Goal: Information Seeking & Learning: Check status

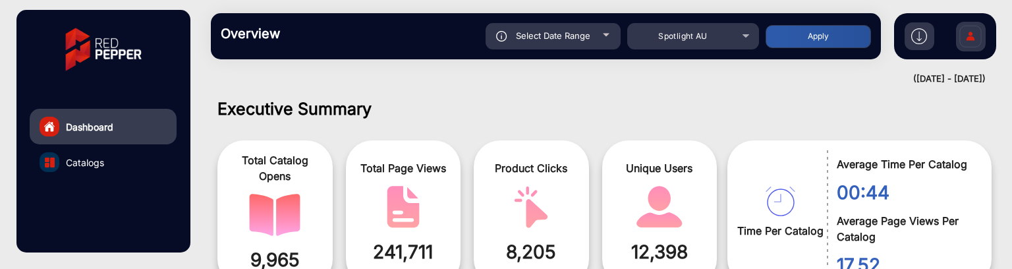
scroll to position [10, 0]
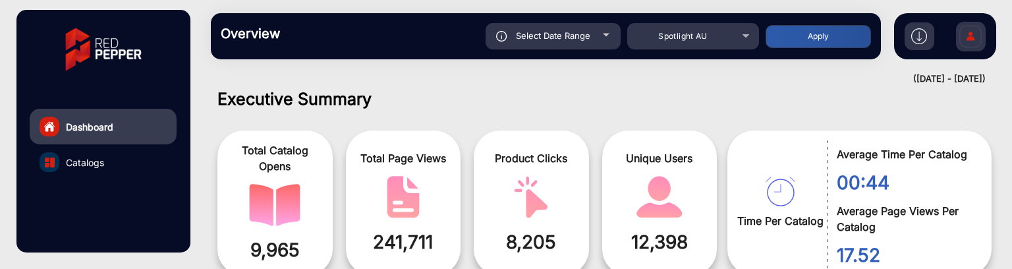
click at [590, 34] on div "Select Date Range" at bounding box center [553, 36] width 135 height 26
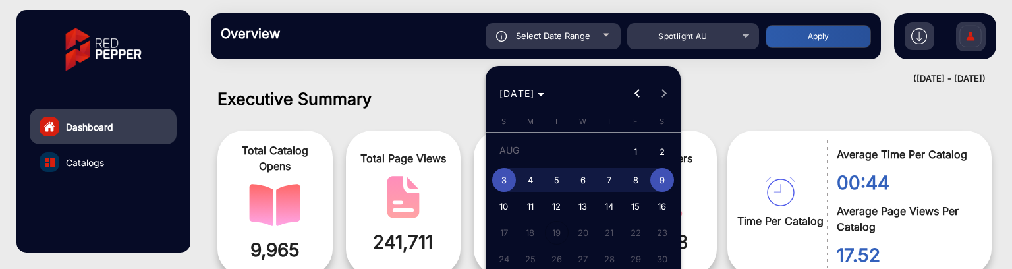
click at [380, 115] on div at bounding box center [506, 134] width 1012 height 269
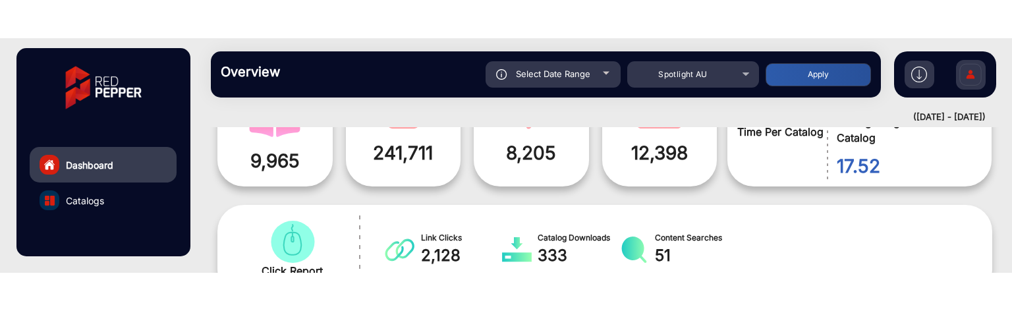
scroll to position [66, 0]
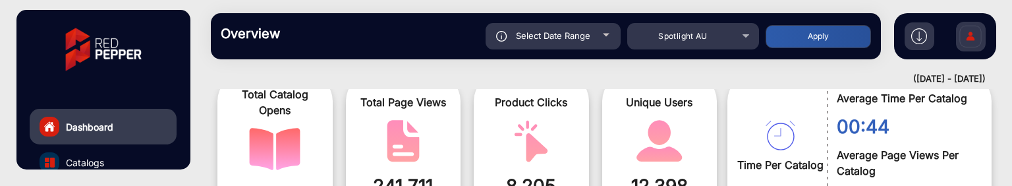
click at [608, 42] on div "Select Date Range" at bounding box center [553, 36] width 135 height 26
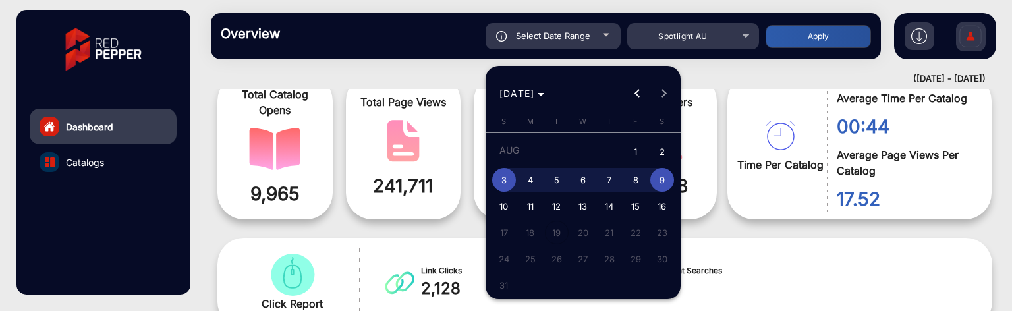
click at [587, 181] on span "6" at bounding box center [583, 180] width 24 height 24
type input "[DATE]"
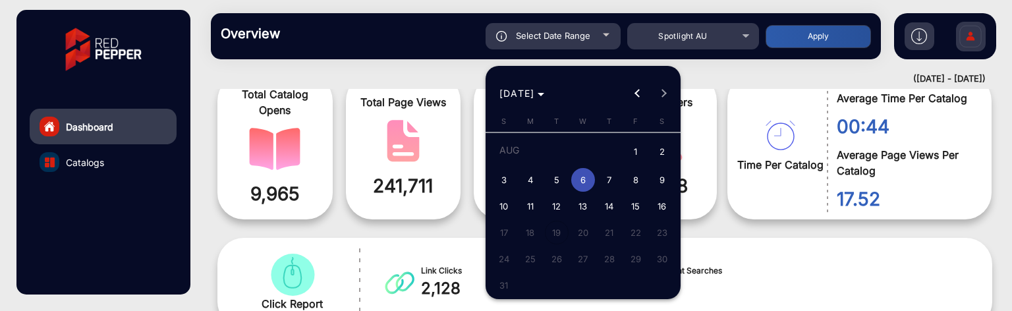
click at [587, 181] on span "6" at bounding box center [583, 180] width 24 height 24
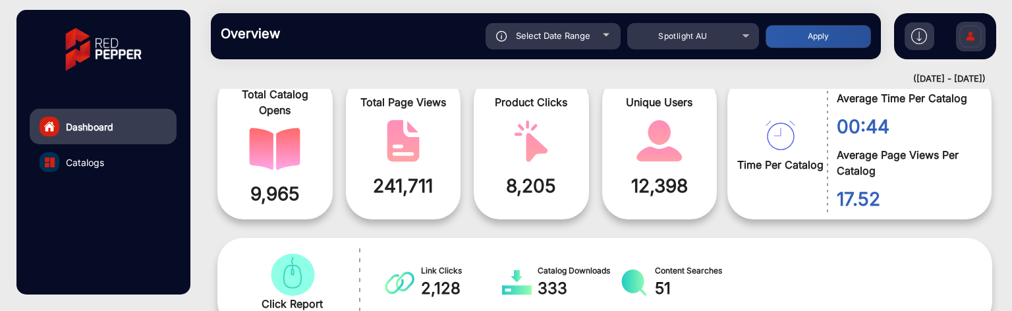
type input "[DATE]"
click at [806, 26] on button "Apply" at bounding box center [818, 36] width 105 height 23
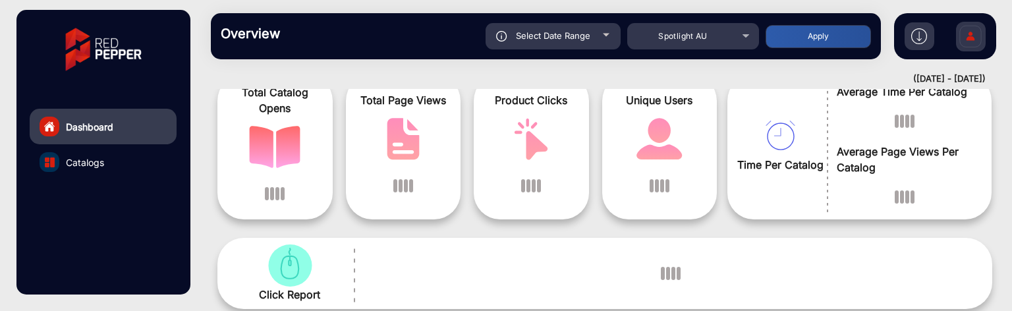
scroll to position [10, 0]
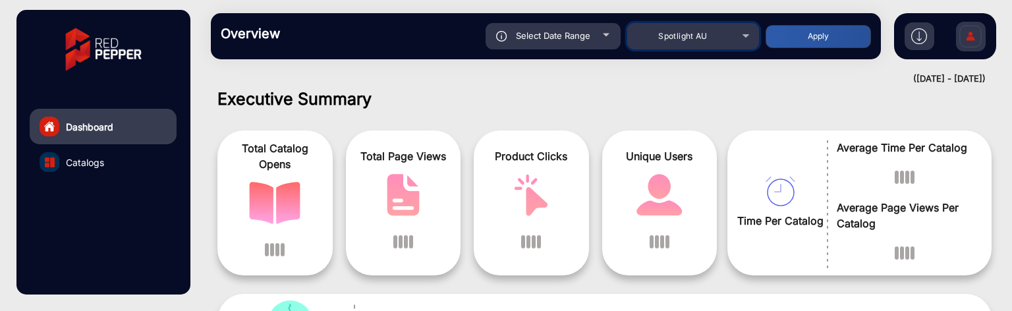
click at [730, 42] on div "Spotlight AU" at bounding box center [683, 36] width 105 height 16
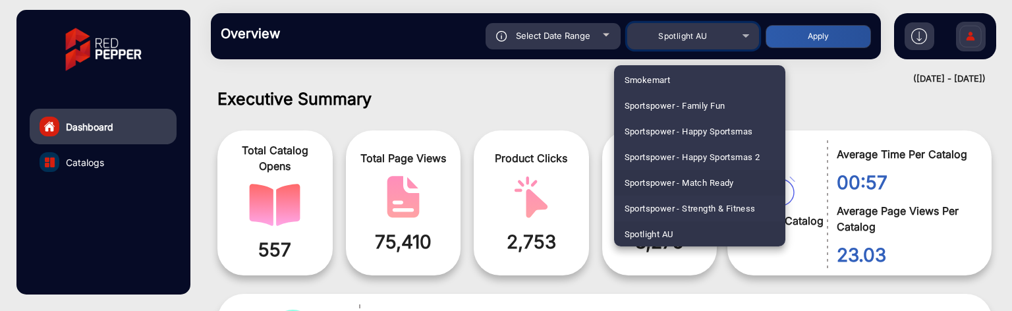
scroll to position [3487, 0]
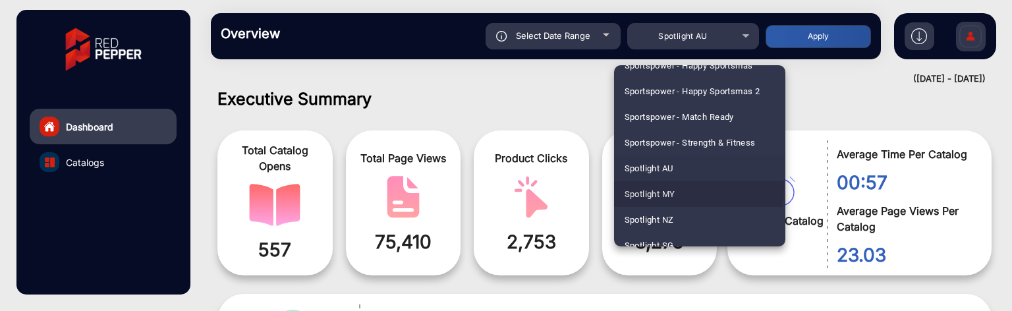
click at [683, 187] on mat-option "Spotlight MY" at bounding box center [699, 194] width 171 height 26
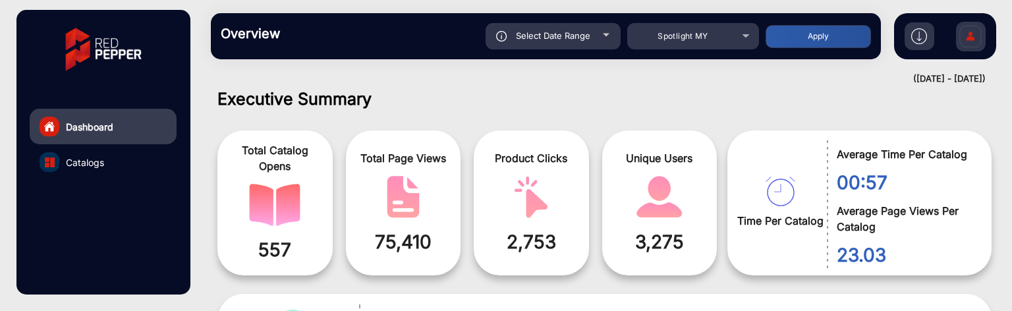
click at [799, 42] on button "Apply" at bounding box center [818, 36] width 105 height 23
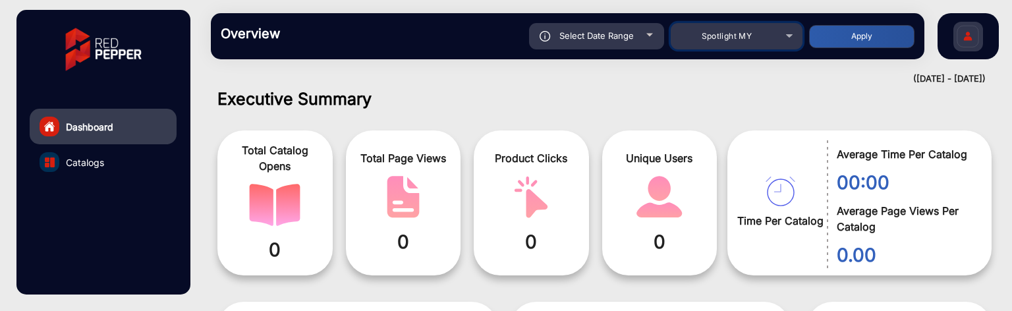
click at [739, 42] on div "Spotlight MY" at bounding box center [726, 36] width 105 height 16
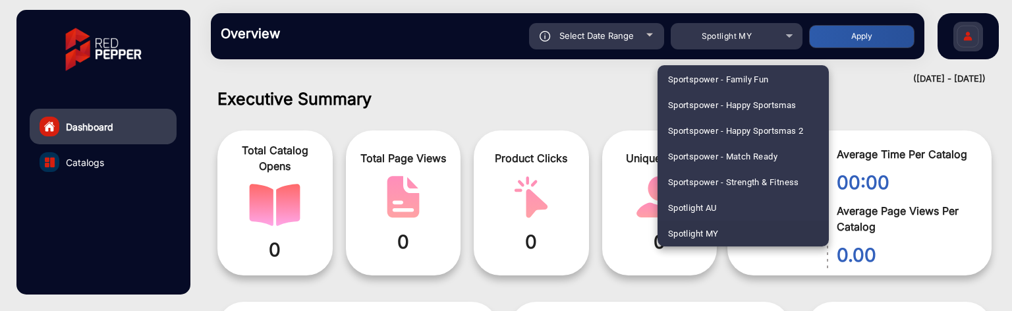
click at [710, 228] on span "Spotlight MY" at bounding box center [693, 234] width 51 height 26
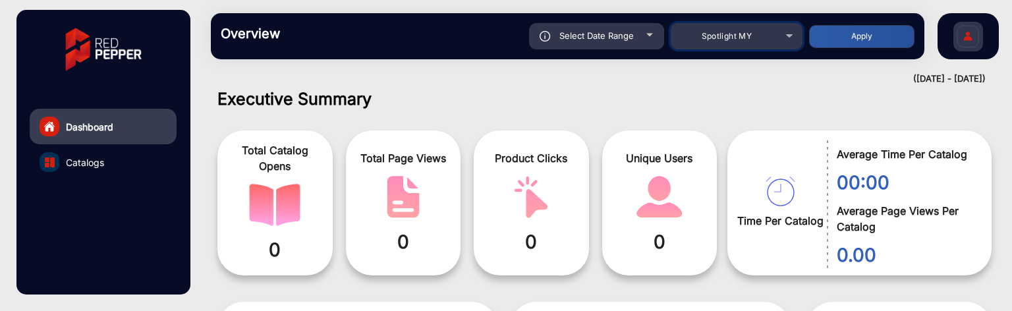
click at [761, 26] on mat-select "Spotlight MY" at bounding box center [737, 36] width 132 height 26
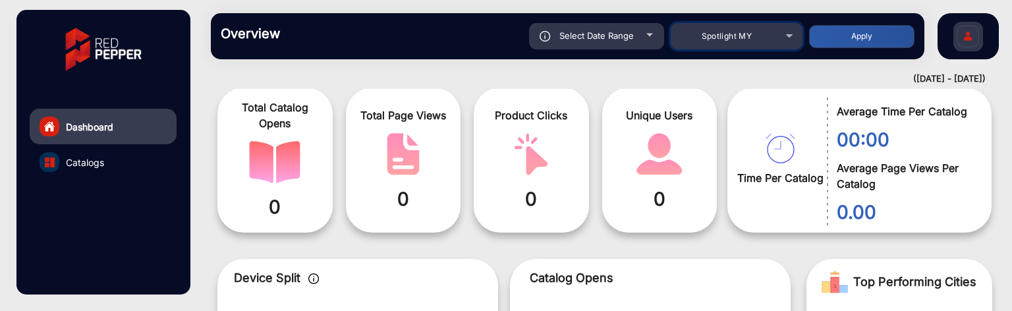
scroll to position [76, 0]
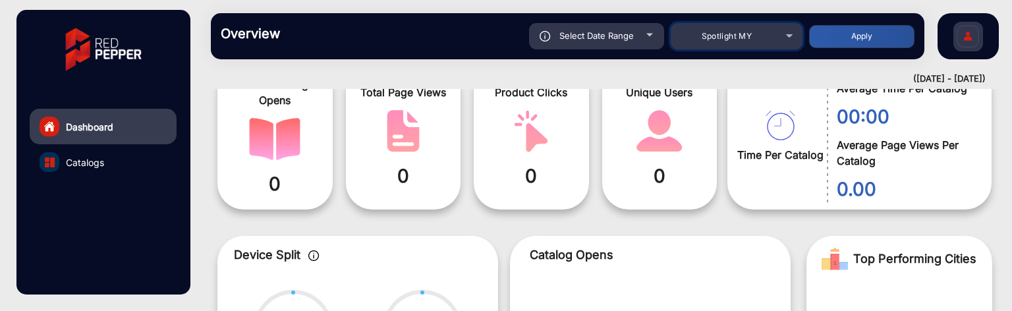
click at [744, 46] on mat-select "Spotlight MY" at bounding box center [737, 36] width 132 height 26
click at [745, 42] on div "Spotlight MY" at bounding box center [726, 36] width 105 height 16
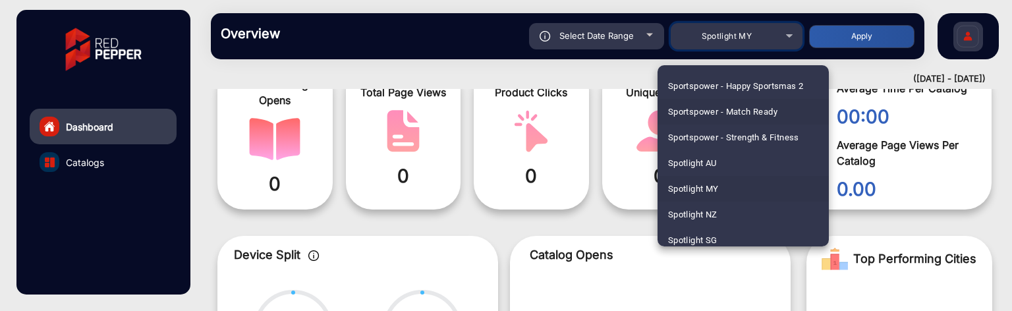
scroll to position [3513, 0]
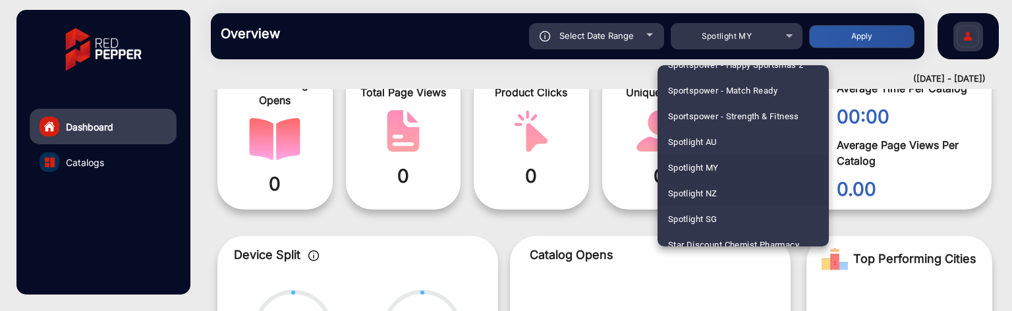
click at [730, 188] on mat-option "Spotlight NZ" at bounding box center [743, 194] width 171 height 26
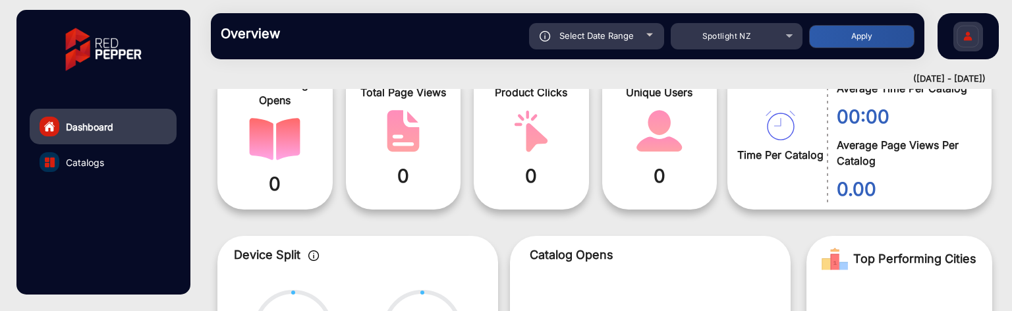
click at [836, 43] on button "Apply" at bounding box center [861, 36] width 105 height 23
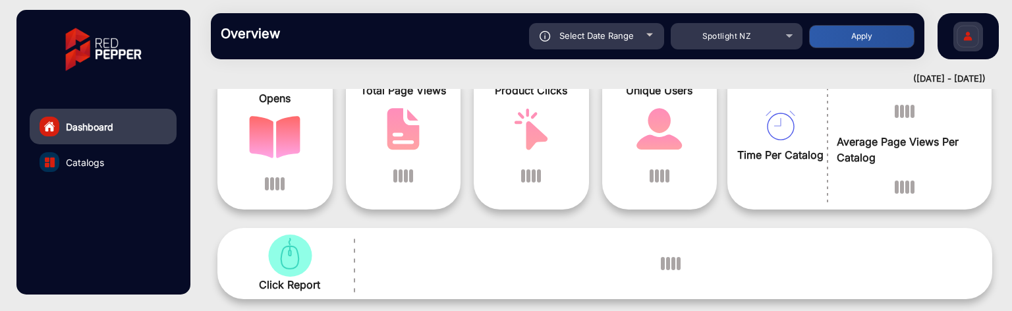
scroll to position [10, 0]
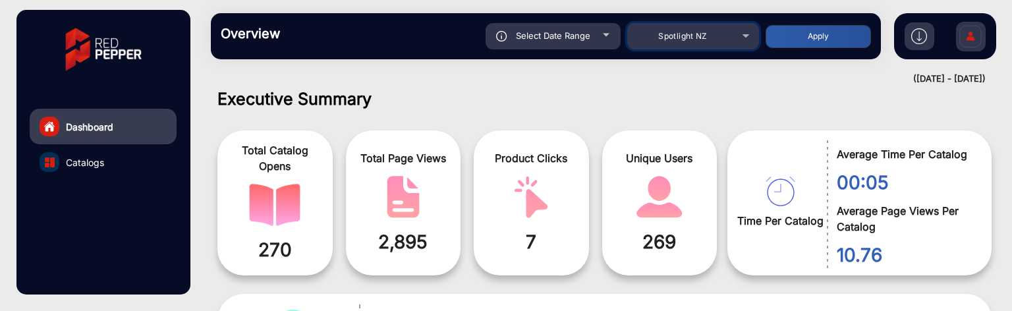
click at [739, 37] on div "Spotlight NZ" at bounding box center [693, 36] width 132 height 16
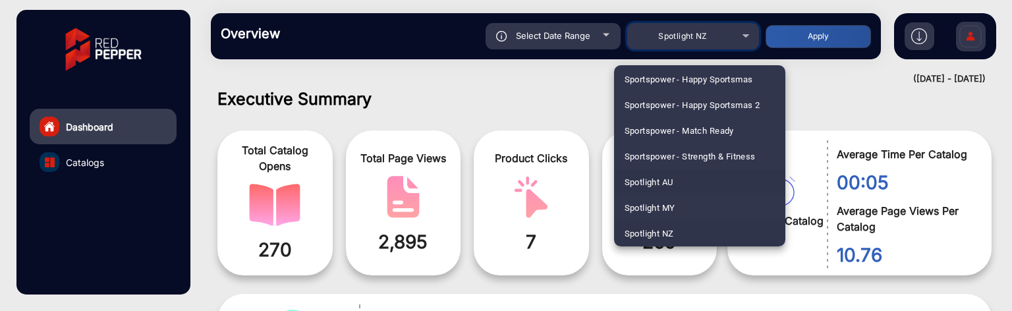
scroll to position [3539, 0]
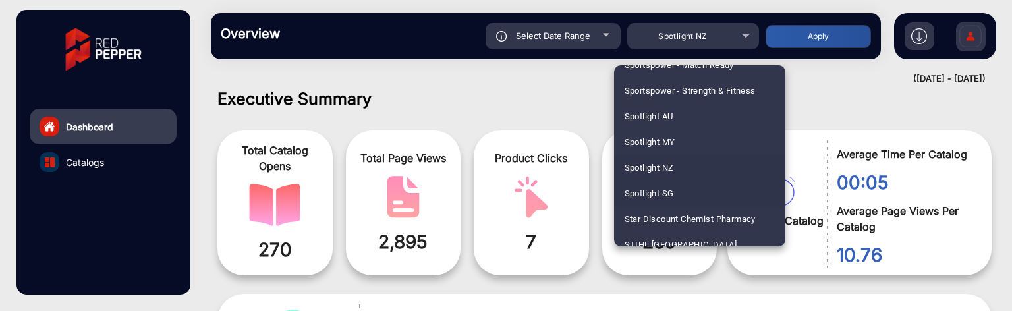
click at [705, 192] on mat-option "Spotlight SG" at bounding box center [699, 194] width 171 height 26
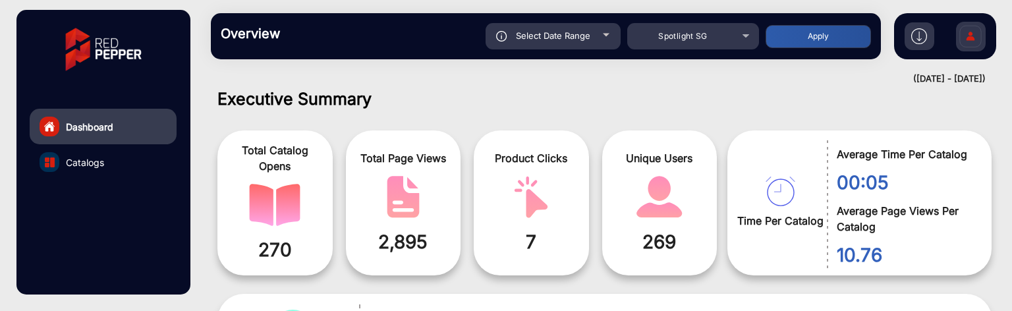
click at [789, 38] on button "Apply" at bounding box center [818, 36] width 105 height 23
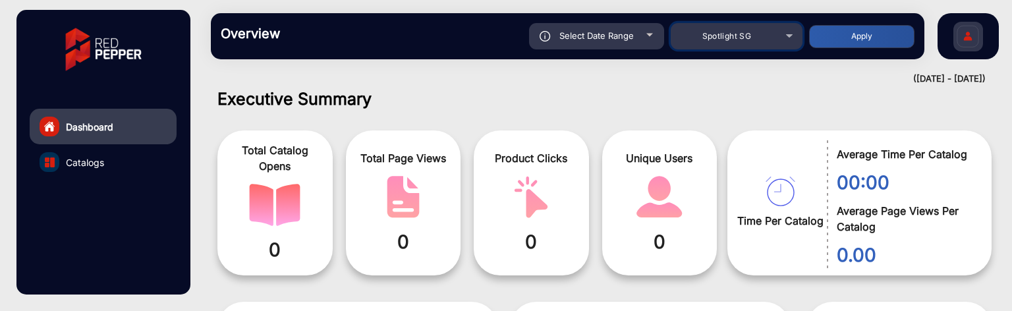
click at [708, 48] on mat-select "Spotlight SG" at bounding box center [737, 36] width 132 height 26
click at [631, 39] on span "Select Date Range" at bounding box center [596, 35] width 74 height 11
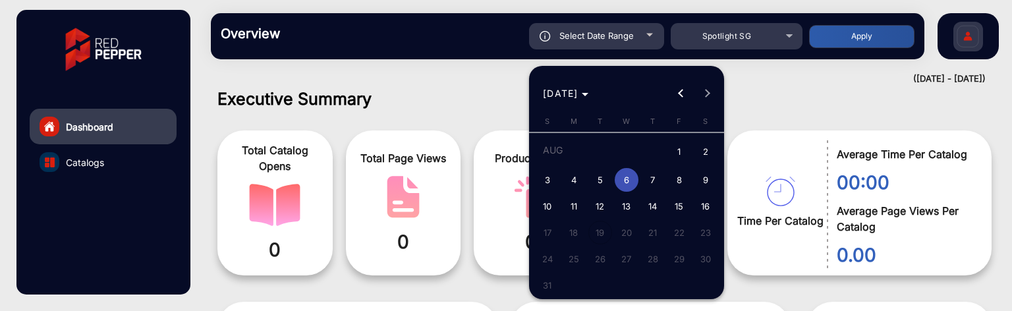
click at [653, 180] on span "7" at bounding box center [653, 180] width 24 height 24
type input "[DATE]"
click at [653, 180] on span "7" at bounding box center [653, 180] width 24 height 24
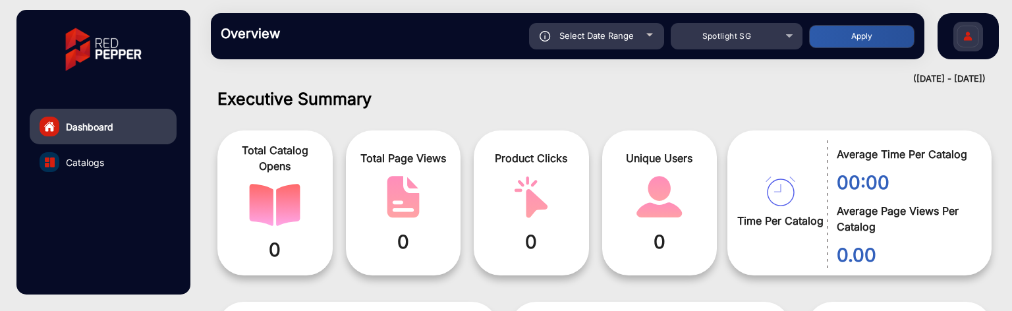
type input "[DATE]"
click at [793, 42] on div "Spotlight SG" at bounding box center [737, 36] width 132 height 16
click at [818, 39] on div at bounding box center [506, 155] width 1012 height 311
click at [843, 38] on button "Apply" at bounding box center [861, 36] width 105 height 23
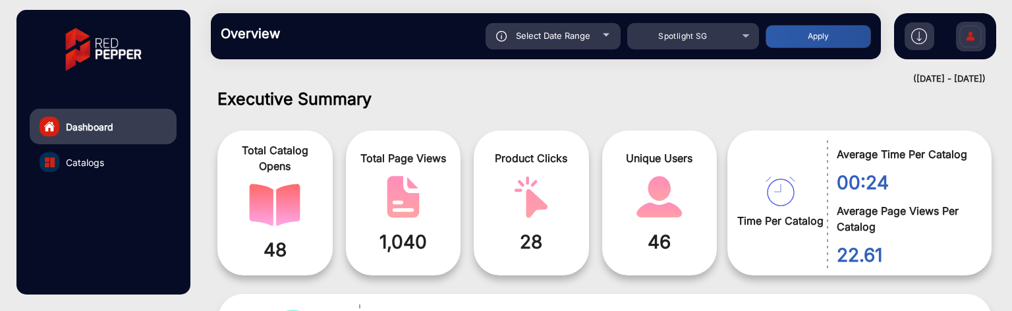
click at [579, 36] on span "Select Date Range" at bounding box center [553, 35] width 74 height 11
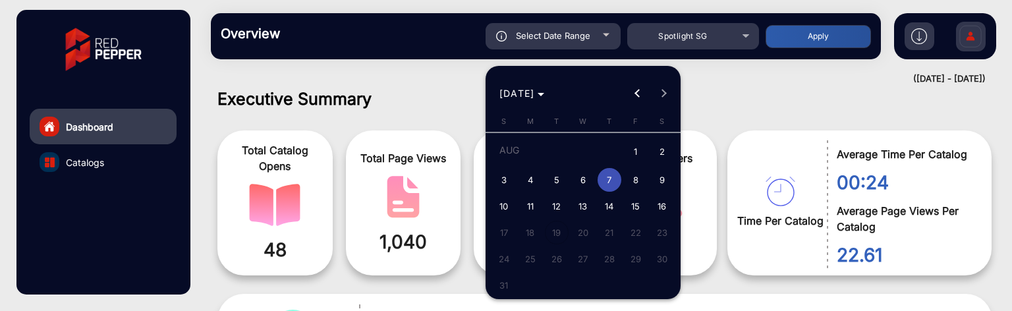
click at [704, 74] on div at bounding box center [506, 155] width 1012 height 311
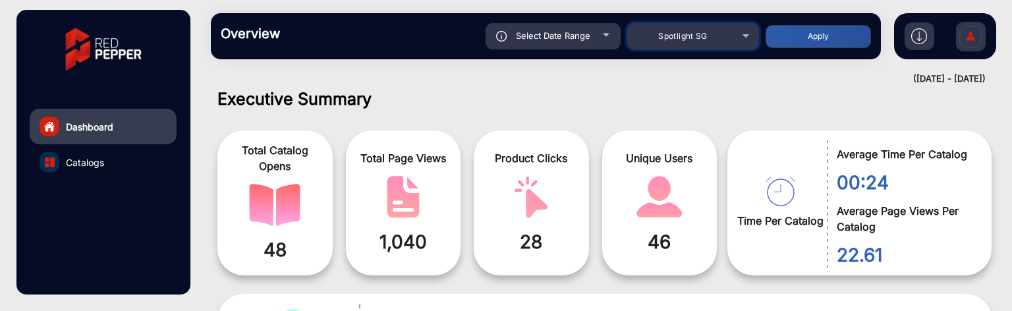
click at [711, 38] on div "Spotlight SG" at bounding box center [683, 36] width 105 height 16
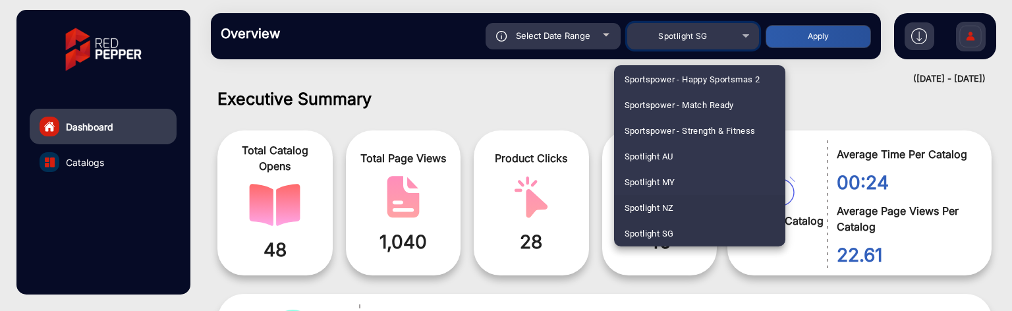
scroll to position [3565, 0]
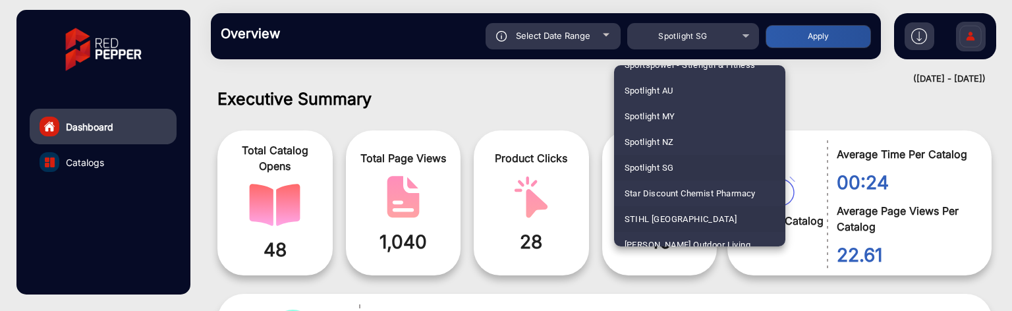
click at [687, 210] on span "STIHL [GEOGRAPHIC_DATA]" at bounding box center [681, 219] width 112 height 26
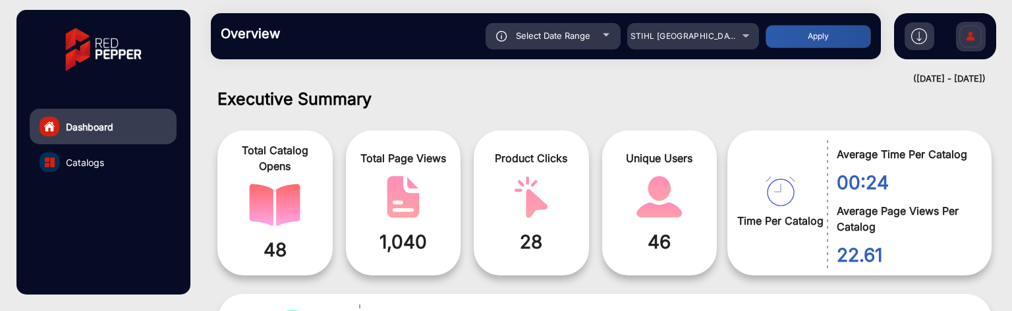
click at [791, 21] on div "Overview Reports Understand what makes your customers tick and learn how they a…" at bounding box center [546, 36] width 670 height 46
click at [793, 31] on button "Apply" at bounding box center [818, 36] width 105 height 23
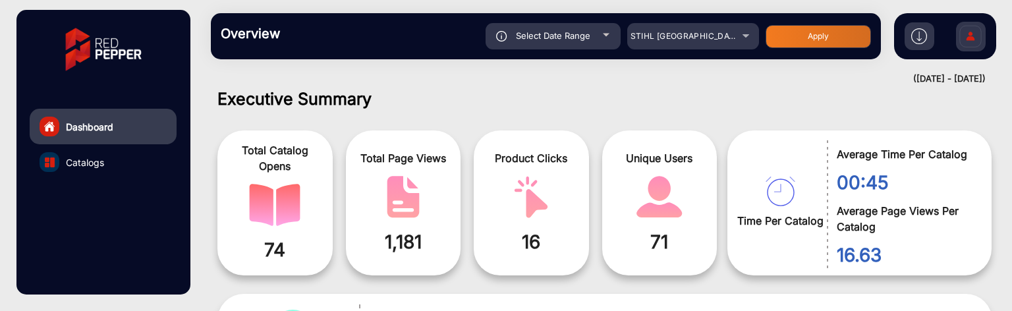
click at [572, 34] on span "Select Date Range" at bounding box center [553, 35] width 74 height 11
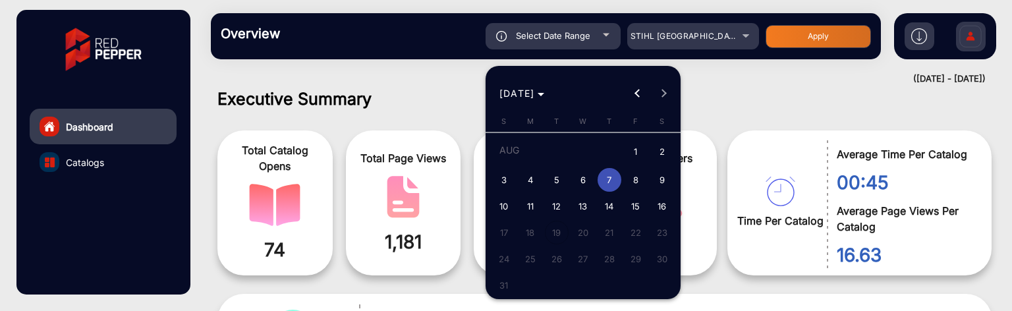
click at [581, 168] on span "6" at bounding box center [583, 180] width 24 height 24
type input "[DATE]"
click at [581, 168] on span "6" at bounding box center [583, 180] width 24 height 24
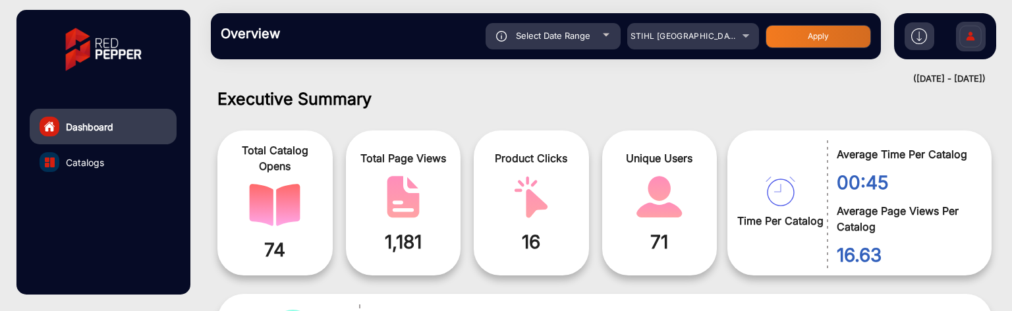
type input "[DATE]"
click at [809, 30] on button "Apply" at bounding box center [818, 36] width 105 height 23
click at [698, 32] on span "STIHL [GEOGRAPHIC_DATA]" at bounding box center [687, 36] width 112 height 10
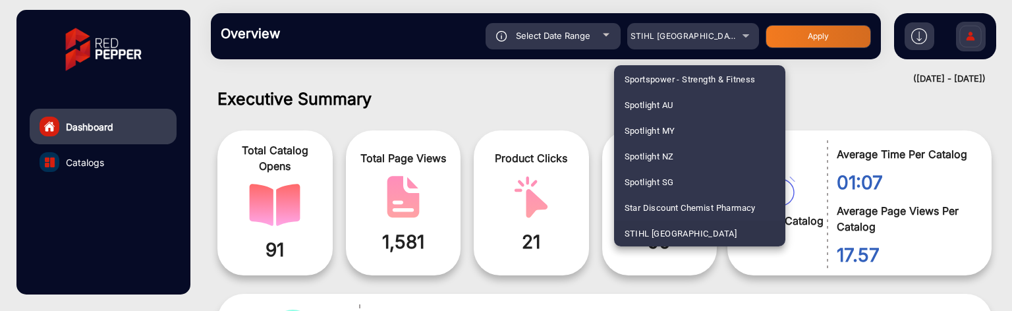
click at [535, 121] on div at bounding box center [506, 155] width 1012 height 311
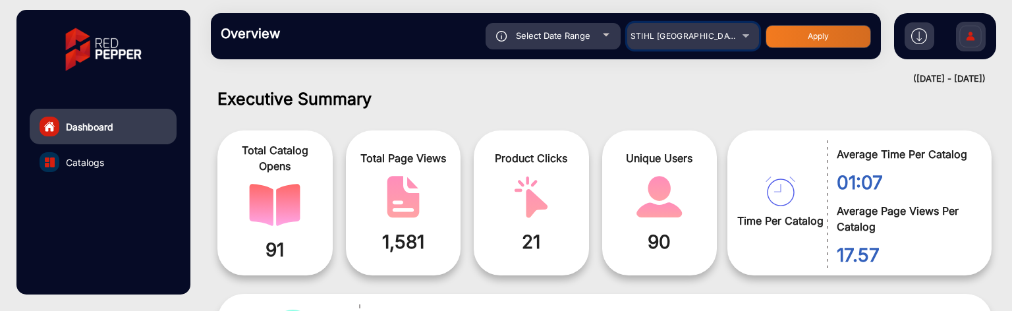
click at [706, 42] on div "STIHL [GEOGRAPHIC_DATA]" at bounding box center [683, 36] width 105 height 16
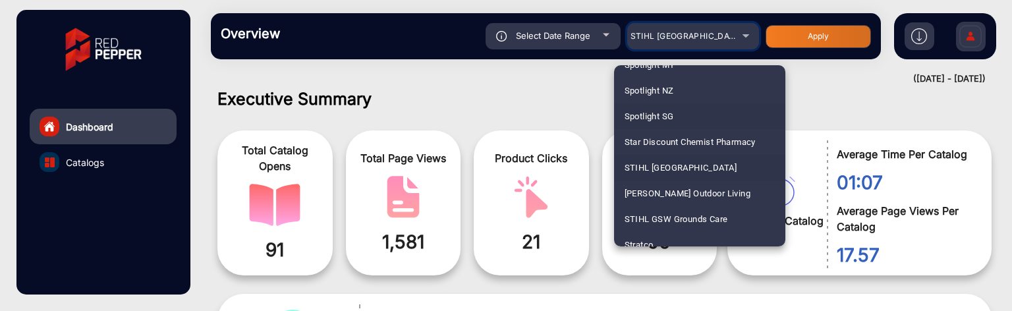
scroll to position [3682, 0]
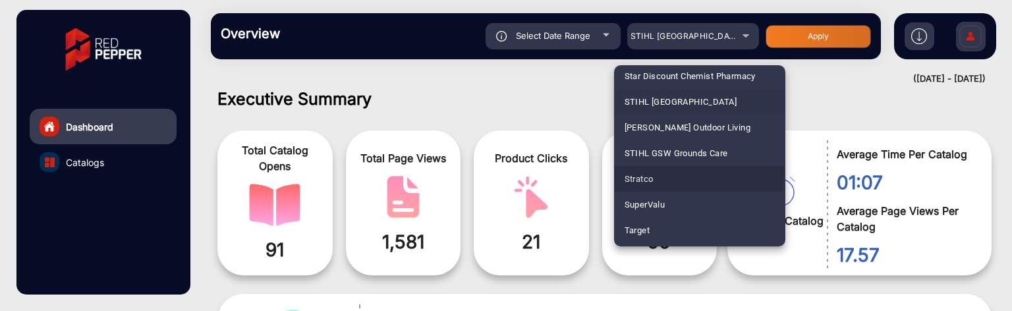
click at [684, 172] on mat-option "Stratco" at bounding box center [699, 179] width 171 height 26
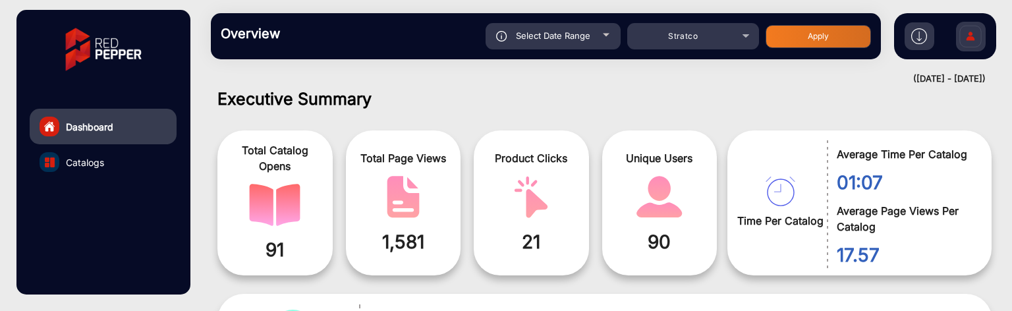
click at [784, 36] on button "Apply" at bounding box center [818, 36] width 105 height 23
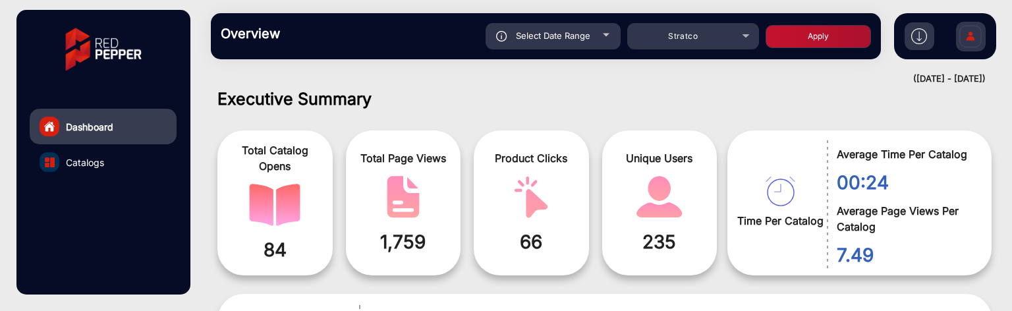
click at [610, 42] on div "Select Date Range" at bounding box center [553, 36] width 135 height 26
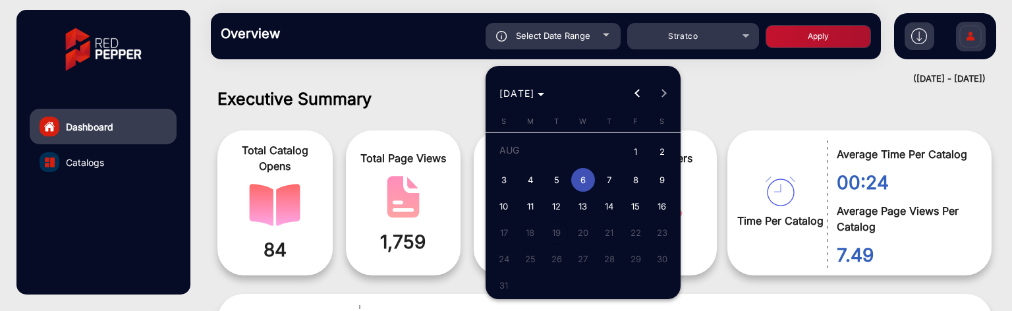
click at [610, 42] on div at bounding box center [506, 155] width 1012 height 311
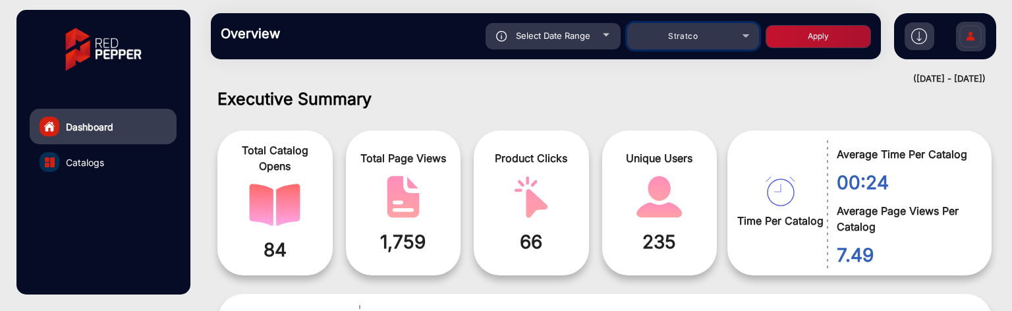
click at [671, 36] on span "Stratco" at bounding box center [683, 36] width 30 height 10
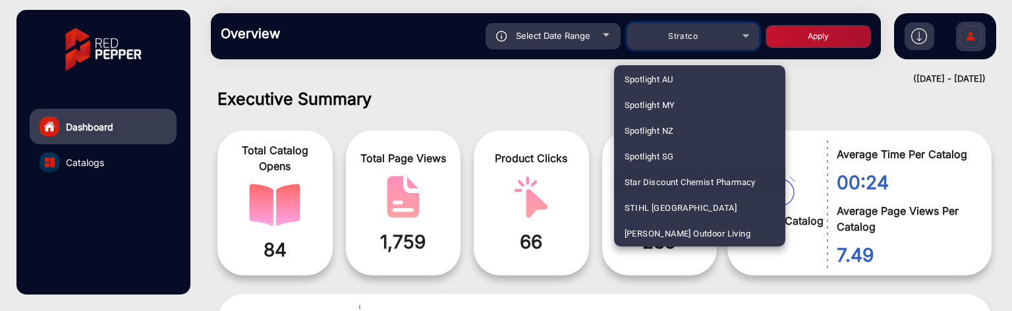
scroll to position [3561, 0]
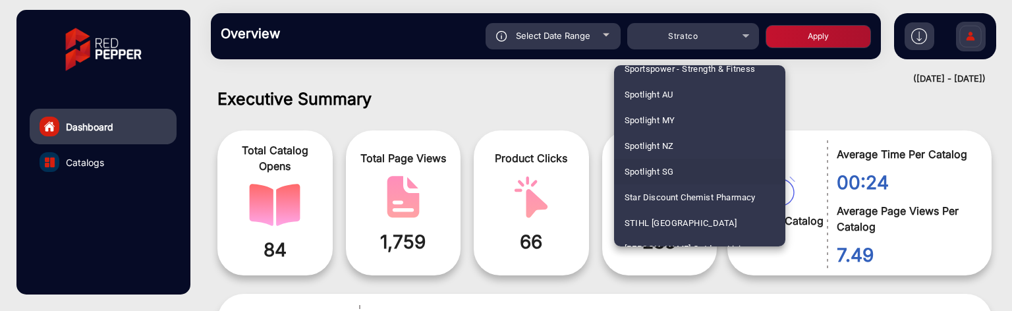
click at [685, 163] on mat-option "Spotlight SG" at bounding box center [699, 172] width 171 height 26
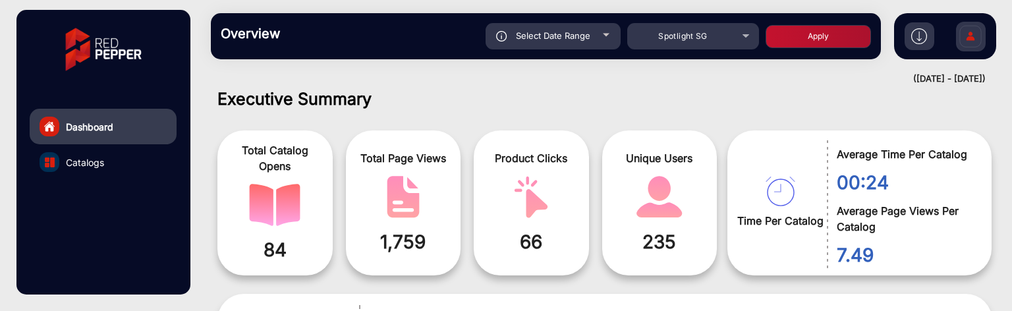
click at [783, 42] on button "Apply" at bounding box center [818, 36] width 105 height 23
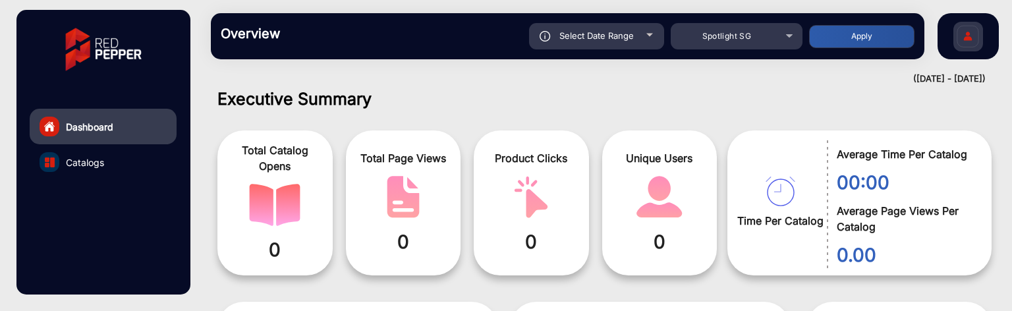
click at [617, 38] on span "Select Date Range" at bounding box center [596, 35] width 74 height 11
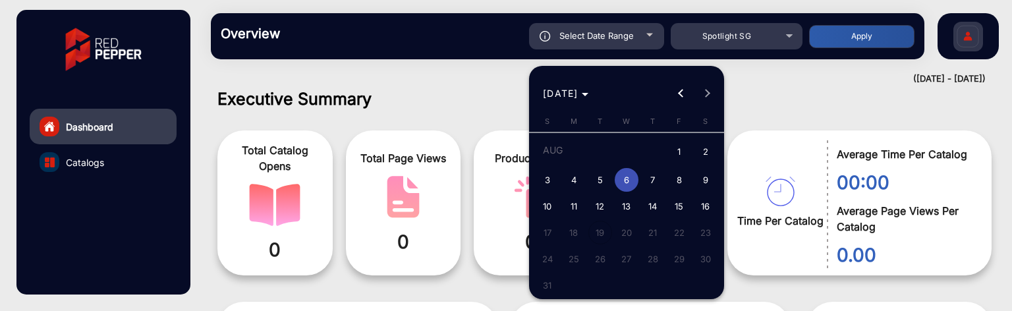
click at [813, 101] on div at bounding box center [506, 155] width 1012 height 311
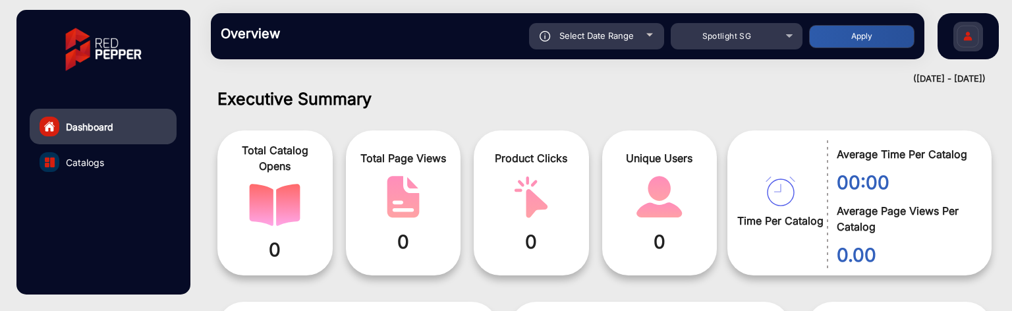
click at [659, 46] on div "Select Date Range" at bounding box center [596, 36] width 135 height 26
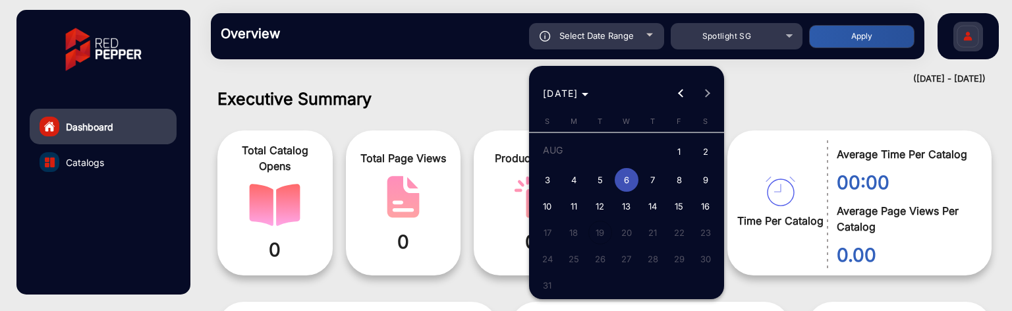
click at [641, 177] on span "7" at bounding box center [653, 180] width 24 height 24
type input "[DATE]"
click at [641, 177] on span "7" at bounding box center [653, 180] width 24 height 24
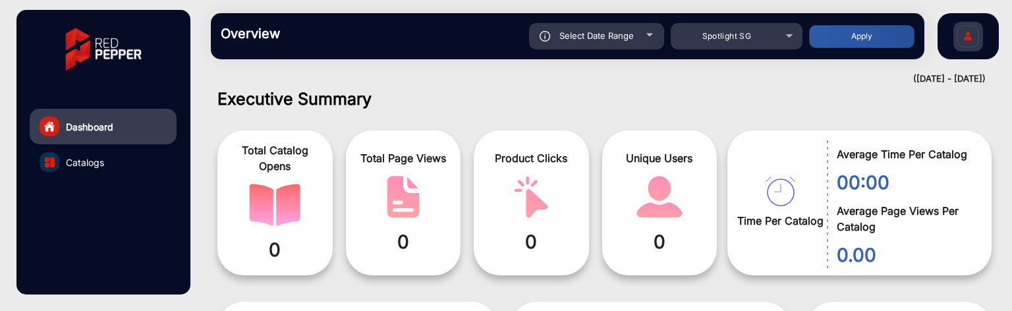
type input "[DATE]"
click at [829, 47] on button "Apply" at bounding box center [861, 36] width 105 height 23
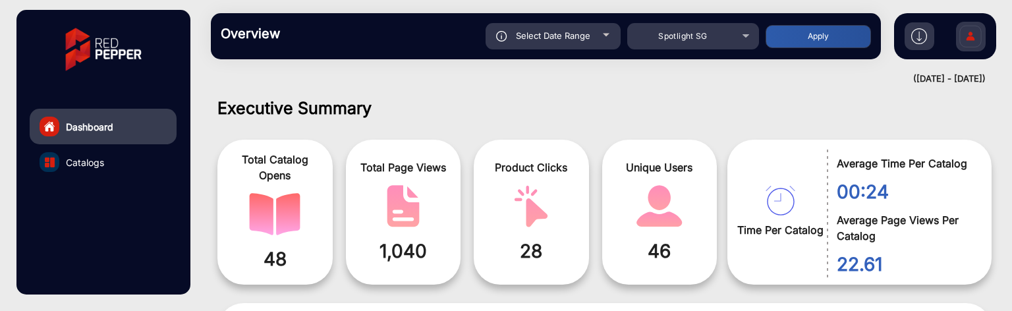
scroll to position [0, 0]
click at [616, 44] on div "Select Date Range" at bounding box center [553, 36] width 135 height 26
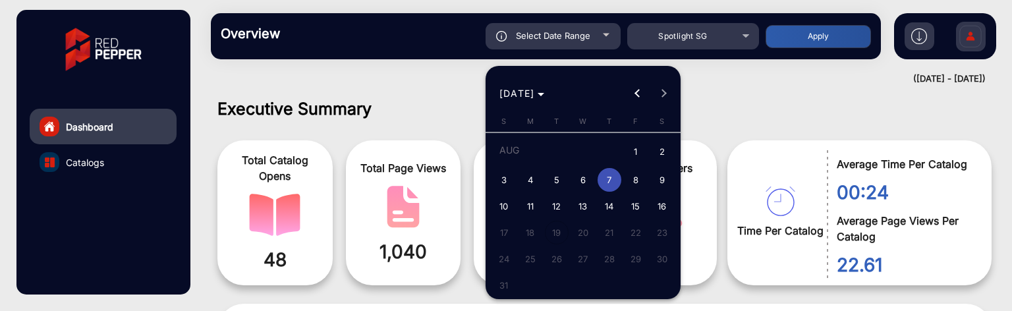
click at [577, 171] on span "6" at bounding box center [583, 180] width 24 height 24
type input "[DATE]"
click at [577, 171] on span "6" at bounding box center [583, 180] width 24 height 24
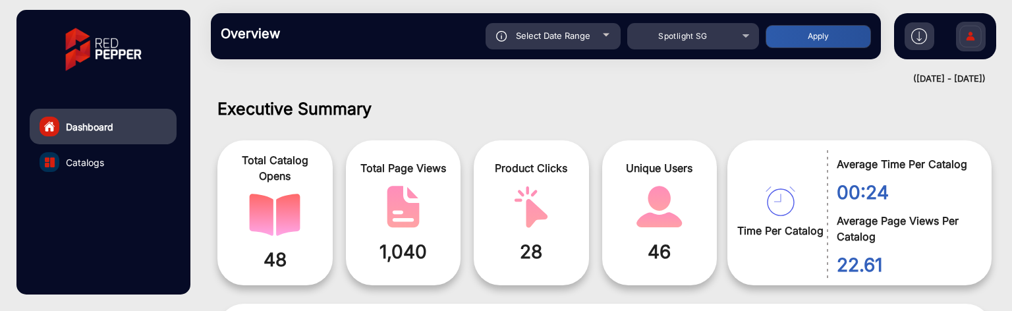
type input "[DATE]"
click at [815, 42] on button "Apply" at bounding box center [818, 36] width 105 height 23
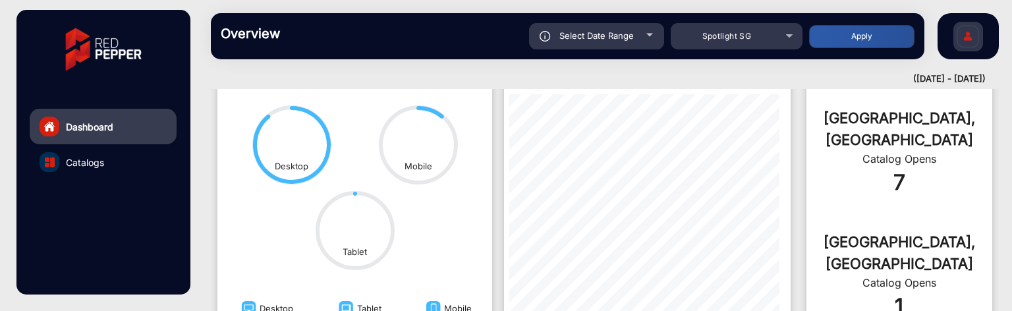
scroll to position [348, 0]
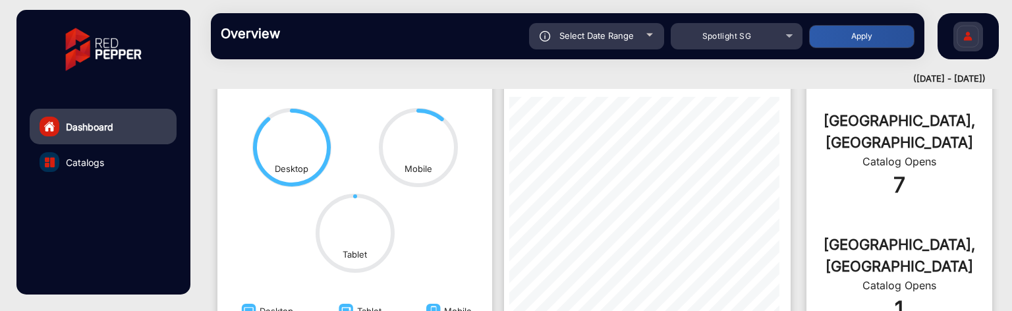
click at [625, 28] on div "Select Date Range" at bounding box center [596, 36] width 135 height 26
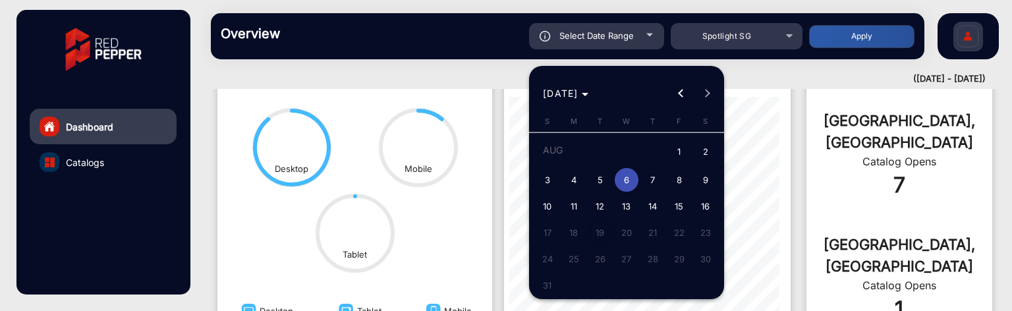
click at [628, 183] on span "6" at bounding box center [627, 180] width 24 height 24
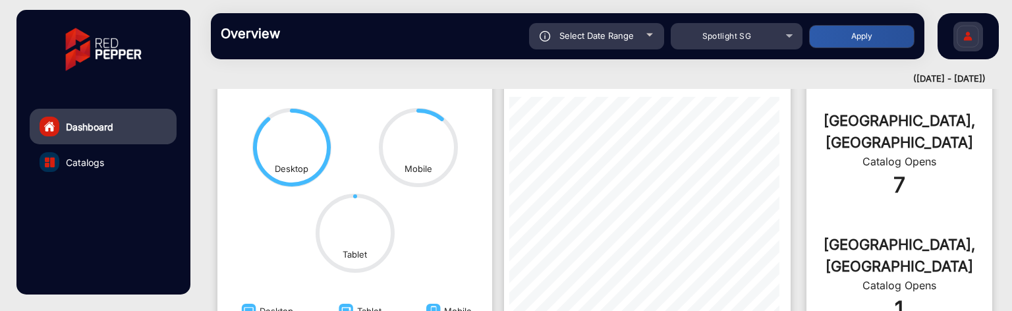
type input "[DATE]"
click at [656, 38] on div "Select Date Range" at bounding box center [596, 36] width 135 height 26
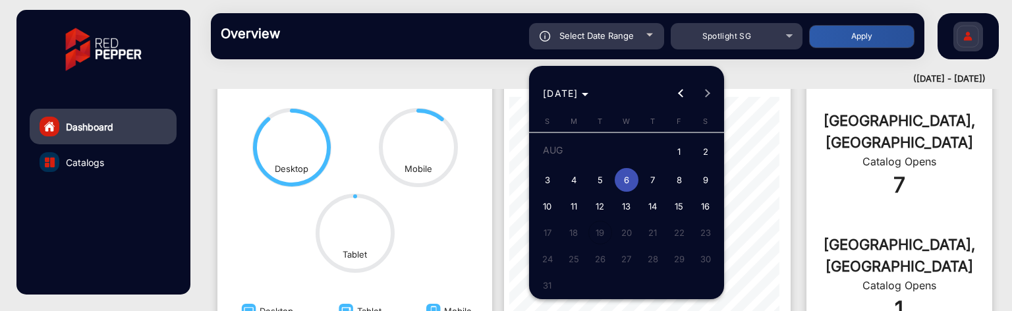
click at [557, 181] on span "3" at bounding box center [548, 180] width 24 height 24
type input "[DATE]"
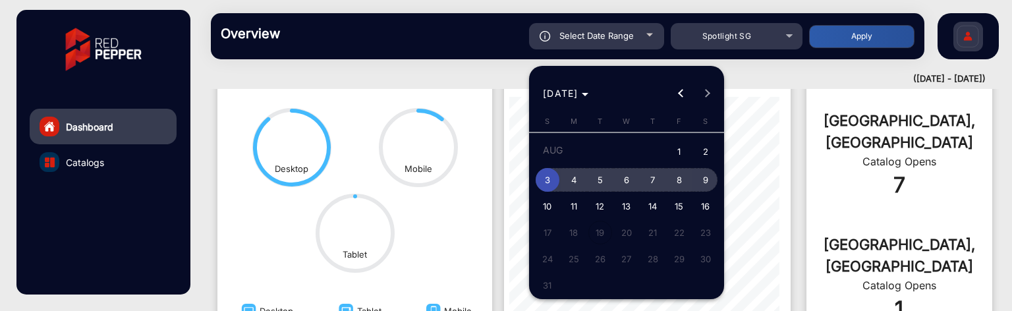
click at [698, 180] on span "9" at bounding box center [706, 180] width 24 height 24
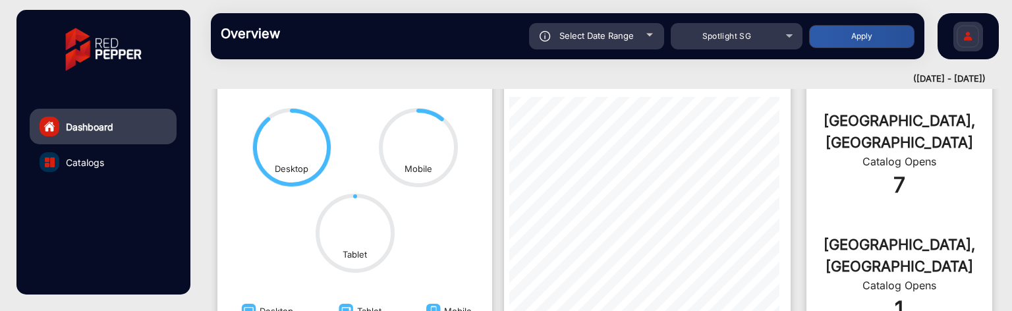
type input "[DATE]"
click at [751, 37] on span "Spotlight SG" at bounding box center [726, 36] width 49 height 10
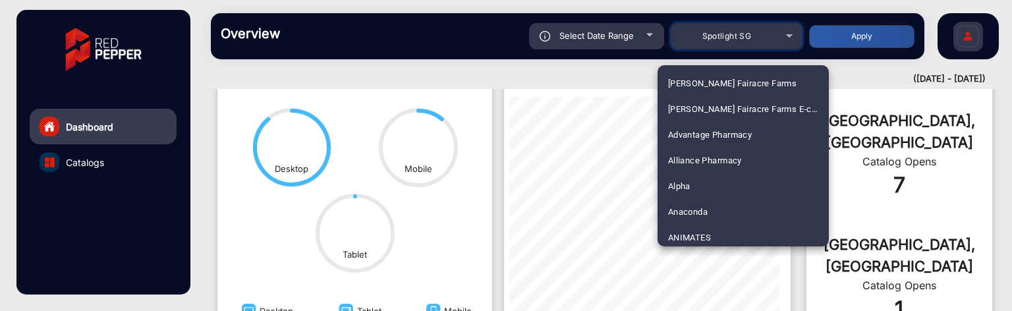
scroll to position [3499, 0]
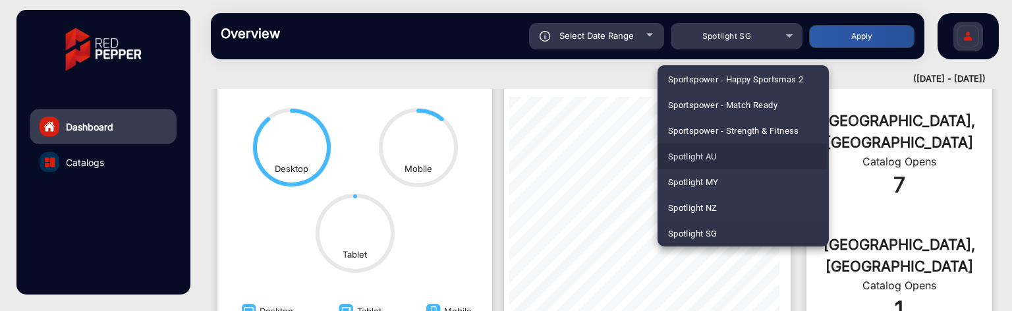
click at [737, 152] on mat-option "Spotlight AU" at bounding box center [743, 157] width 171 height 26
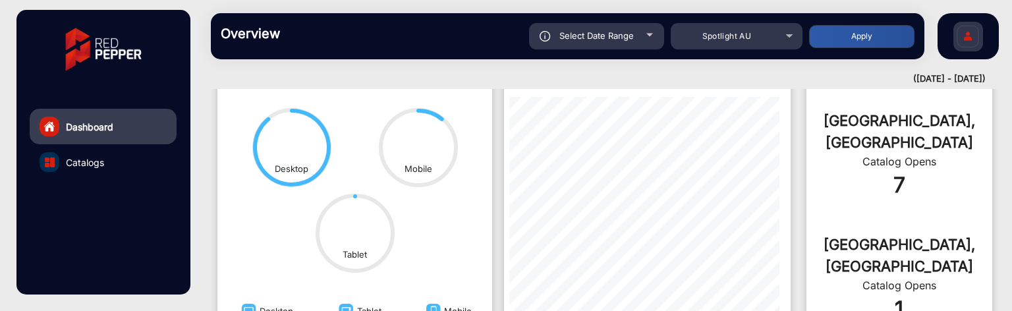
click at [828, 41] on button "Apply" at bounding box center [861, 36] width 105 height 23
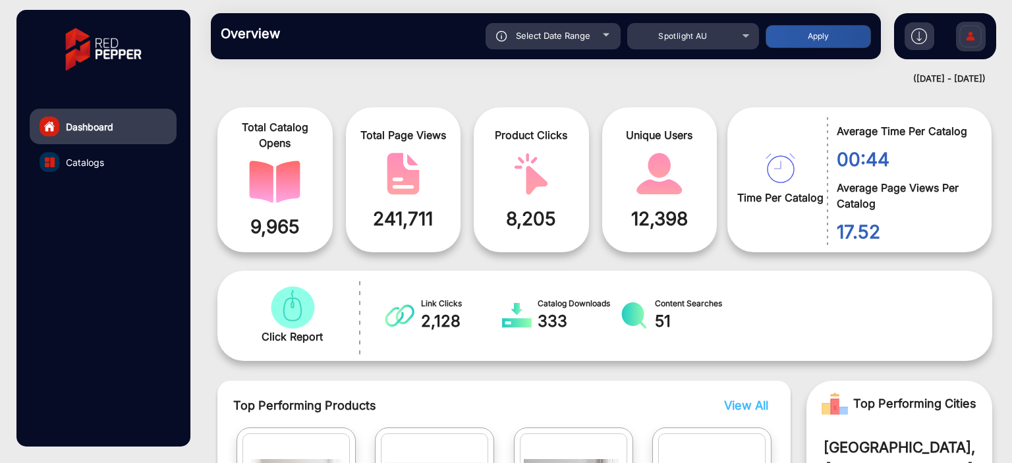
scroll to position [0, 0]
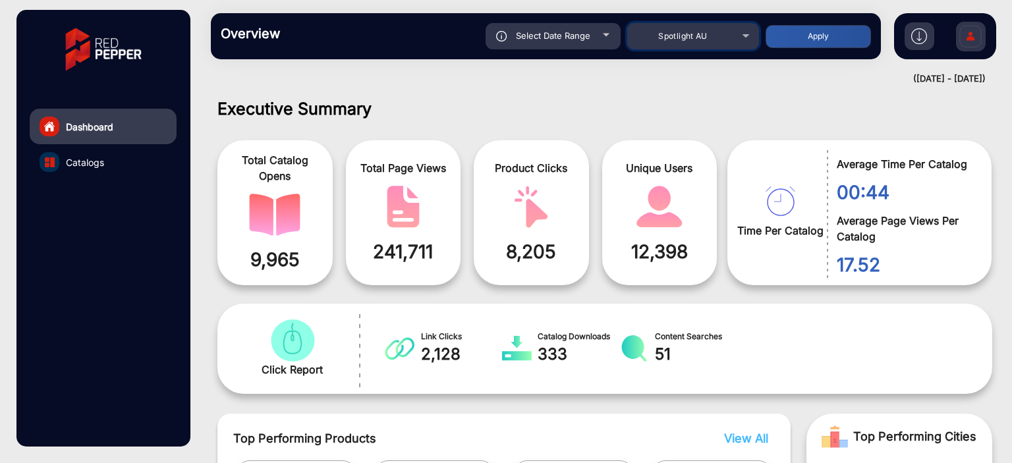
click at [676, 34] on span "Spotlight AU" at bounding box center [682, 36] width 49 height 10
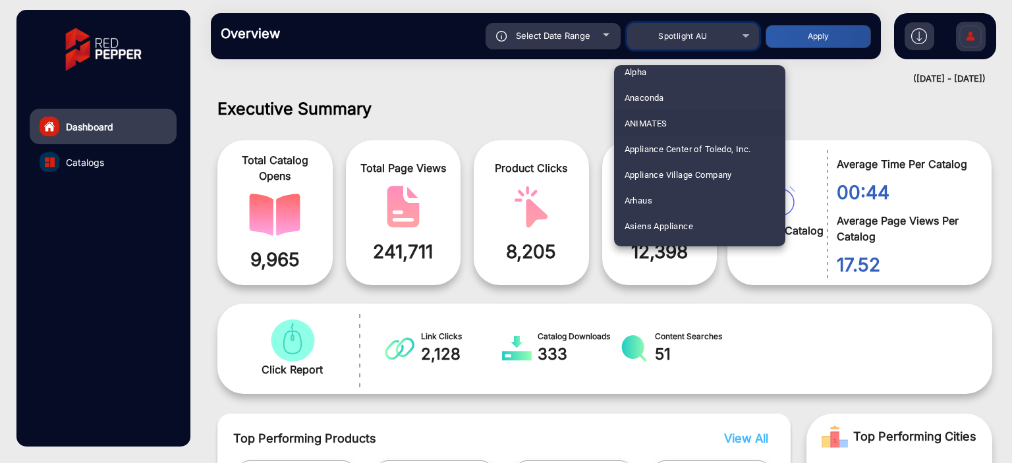
scroll to position [137, 0]
click at [660, 186] on mat-option "Arhaus" at bounding box center [699, 178] width 171 height 26
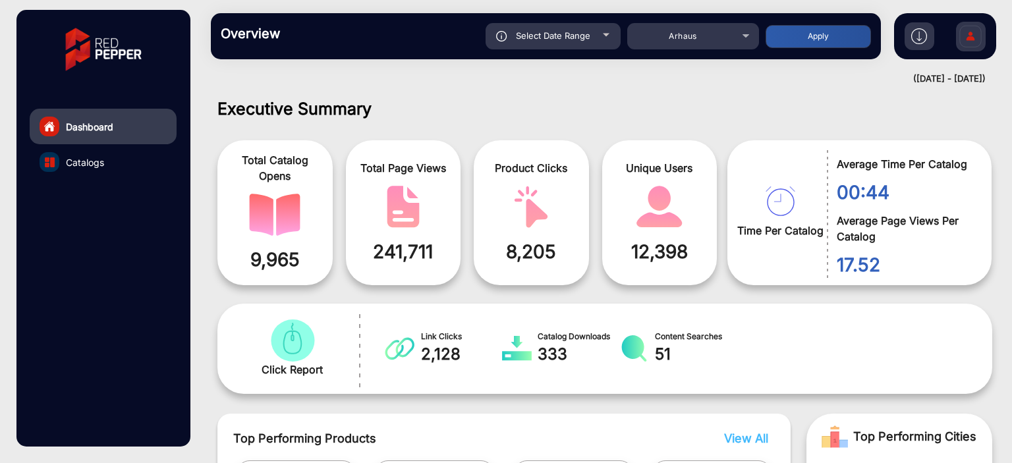
click at [793, 36] on button "Apply" at bounding box center [818, 36] width 105 height 23
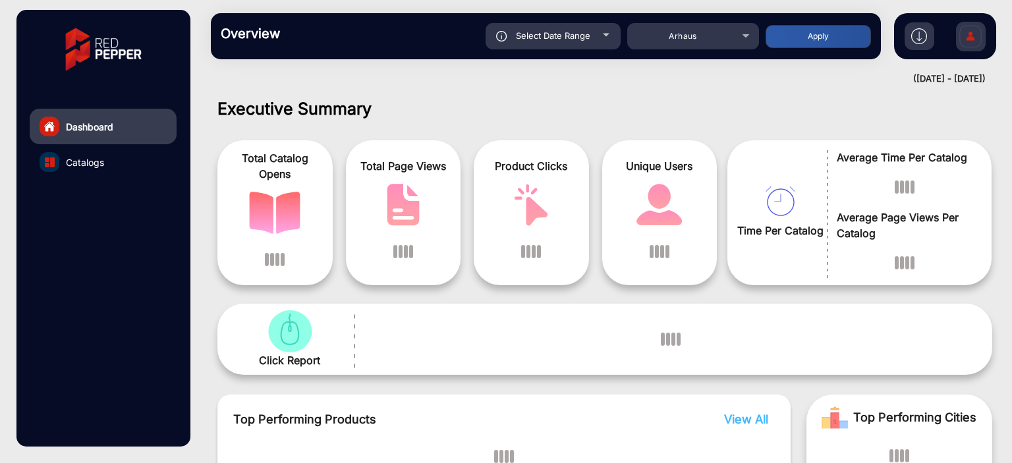
scroll to position [10, 0]
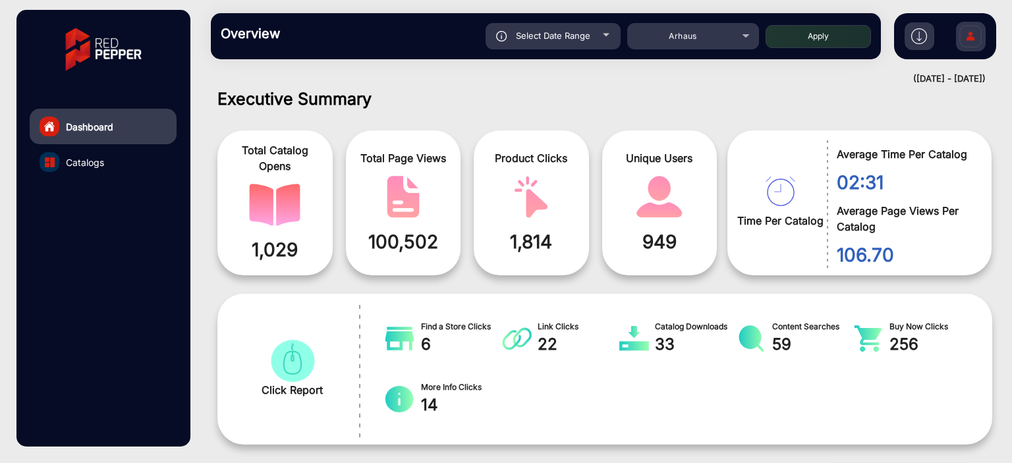
click at [600, 45] on div "Select Date Range" at bounding box center [553, 36] width 135 height 26
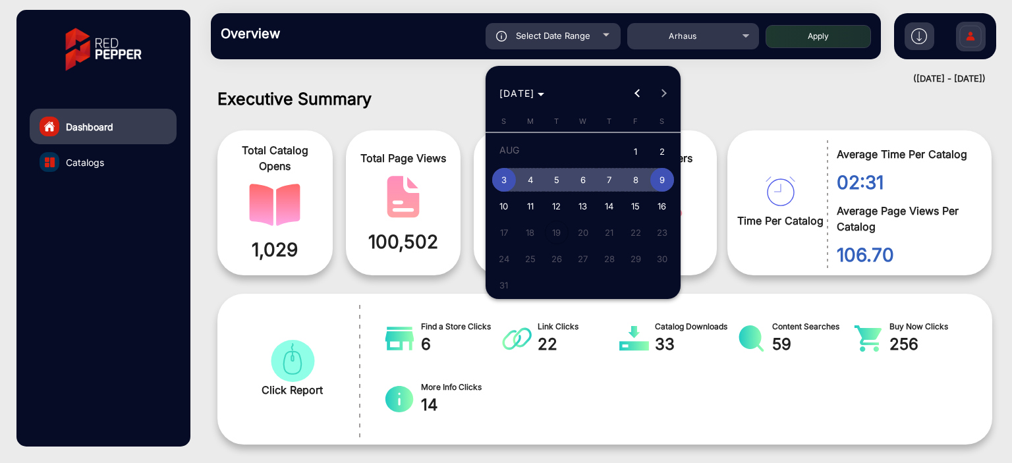
click at [573, 173] on span "6" at bounding box center [583, 180] width 24 height 24
type input "[DATE]"
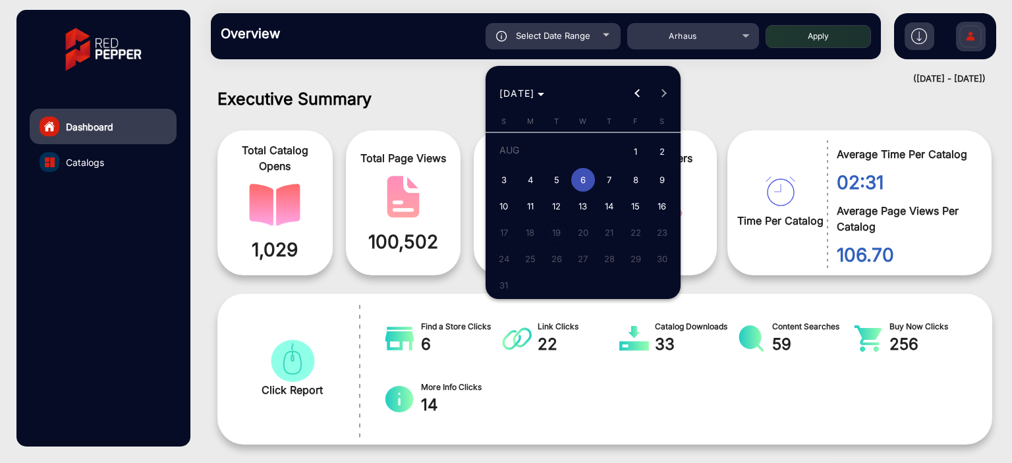
click at [573, 173] on span "6" at bounding box center [583, 180] width 24 height 24
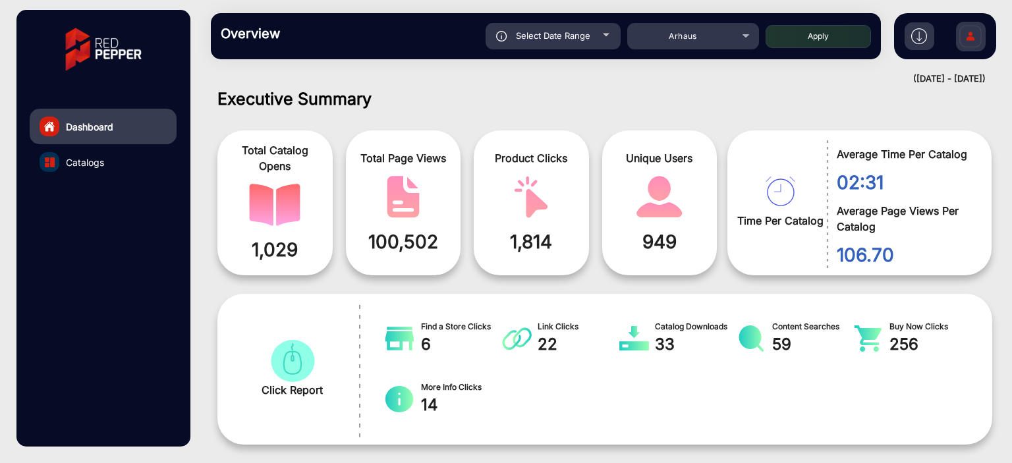
type input "[DATE]"
click at [789, 43] on button "Apply" at bounding box center [818, 36] width 105 height 23
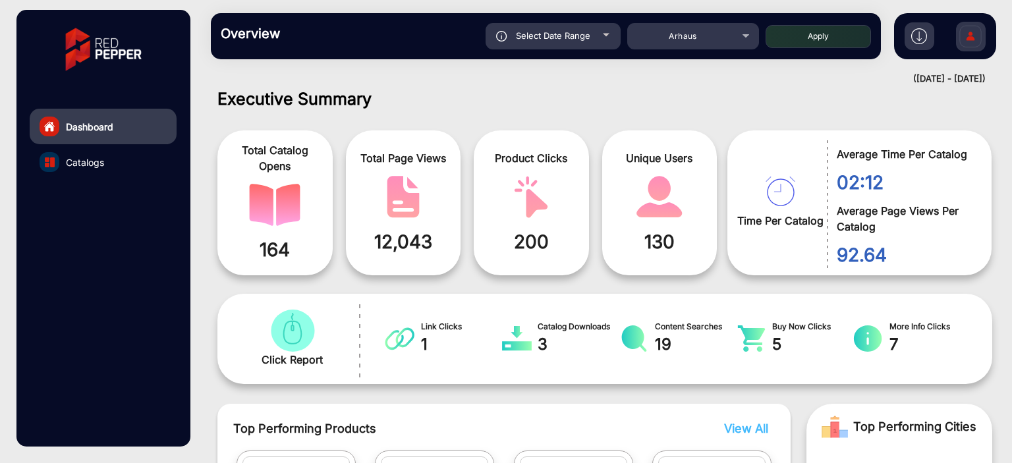
click at [598, 39] on div "Select Date Range" at bounding box center [553, 36] width 135 height 26
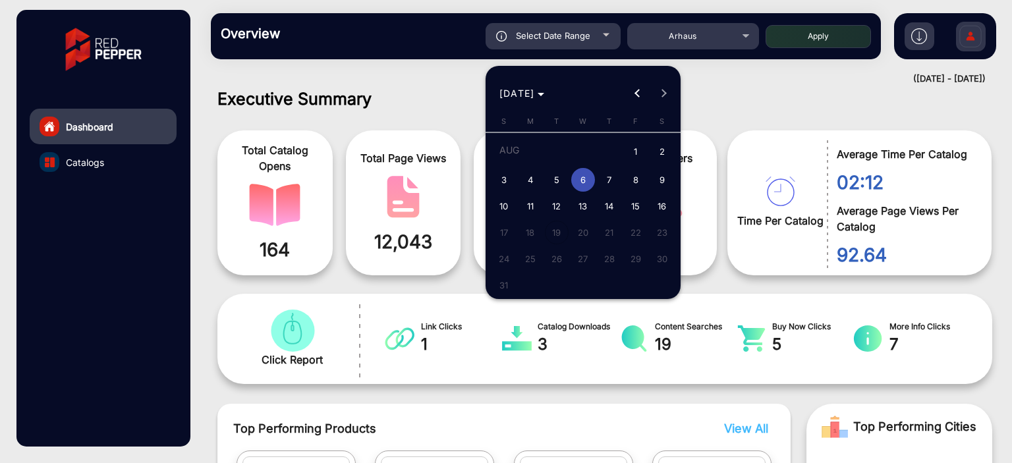
click at [558, 184] on span "5" at bounding box center [557, 180] width 24 height 24
type input "[DATE]"
click at [558, 184] on span "5" at bounding box center [557, 180] width 24 height 24
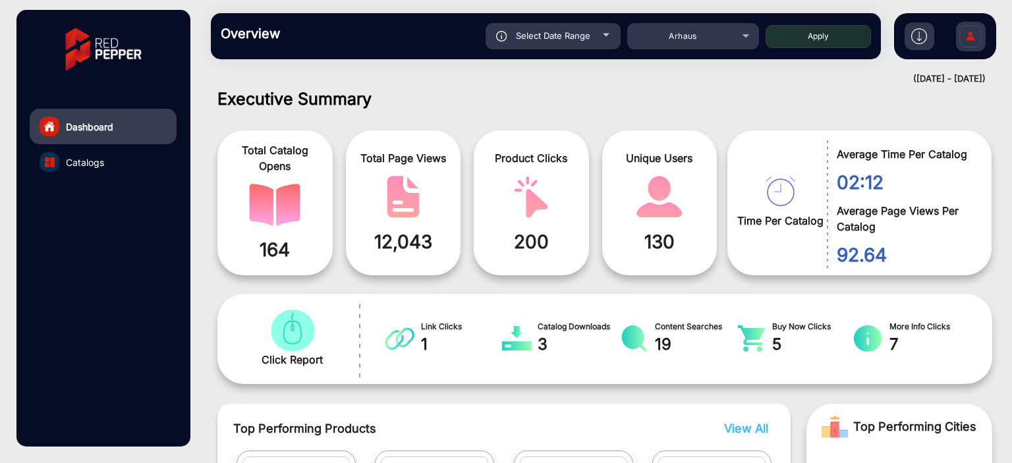
type input "[DATE]"
click at [832, 38] on button "Apply" at bounding box center [818, 36] width 105 height 23
click at [584, 26] on div "Select Date Range" at bounding box center [553, 36] width 135 height 26
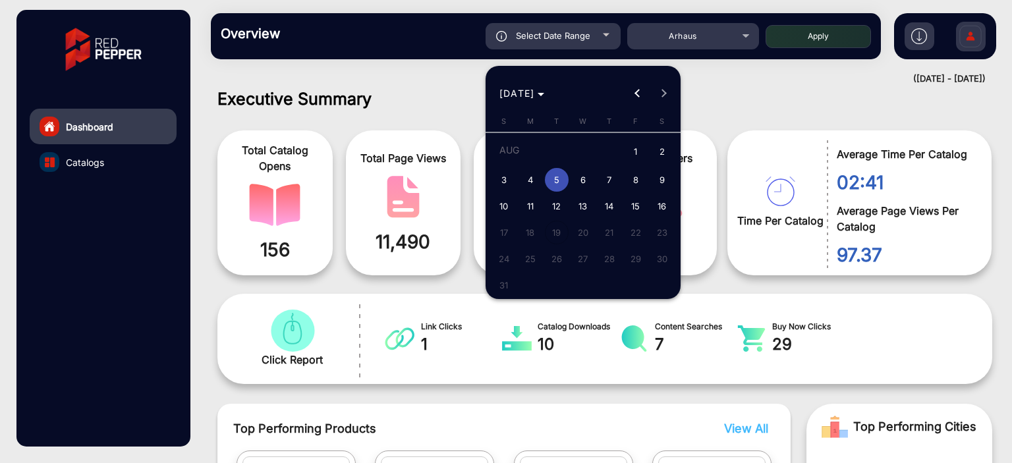
click at [525, 184] on span "4" at bounding box center [531, 180] width 24 height 24
type input "[DATE]"
click at [525, 184] on span "4" at bounding box center [531, 180] width 24 height 24
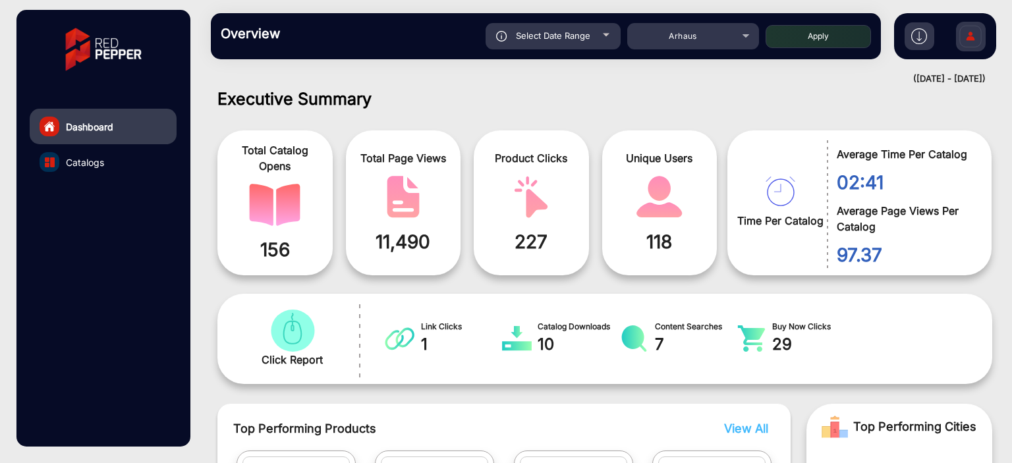
type input "[DATE]"
click at [756, 44] on mat-select "Arhaus" at bounding box center [693, 36] width 132 height 26
click at [778, 38] on button "Apply" at bounding box center [818, 36] width 105 height 23
click at [617, 40] on div "Select Date Range" at bounding box center [553, 36] width 135 height 26
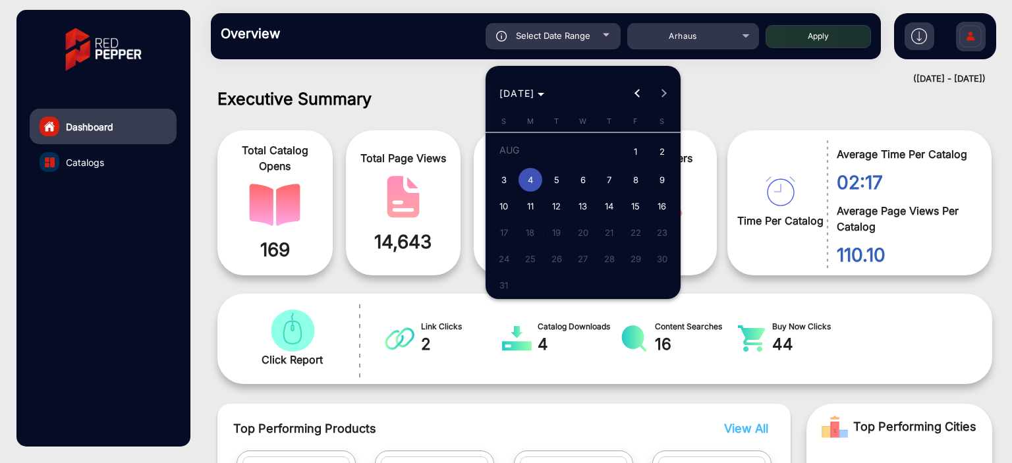
click at [497, 184] on span "3" at bounding box center [504, 180] width 24 height 24
type input "[DATE]"
click at [497, 184] on span "3" at bounding box center [504, 180] width 24 height 24
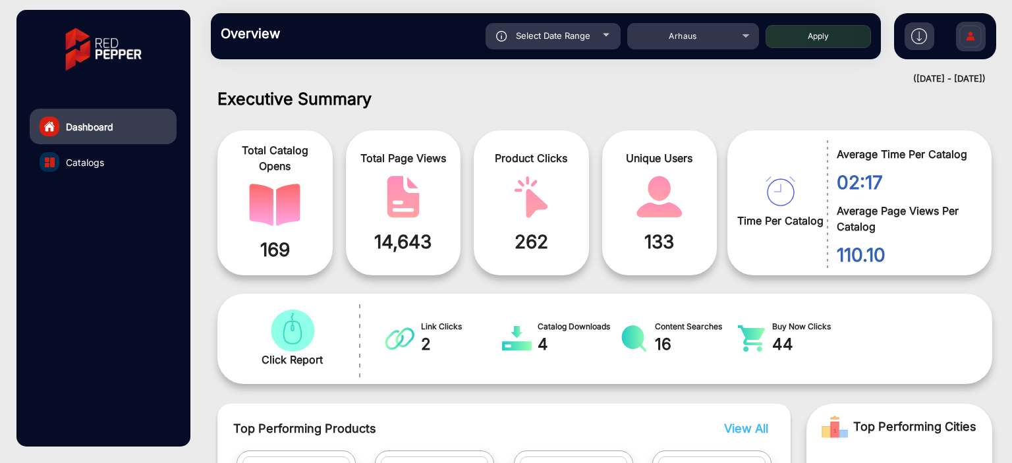
type input "[DATE]"
click at [836, 35] on button "Apply" at bounding box center [818, 36] width 105 height 23
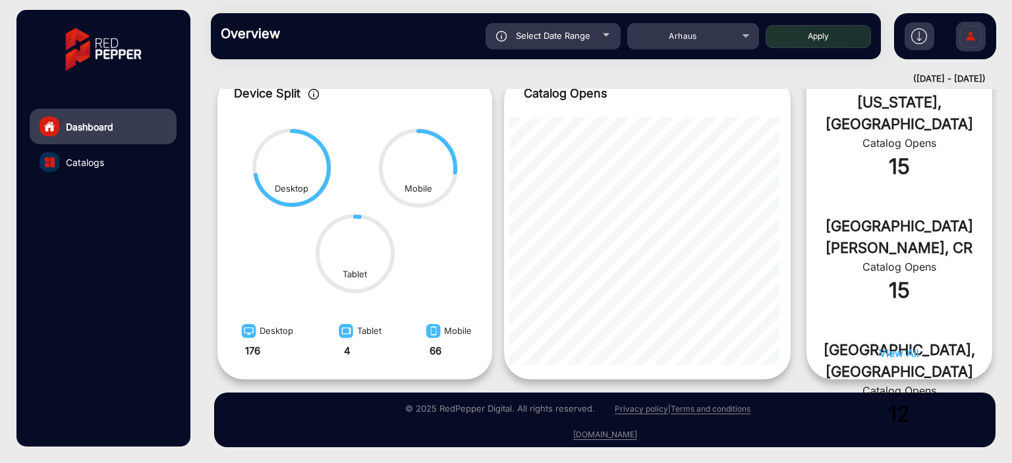
scroll to position [560, 0]
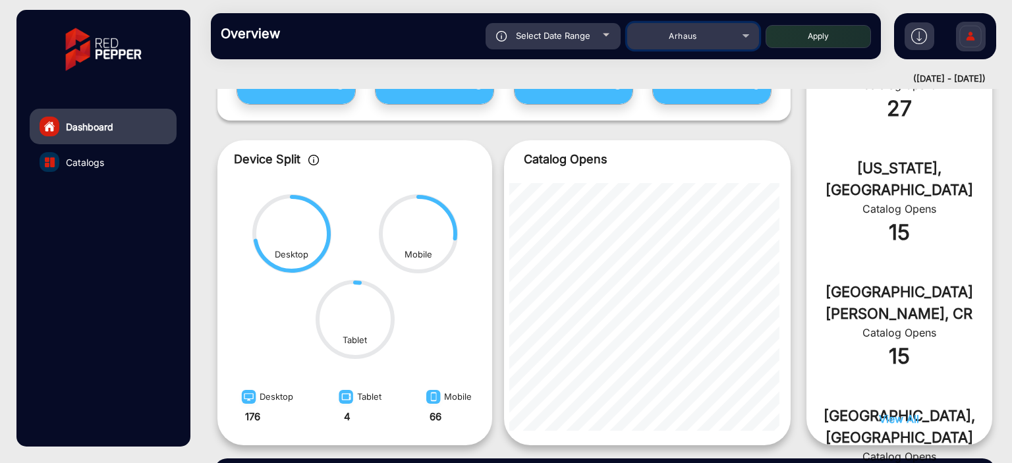
click at [691, 34] on span "Arhaus" at bounding box center [683, 36] width 28 height 10
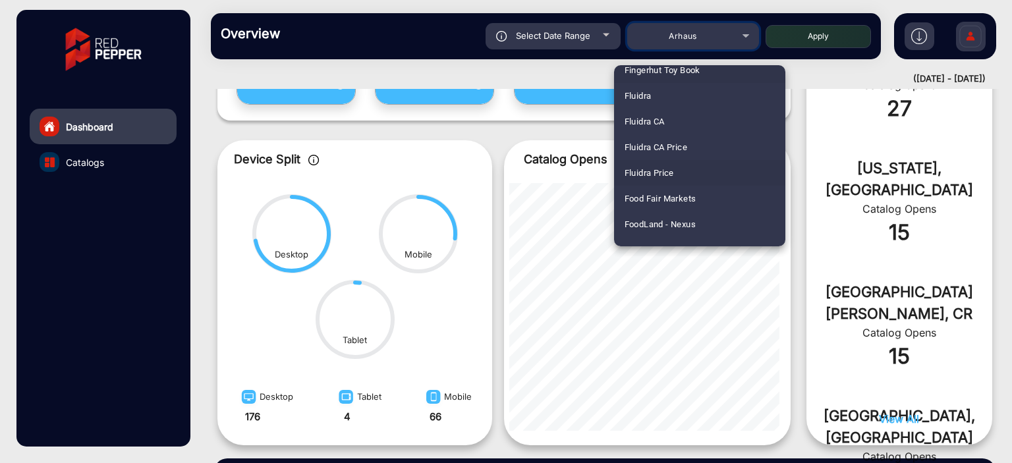
scroll to position [1663, 0]
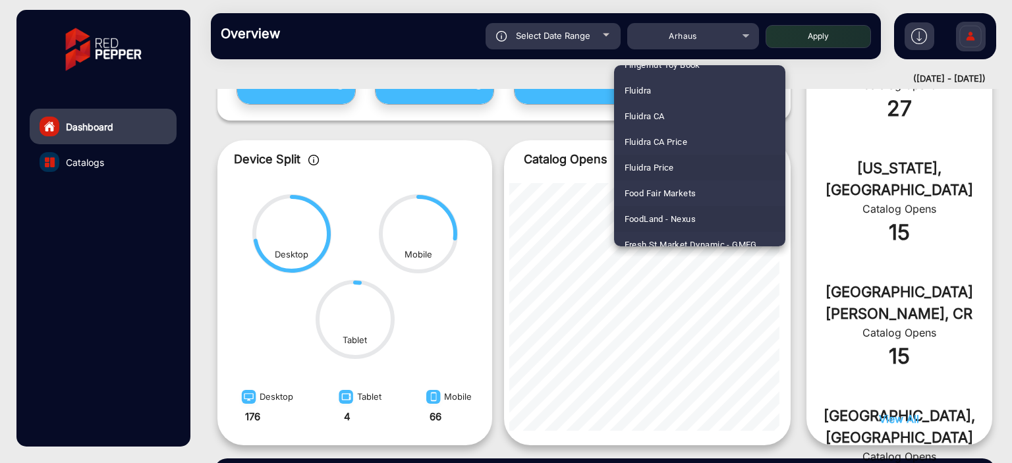
click at [683, 219] on span "FoodLand - Nexus" at bounding box center [661, 219] width 72 height 26
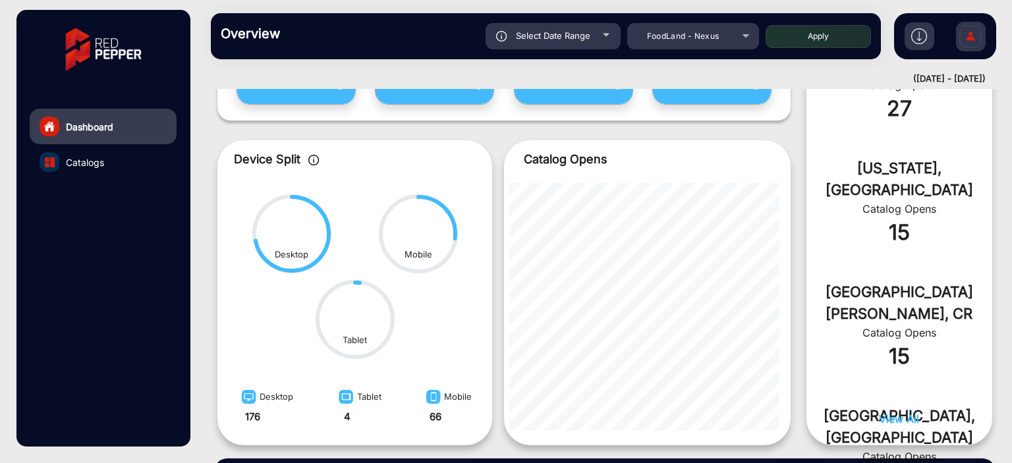
click at [809, 42] on button "Apply" at bounding box center [818, 36] width 105 height 23
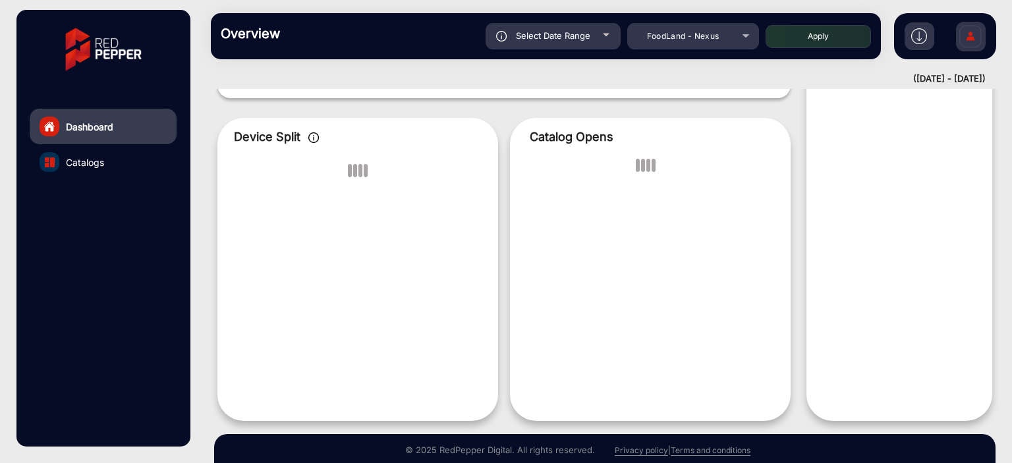
scroll to position [10, 0]
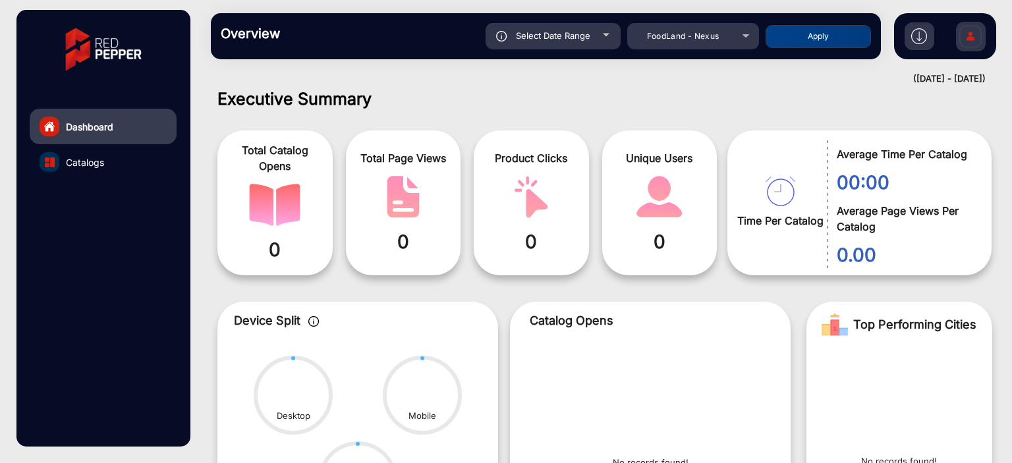
click at [590, 49] on div "Select Date Range" at bounding box center [553, 36] width 135 height 26
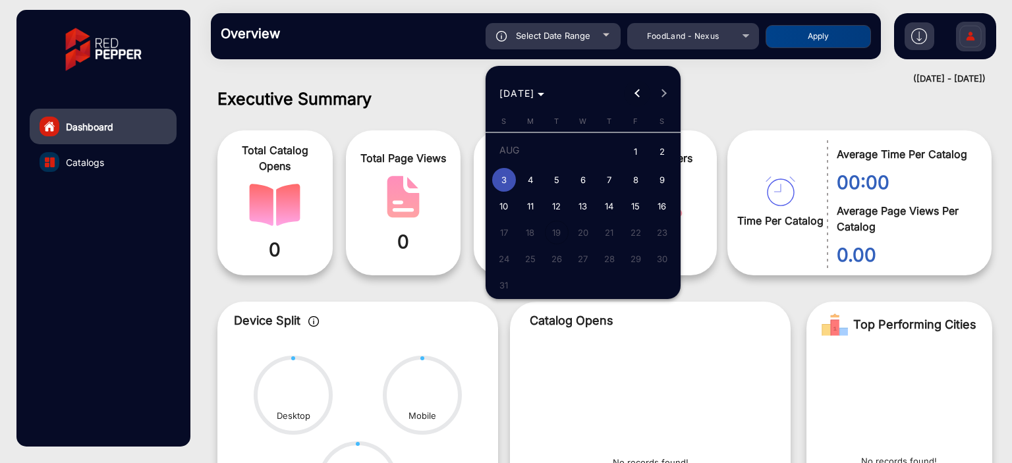
click at [635, 94] on button "Previous month" at bounding box center [637, 93] width 26 height 26
click at [550, 89] on span "Choose month and year" at bounding box center [522, 94] width 56 height 32
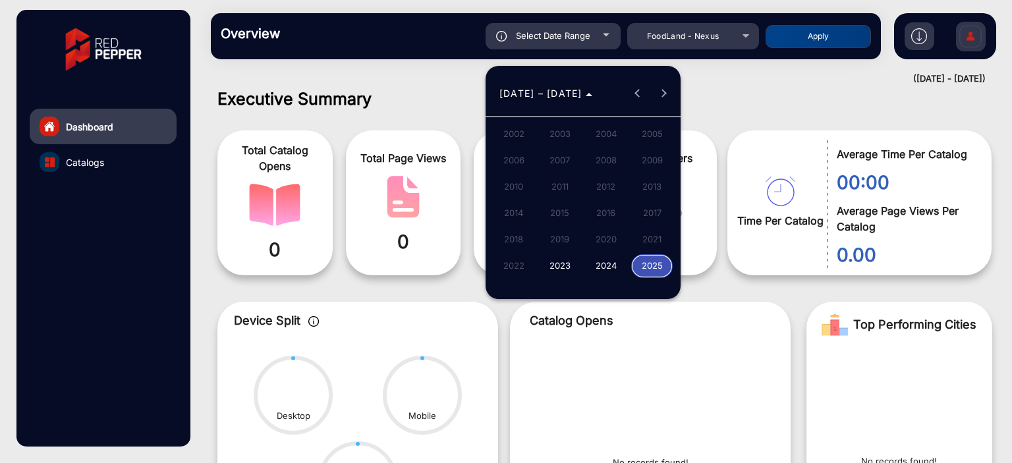
click at [597, 268] on span "2024" at bounding box center [606, 266] width 42 height 24
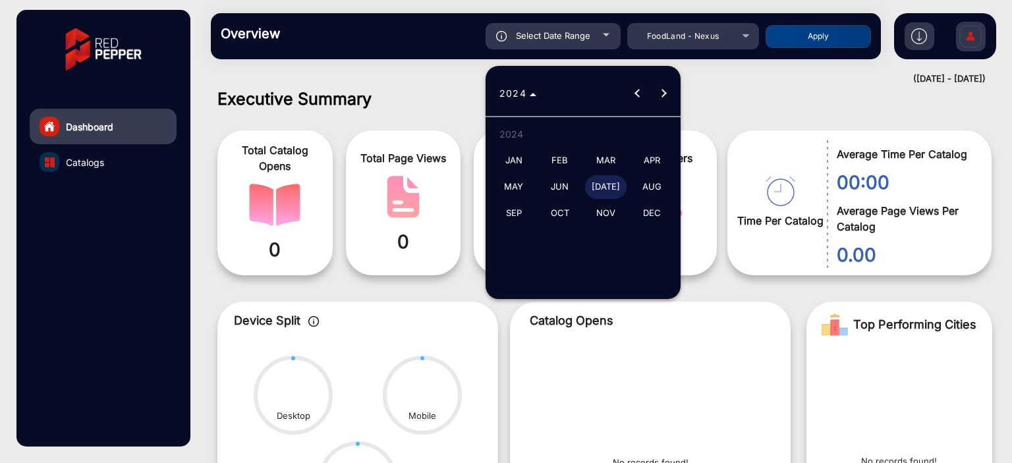
click at [521, 159] on span "JAN" at bounding box center [514, 161] width 42 height 24
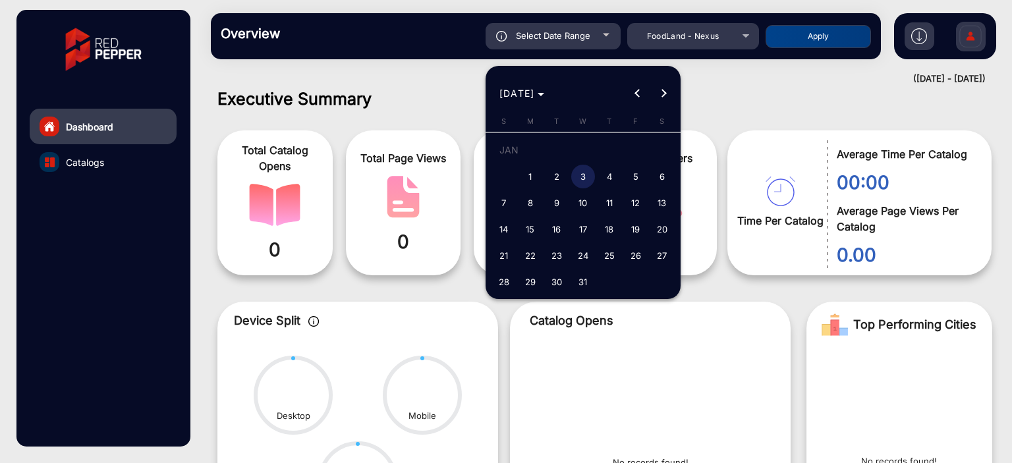
click at [537, 165] on button "1" at bounding box center [530, 176] width 26 height 26
type input "[DATE]"
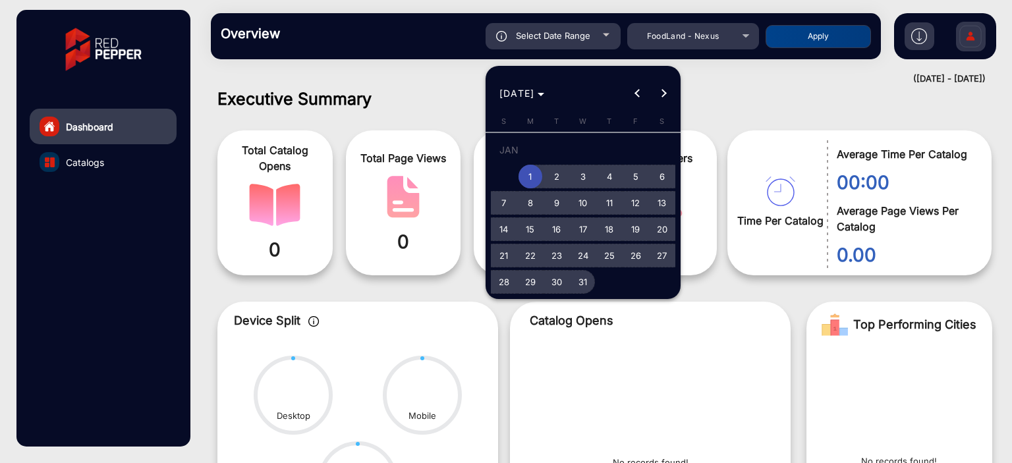
click at [590, 268] on span "31" at bounding box center [583, 282] width 24 height 24
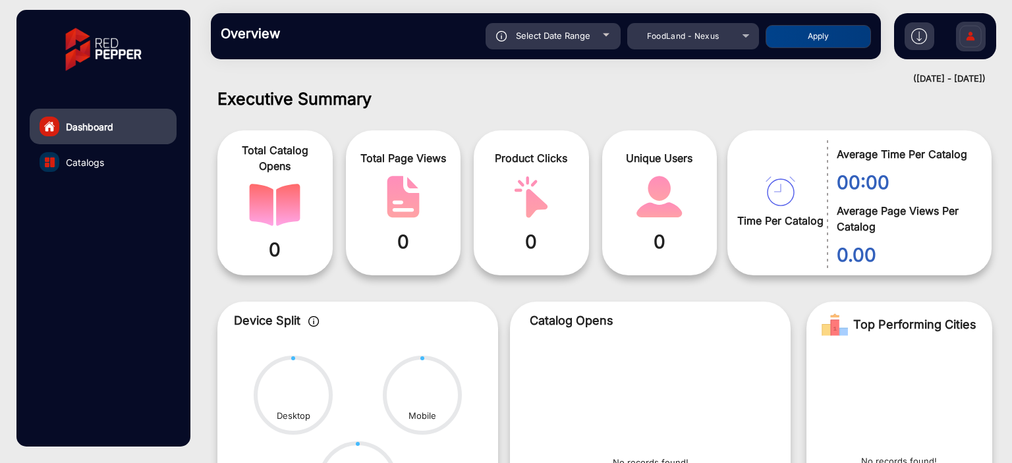
type input "[DATE]"
click at [781, 44] on button "Apply" at bounding box center [818, 36] width 105 height 23
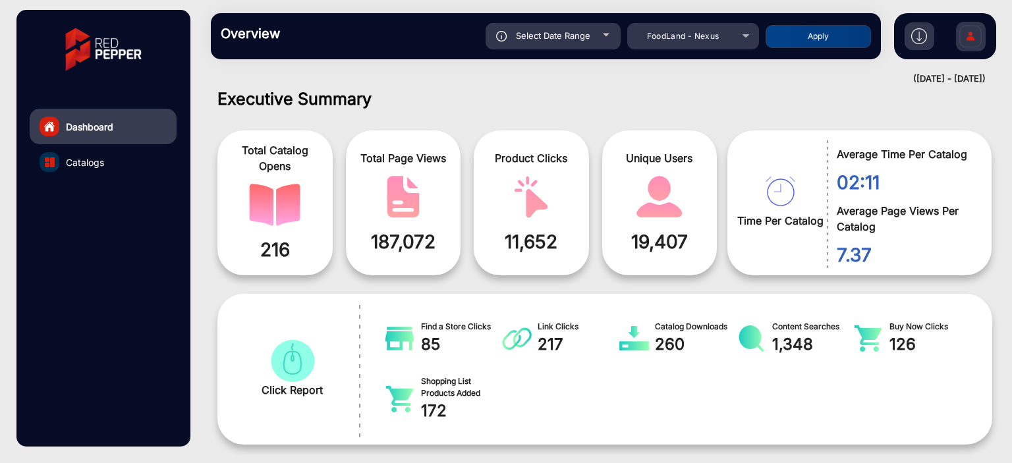
click at [572, 31] on span "Select Date Range" at bounding box center [553, 35] width 74 height 11
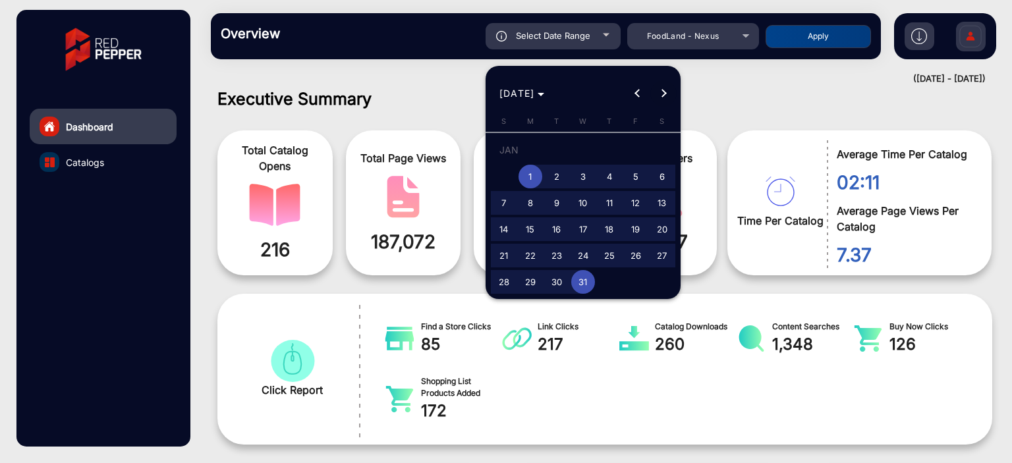
click at [669, 90] on span "Next month" at bounding box center [663, 93] width 26 height 26
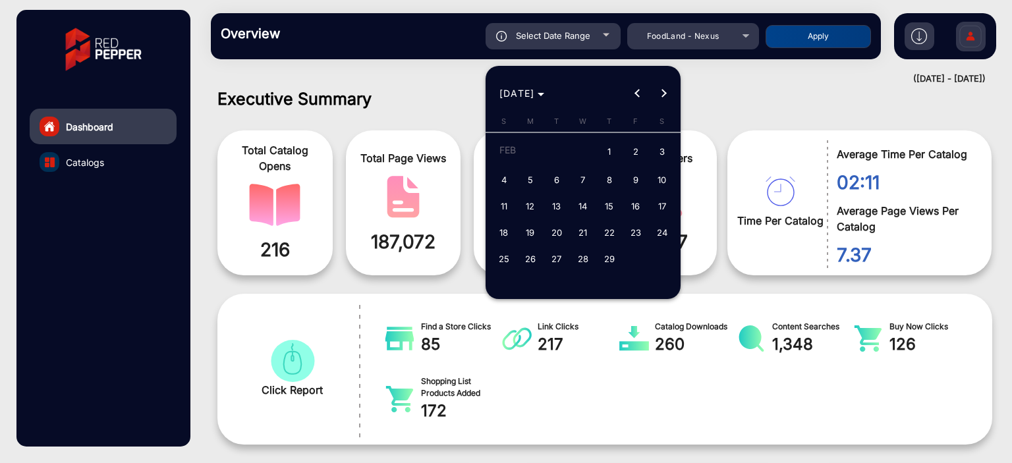
click at [600, 148] on span "1" at bounding box center [610, 152] width 24 height 27
type input "[DATE]"
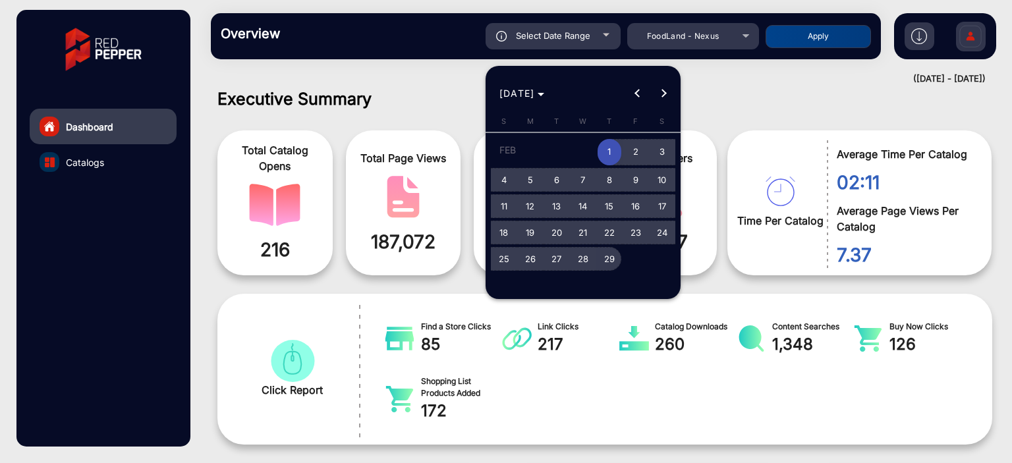
click at [614, 247] on button "29" at bounding box center [609, 259] width 26 height 26
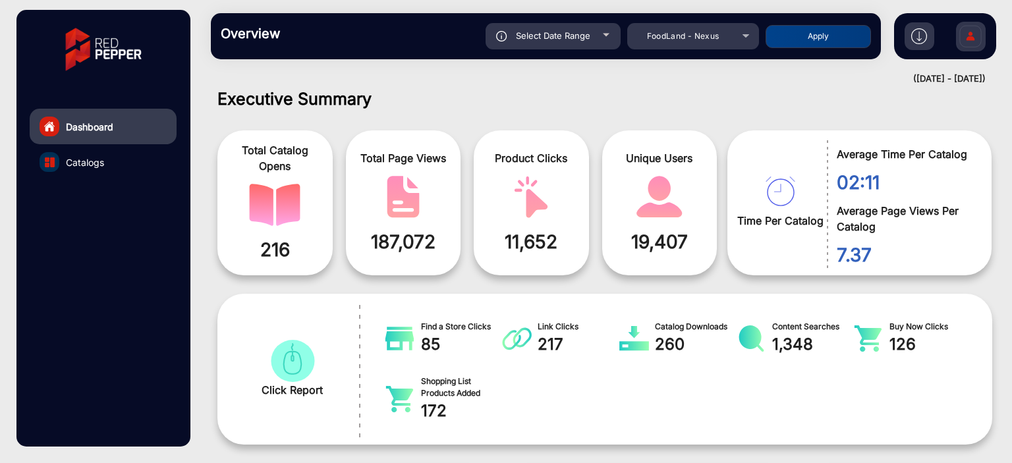
type input "[DATE]"
click at [785, 49] on div "Select Date Range [DATE] [DATE] – [DATE] End date FoodLand - Nexus Apply" at bounding box center [578, 36] width 585 height 26
click at [787, 45] on button "Apply" at bounding box center [818, 36] width 105 height 23
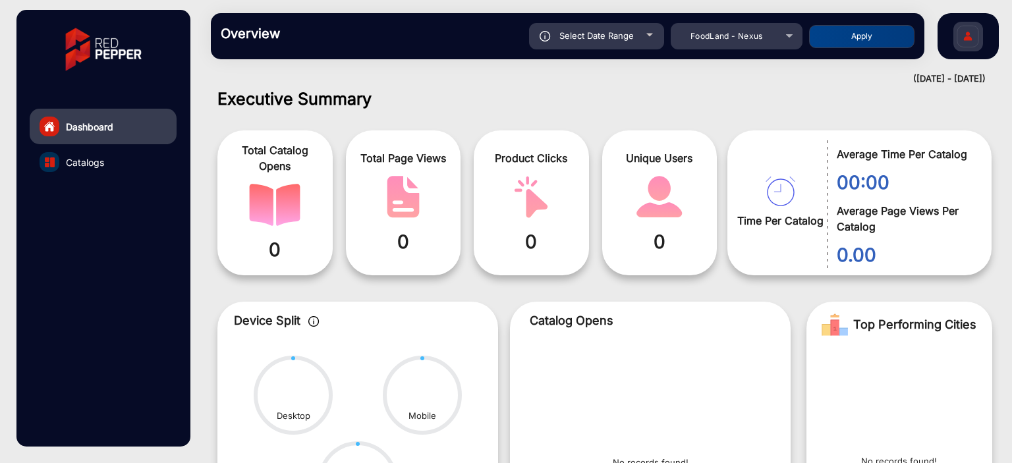
click at [606, 42] on div "Select Date Range" at bounding box center [596, 36] width 135 height 26
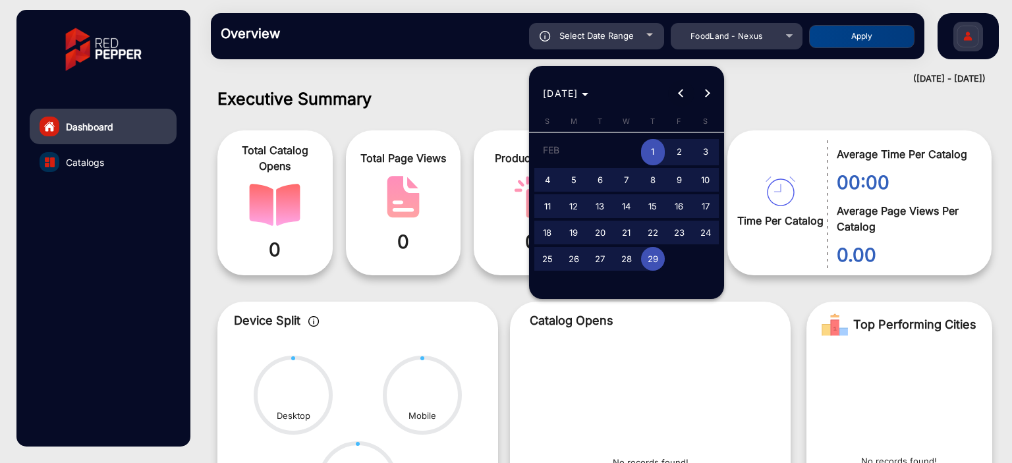
click at [681, 96] on button "Previous month" at bounding box center [681, 93] width 26 height 26
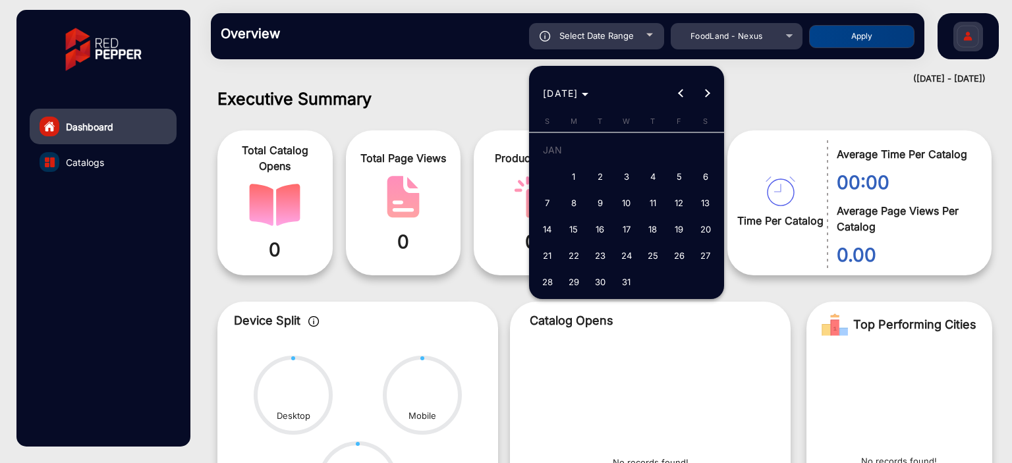
click at [567, 179] on span "1" at bounding box center [574, 177] width 24 height 24
type input "[DATE]"
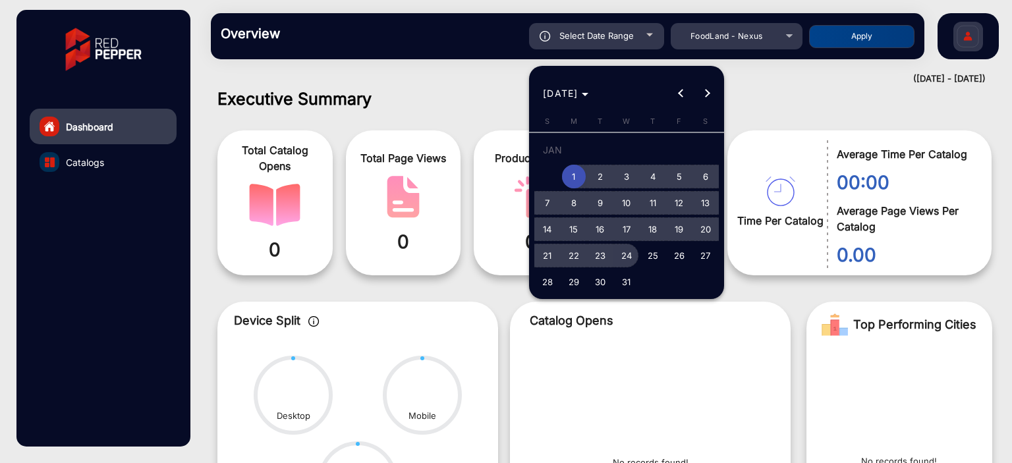
click at [623, 264] on span "24" at bounding box center [627, 256] width 24 height 24
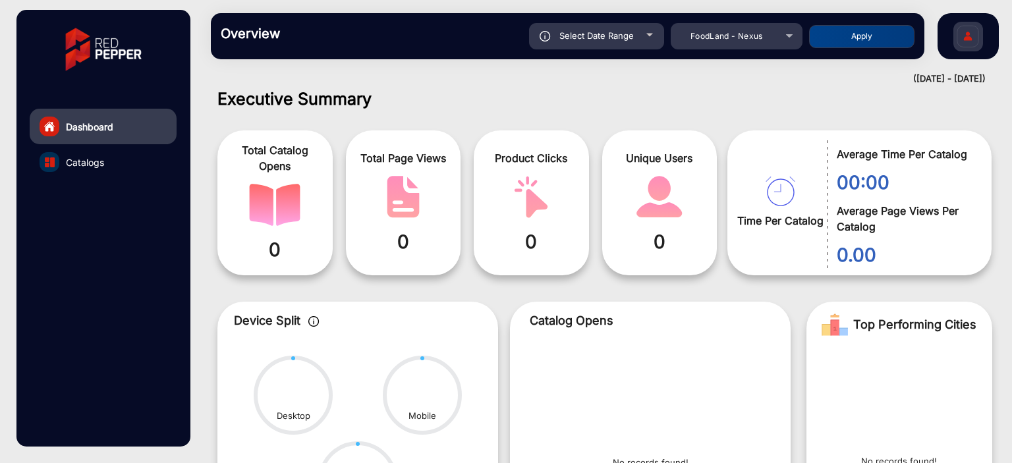
type input "[DATE]"
click at [849, 32] on button "Apply" at bounding box center [861, 36] width 105 height 23
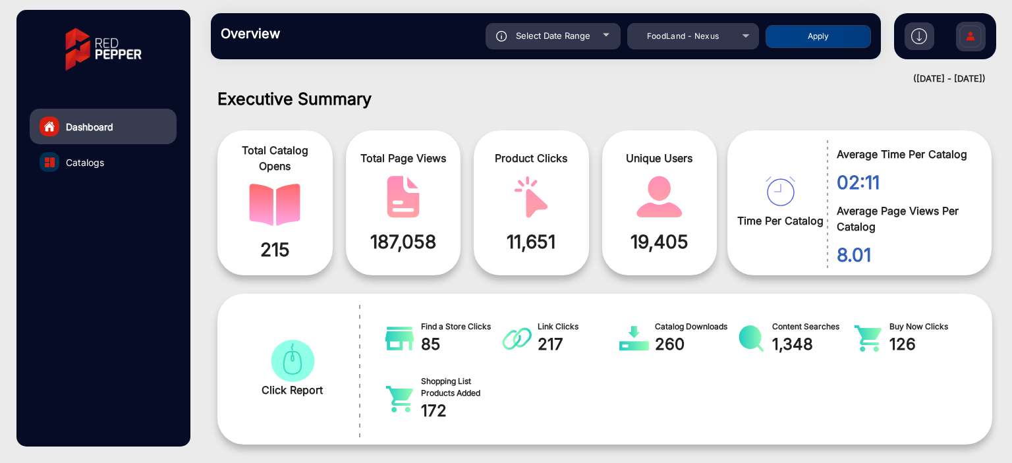
click at [569, 36] on span "Select Date Range" at bounding box center [553, 35] width 74 height 11
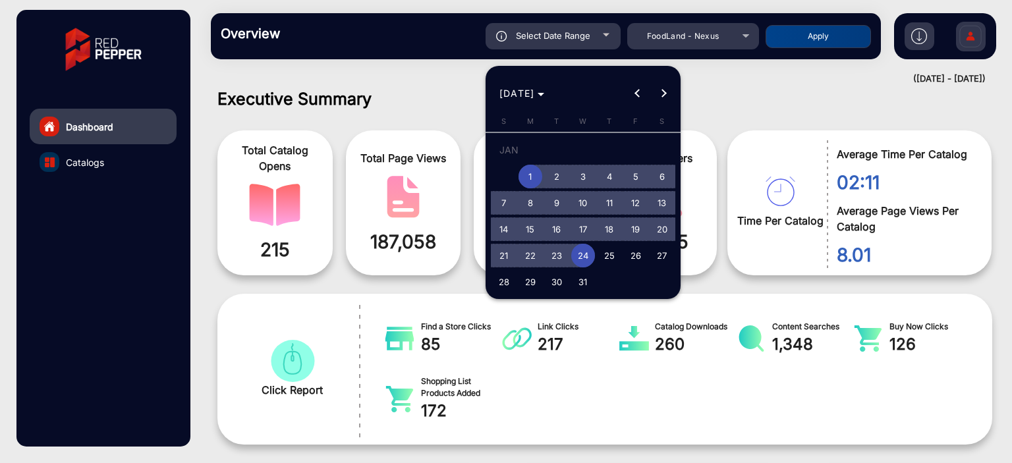
click at [588, 255] on span "24" at bounding box center [583, 256] width 24 height 24
type input "[DATE]"
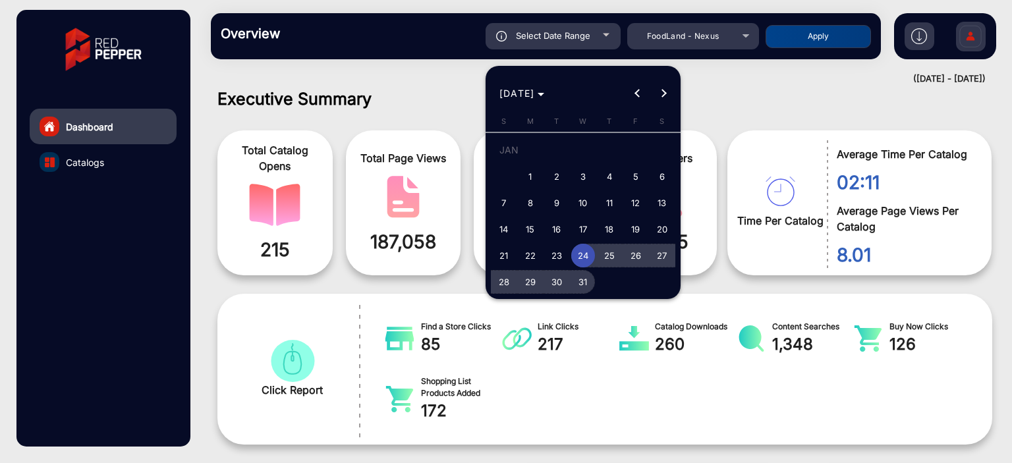
click at [580, 268] on span "31" at bounding box center [583, 282] width 24 height 24
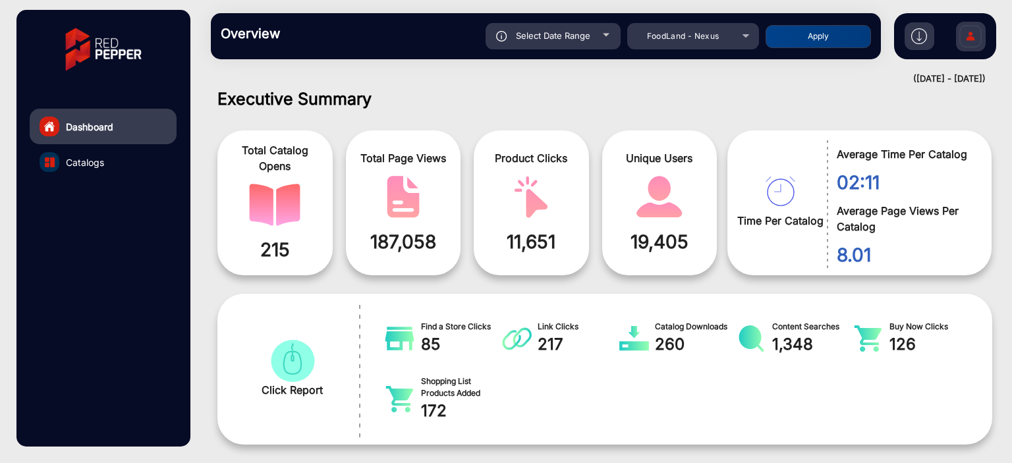
type input "[DATE]"
click at [806, 43] on button "Apply" at bounding box center [818, 36] width 105 height 23
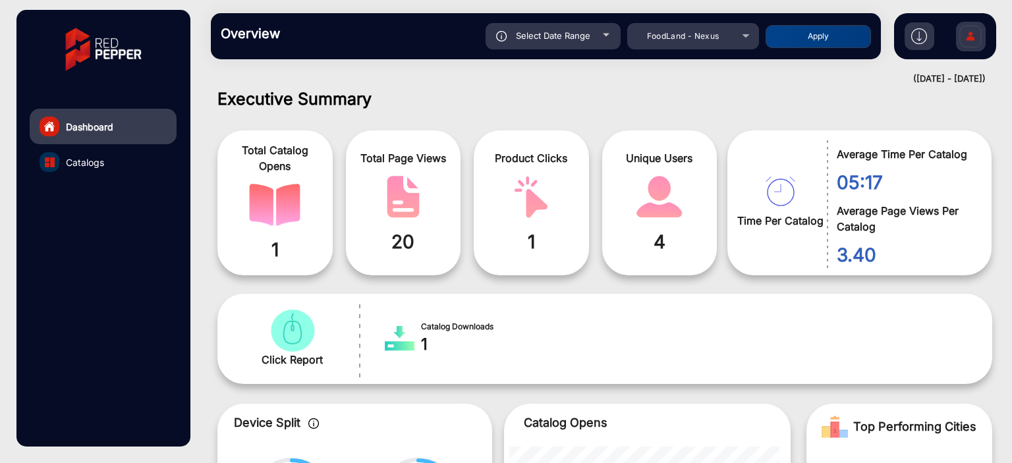
click at [606, 32] on div "Select Date Range" at bounding box center [553, 36] width 135 height 26
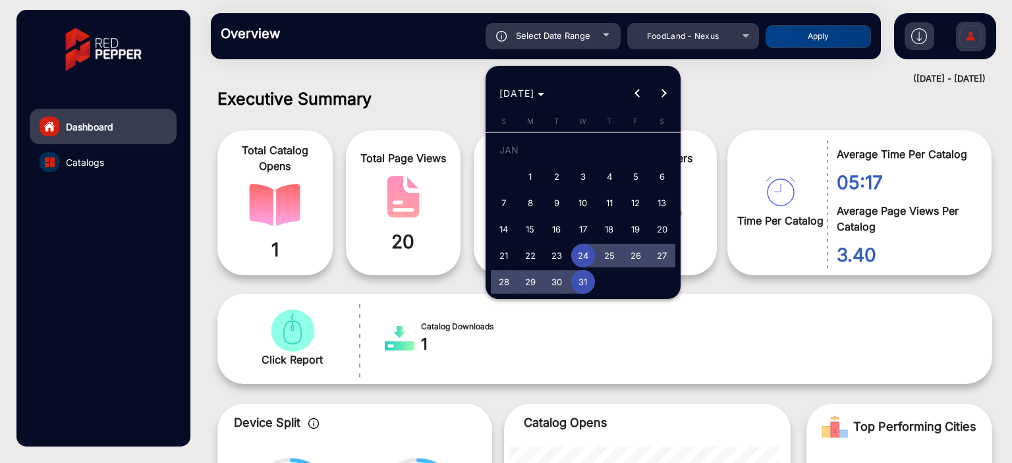
click at [575, 268] on span "31" at bounding box center [583, 282] width 24 height 24
type input "[DATE]"
click at [575, 268] on span "31" at bounding box center [583, 282] width 24 height 24
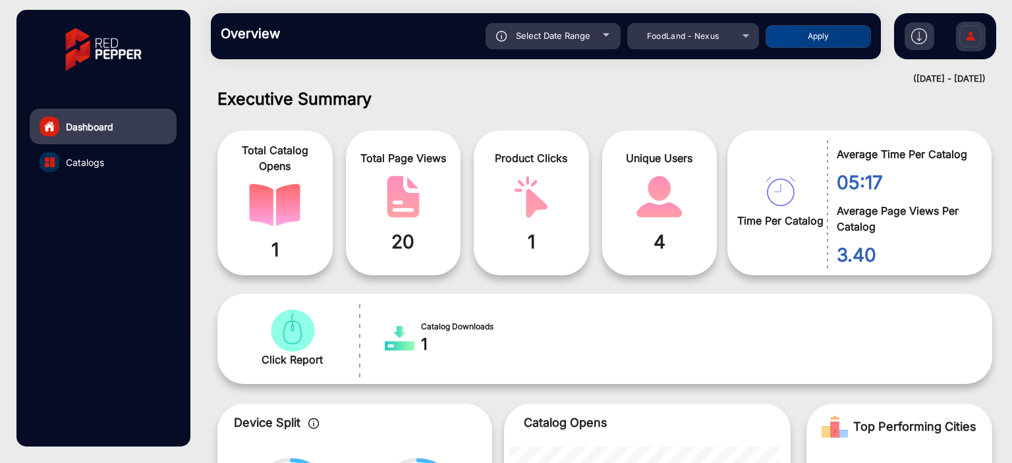
type input "[DATE]"
click at [813, 53] on div "Overview Reports Understand what makes your customers tick and learn how they a…" at bounding box center [546, 36] width 670 height 46
click at [816, 40] on button "Apply" at bounding box center [818, 36] width 105 height 23
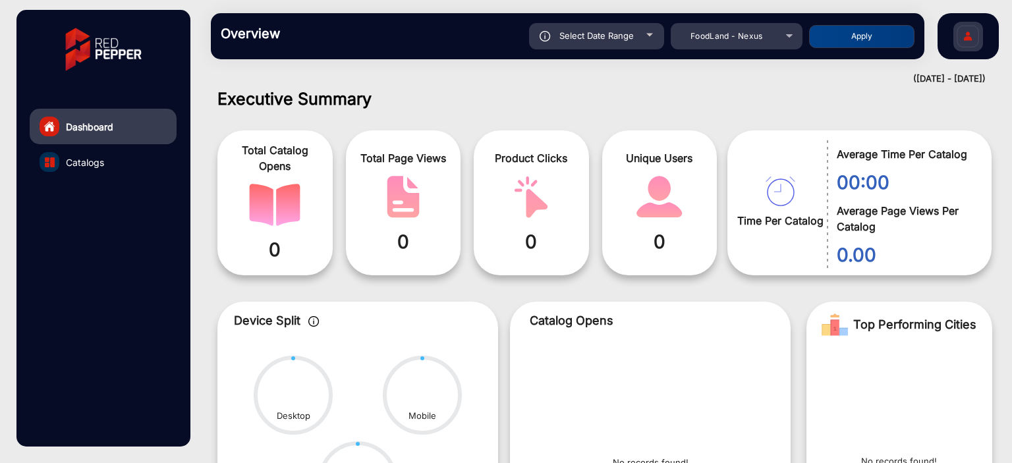
click at [611, 25] on div "Select Date Range" at bounding box center [596, 36] width 135 height 26
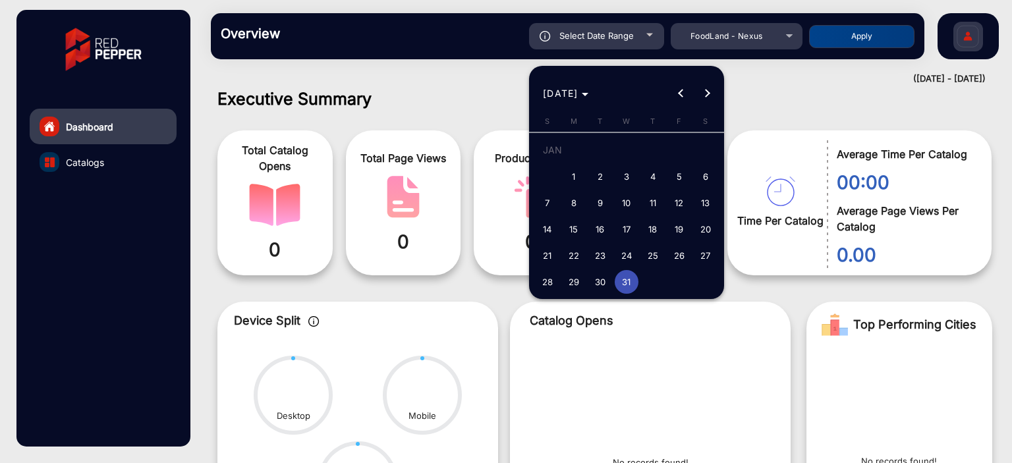
click at [606, 268] on span "30" at bounding box center [600, 282] width 24 height 24
type input "[DATE]"
click at [606, 268] on span "30" at bounding box center [600, 282] width 24 height 24
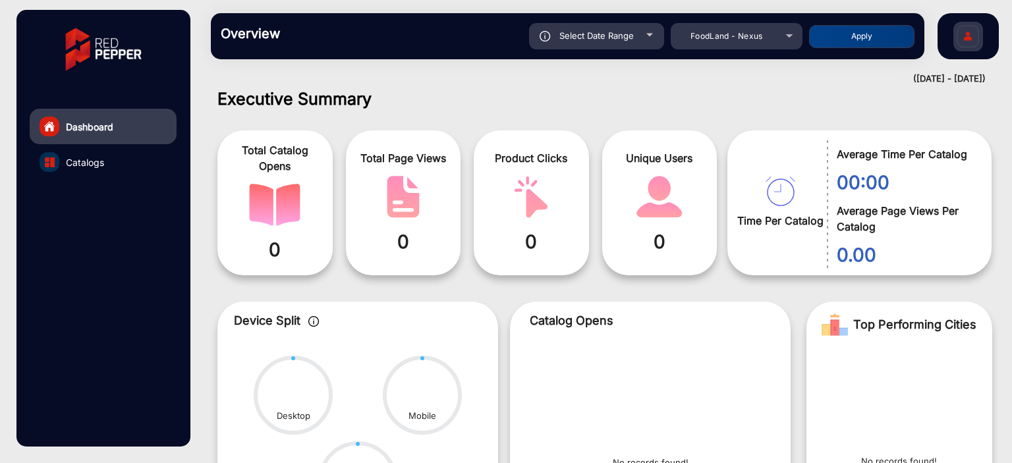
type input "[DATE]"
click at [825, 39] on button "Apply" at bounding box center [861, 36] width 105 height 23
click at [642, 30] on div "Select Date Range" at bounding box center [596, 36] width 135 height 26
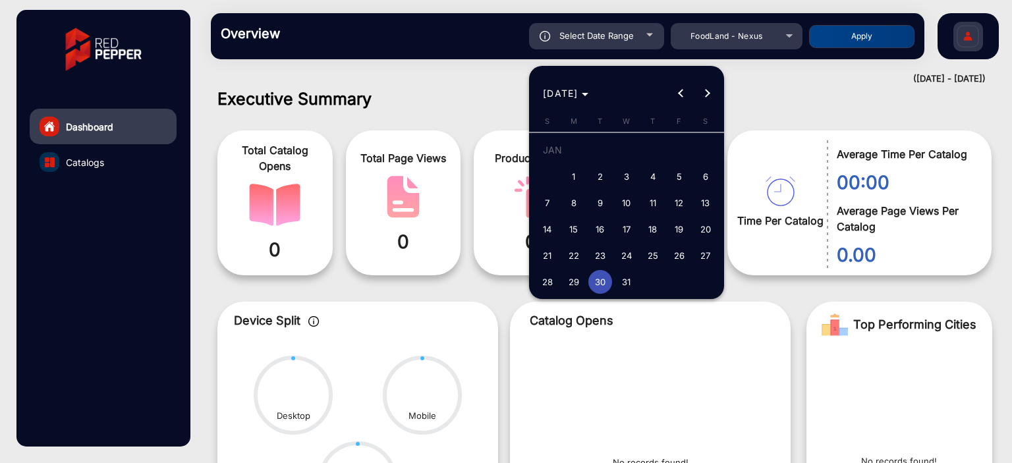
click at [588, 229] on span "16" at bounding box center [600, 229] width 24 height 24
type input "[DATE]"
click at [588, 229] on span "16" at bounding box center [600, 229] width 24 height 24
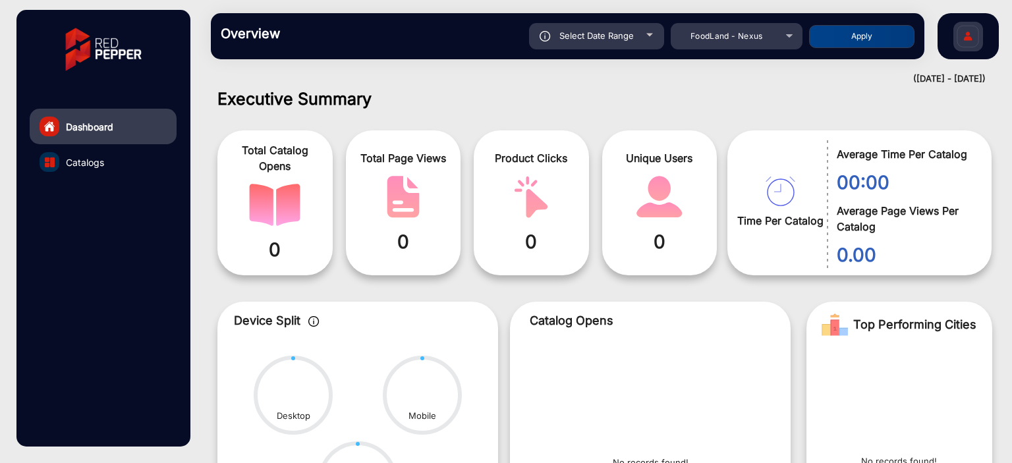
type input "[DATE]"
click at [844, 42] on button "Apply" at bounding box center [861, 36] width 105 height 23
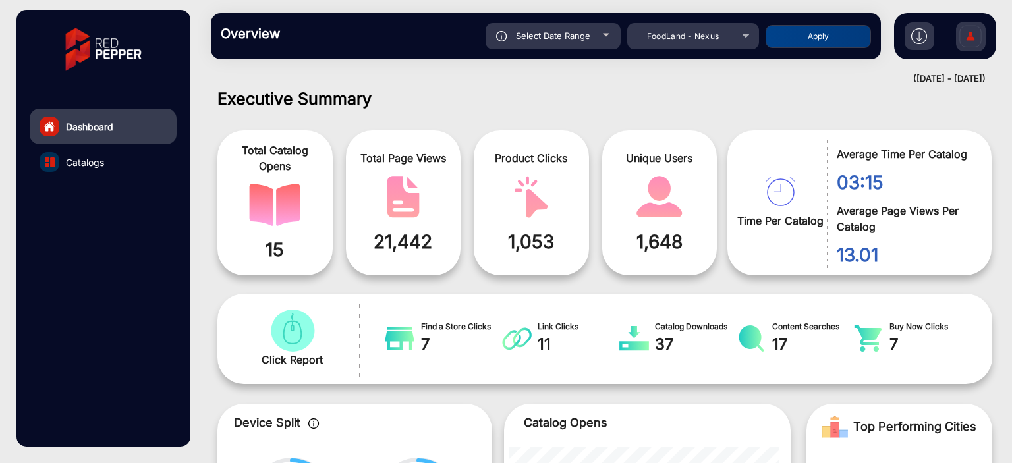
click at [598, 32] on div "Select Date Range" at bounding box center [553, 36] width 135 height 26
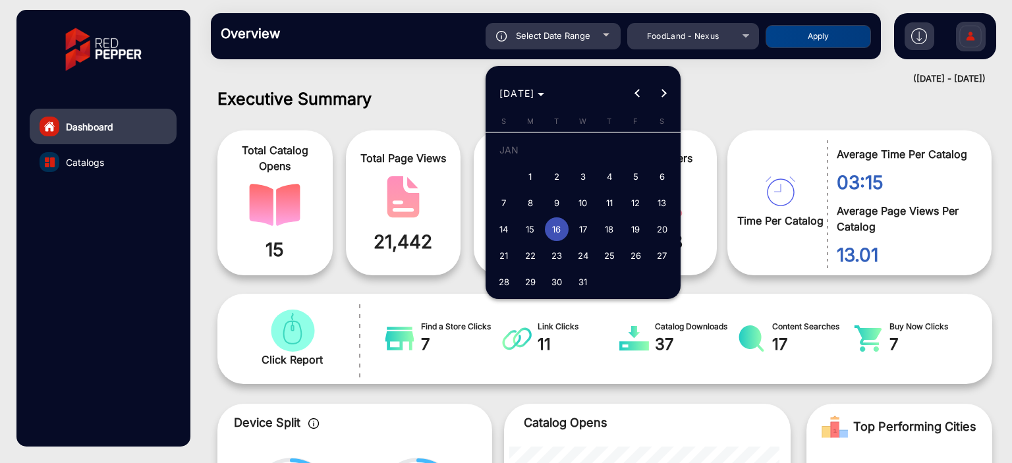
click at [604, 237] on span "18" at bounding box center [610, 229] width 24 height 24
type input "[DATE]"
click at [604, 237] on span "18" at bounding box center [610, 229] width 24 height 24
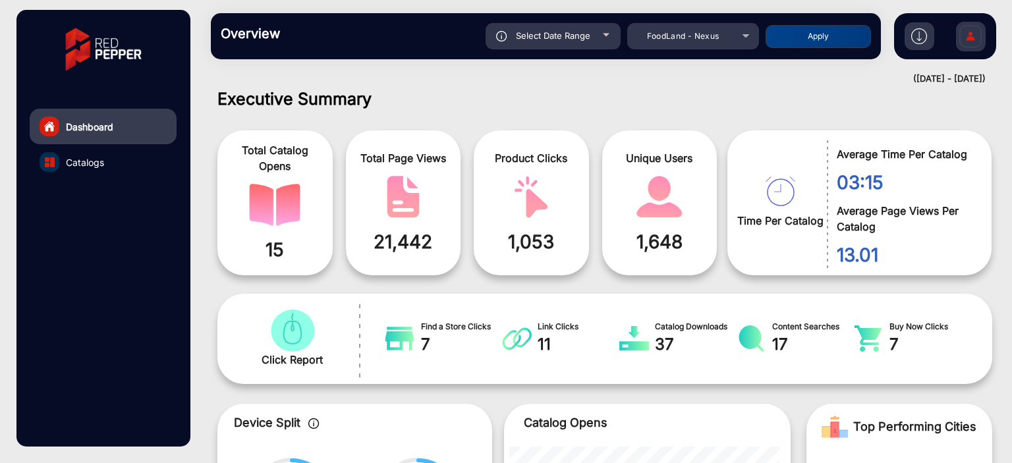
type input "[DATE]"
click at [782, 23] on div "Select Date Range [DATE] [DATE] – [DATE] End date FoodLand - Nexus Apply" at bounding box center [578, 36] width 585 height 26
click at [783, 23] on div "Select Date Range [DATE] [DATE] – [DATE] End date FoodLand - Nexus Apply" at bounding box center [578, 36] width 585 height 26
click at [786, 26] on button "Apply" at bounding box center [818, 36] width 105 height 23
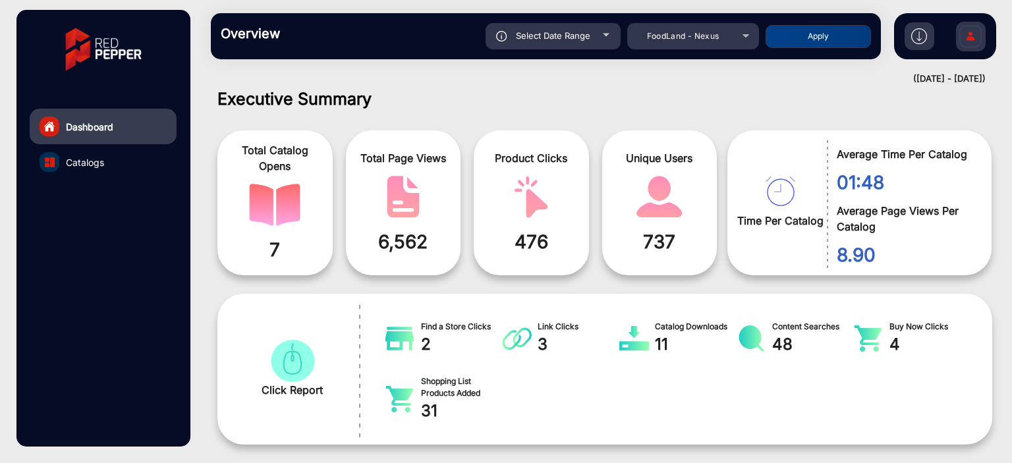
click at [595, 32] on div "Select Date Range" at bounding box center [553, 36] width 135 height 26
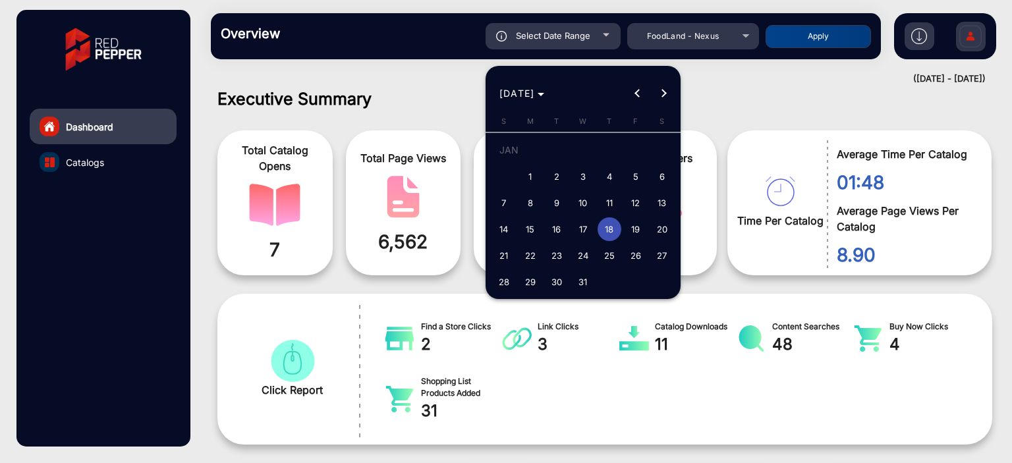
click at [699, 80] on div at bounding box center [506, 231] width 1012 height 463
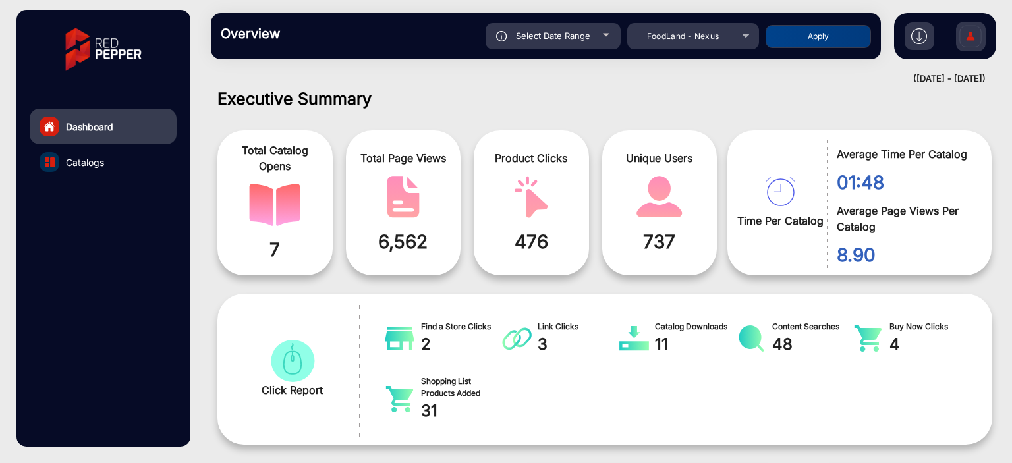
click at [614, 40] on div "Select Date Range" at bounding box center [553, 36] width 135 height 26
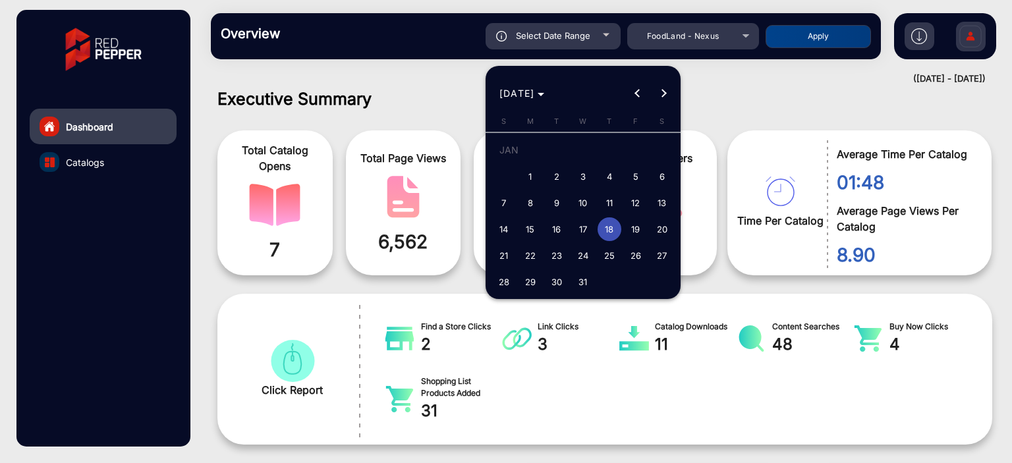
click at [527, 174] on span "1" at bounding box center [531, 177] width 24 height 24
type input "[DATE]"
click at [530, 176] on span "1" at bounding box center [531, 177] width 24 height 24
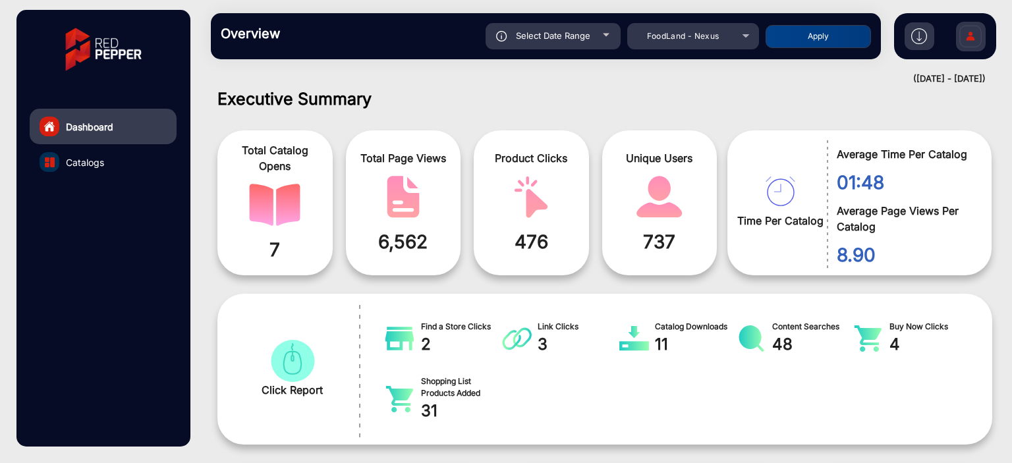
type input "[DATE]"
click at [824, 36] on button "Apply" at bounding box center [818, 36] width 105 height 23
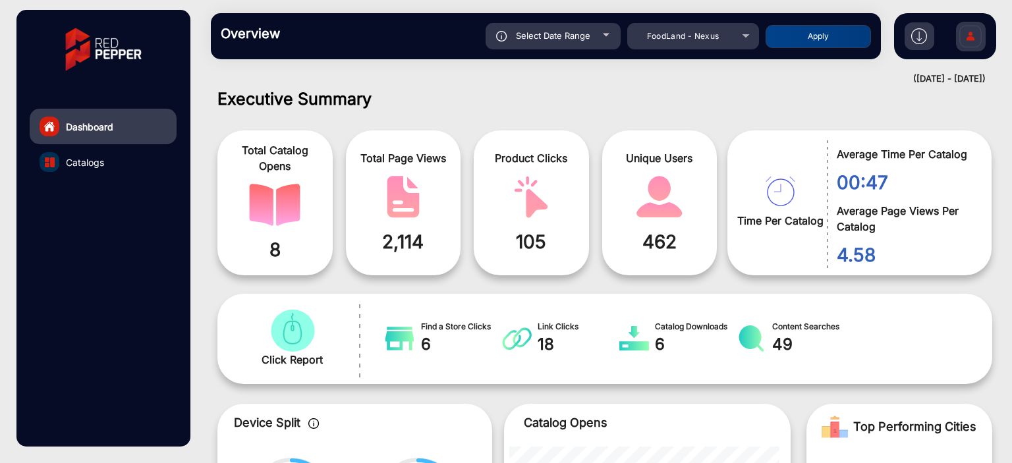
click at [588, 51] on div "Overview Reports Understand what makes your customers tick and learn how they a…" at bounding box center [546, 36] width 670 height 46
click at [605, 34] on div at bounding box center [606, 35] width 7 height 3
click at [603, 38] on div "Select Date Range" at bounding box center [553, 36] width 135 height 26
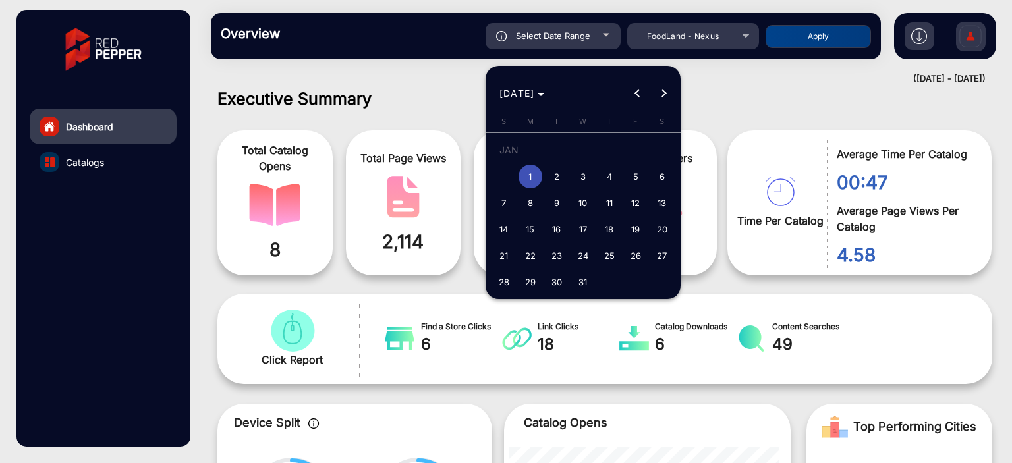
click at [557, 177] on span "2" at bounding box center [557, 177] width 24 height 24
type input "[DATE]"
click at [557, 177] on span "2" at bounding box center [557, 177] width 24 height 24
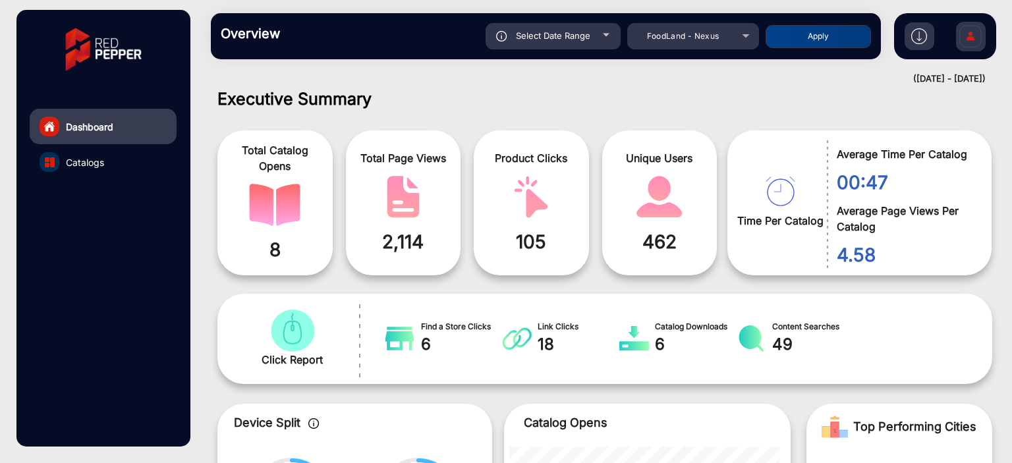
type input "[DATE]"
click at [807, 34] on button "Apply" at bounding box center [818, 36] width 105 height 23
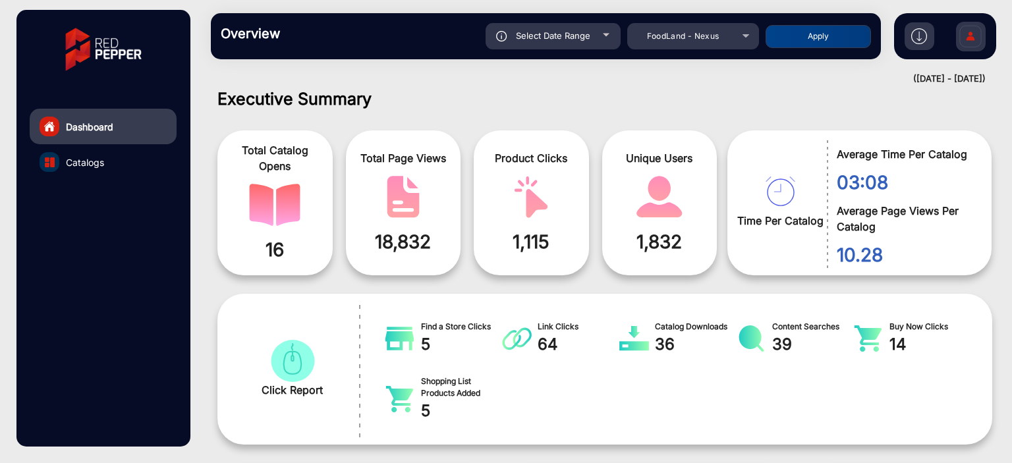
click at [581, 41] on span "Select Date Range" at bounding box center [553, 35] width 74 height 11
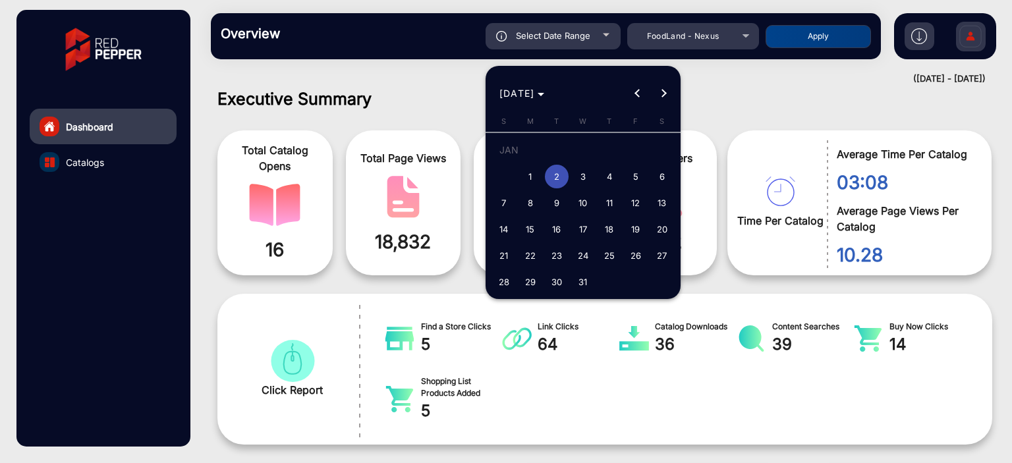
click at [581, 175] on span "3" at bounding box center [583, 177] width 24 height 24
type input "[DATE]"
click at [581, 175] on span "3" at bounding box center [583, 177] width 24 height 24
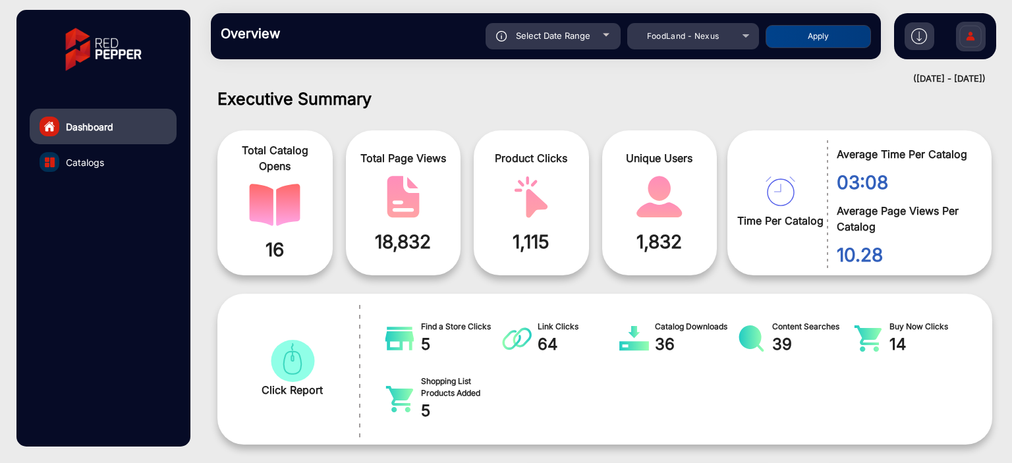
type input "[DATE]"
click at [799, 34] on button "Apply" at bounding box center [818, 36] width 105 height 23
click at [602, 34] on div "Select Date Range" at bounding box center [553, 36] width 135 height 26
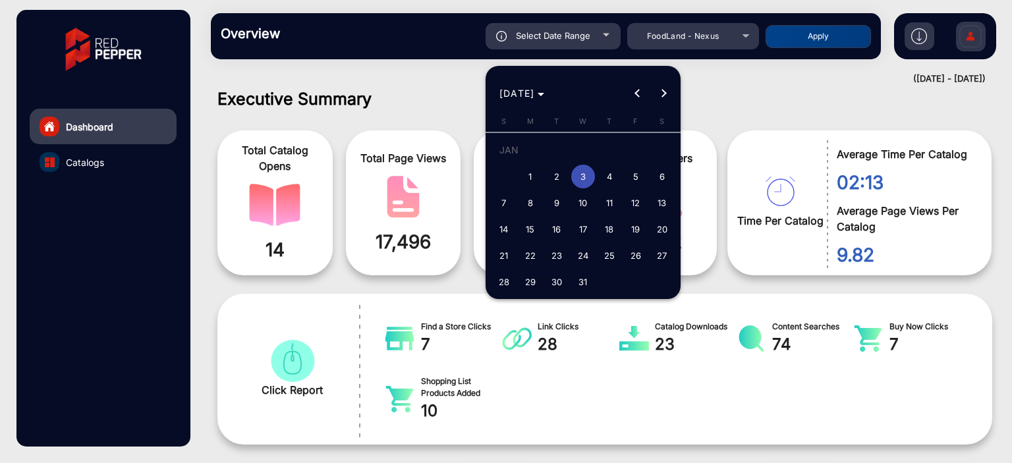
click at [601, 184] on span "4" at bounding box center [610, 177] width 24 height 24
type input "[DATE]"
click at [601, 184] on span "4" at bounding box center [610, 177] width 24 height 24
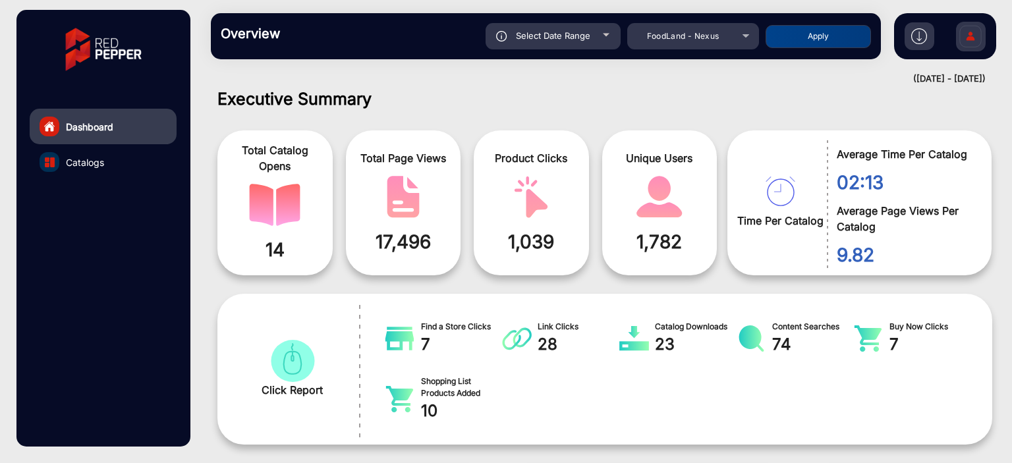
type input "[DATE]"
click at [787, 43] on button "Apply" at bounding box center [818, 36] width 105 height 23
click at [575, 36] on span "Select Date Range" at bounding box center [553, 35] width 74 height 11
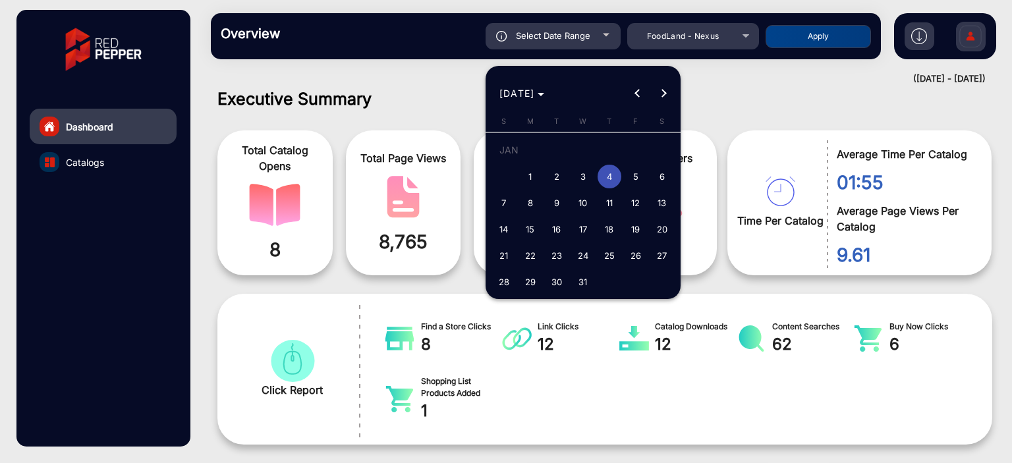
click at [640, 174] on span "5" at bounding box center [636, 177] width 24 height 24
type input "[DATE]"
click at [640, 174] on span "5" at bounding box center [636, 177] width 24 height 24
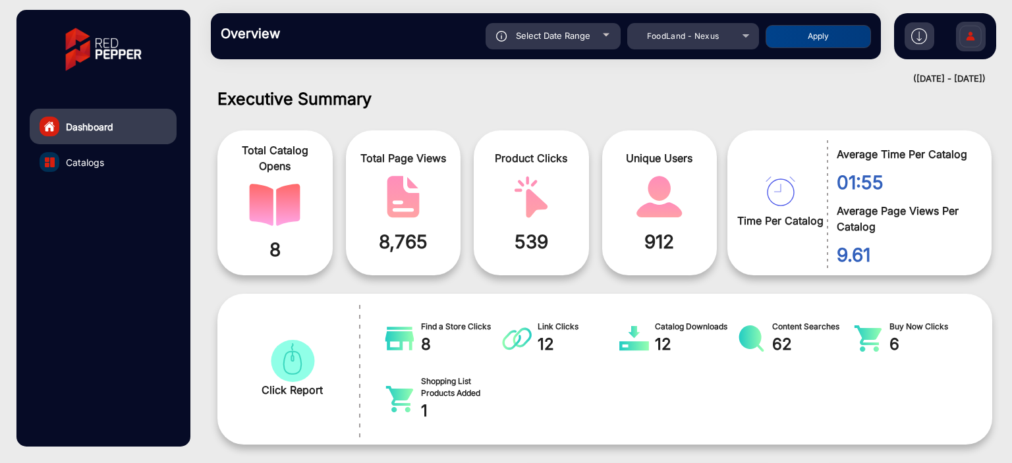
type input "[DATE]"
click at [781, 47] on button "Apply" at bounding box center [818, 36] width 105 height 23
click at [604, 36] on div at bounding box center [606, 35] width 7 height 3
click at [606, 38] on div "Select Date Range" at bounding box center [553, 36] width 135 height 26
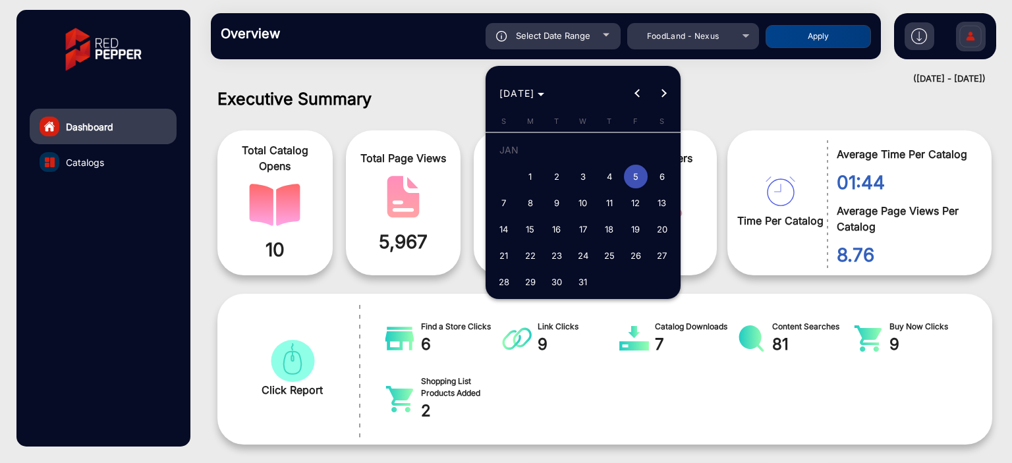
click at [662, 175] on span "6" at bounding box center [662, 177] width 24 height 24
type input "[DATE]"
click at [662, 175] on span "6" at bounding box center [662, 177] width 24 height 24
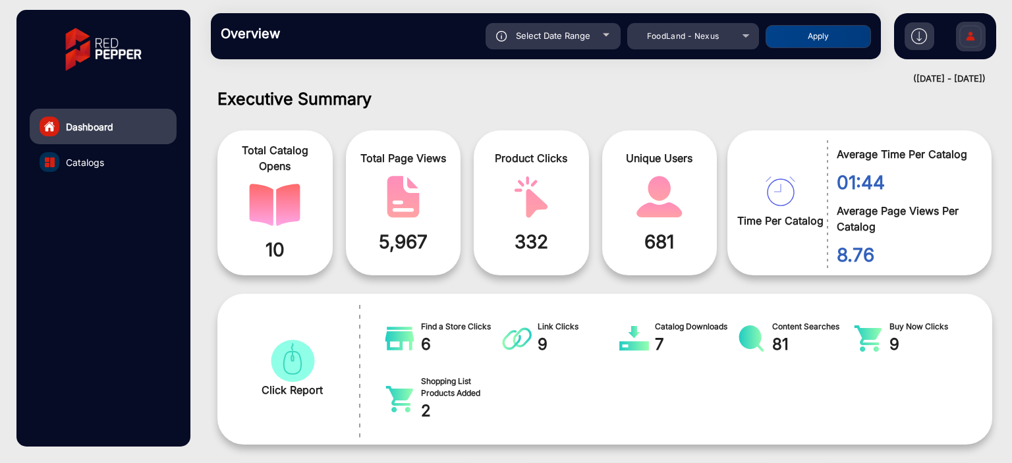
type input "[DATE]"
click at [793, 45] on button "Apply" at bounding box center [818, 36] width 105 height 23
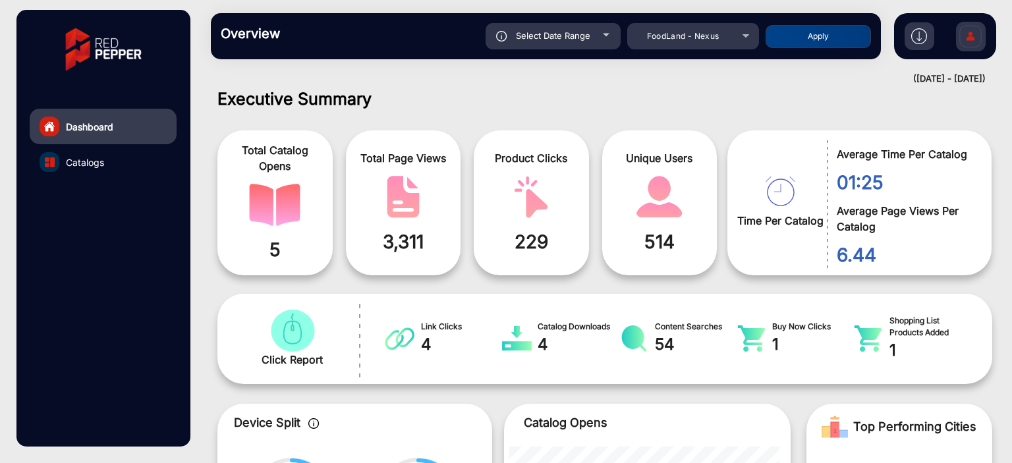
click at [539, 26] on div "Select Date Range" at bounding box center [553, 36] width 135 height 26
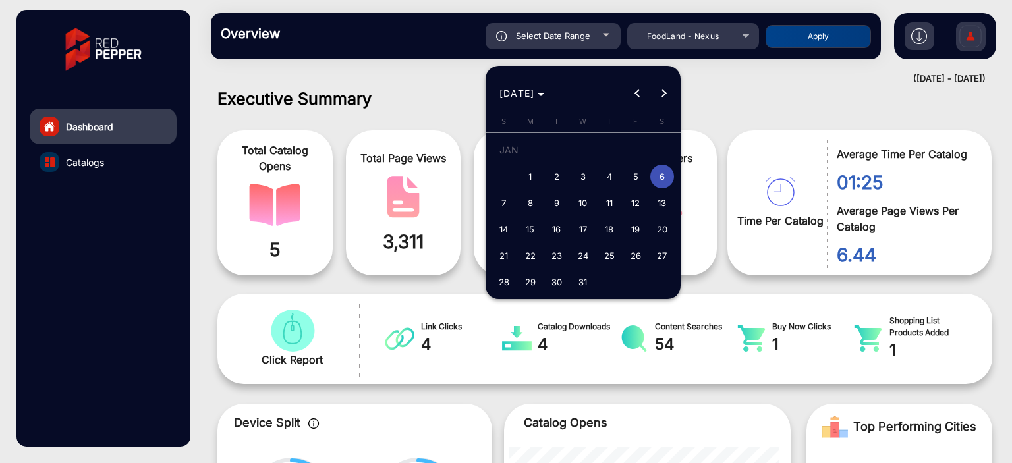
click at [504, 205] on span "7" at bounding box center [504, 203] width 24 height 24
type input "[DATE]"
click at [504, 205] on span "7" at bounding box center [504, 203] width 24 height 24
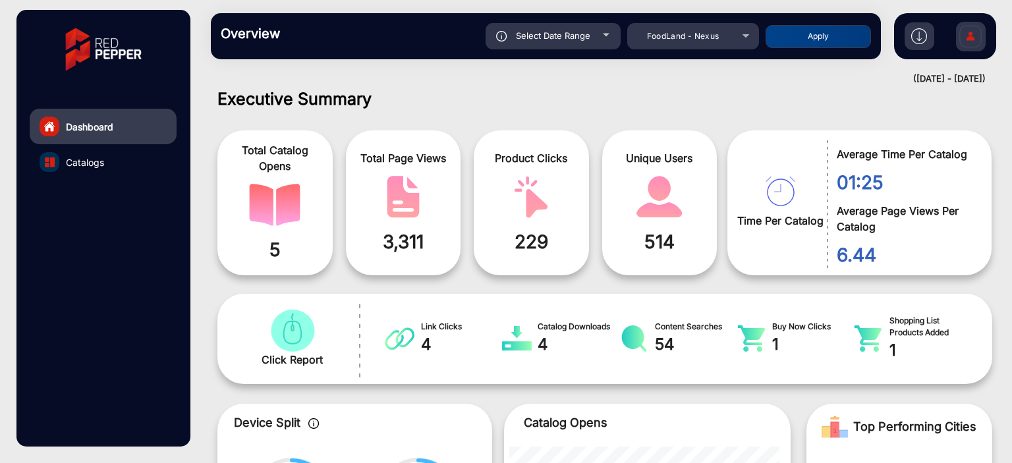
type input "[DATE]"
click at [777, 43] on button "Apply" at bounding box center [818, 36] width 105 height 23
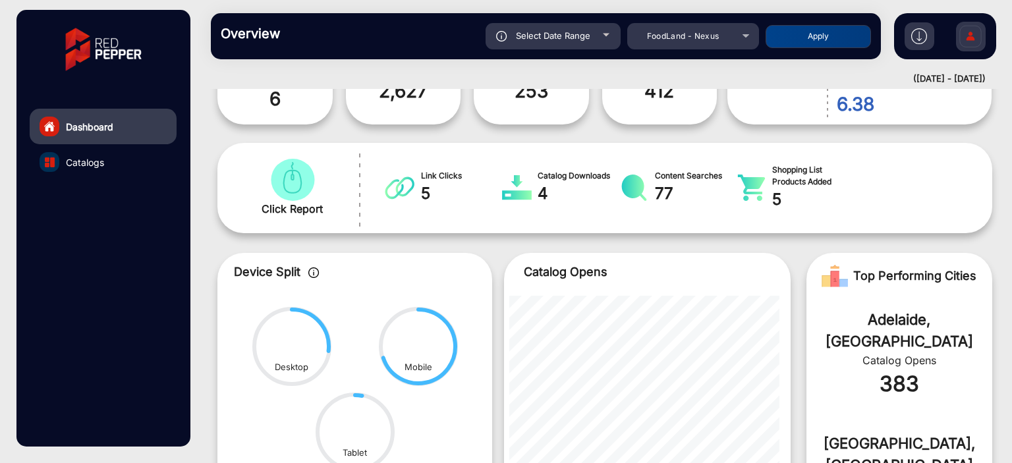
scroll to position [273, 0]
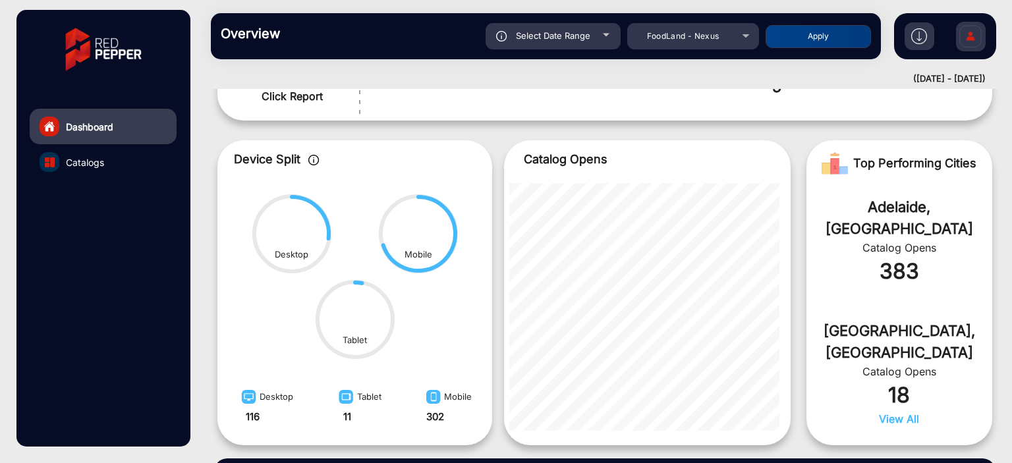
click at [600, 40] on div "Select Date Range" at bounding box center [553, 36] width 135 height 26
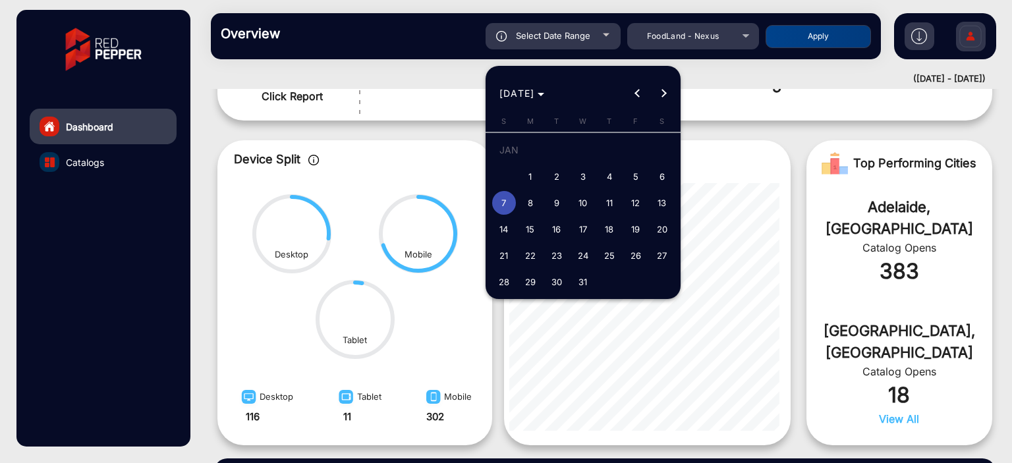
click at [533, 209] on span "8" at bounding box center [531, 203] width 24 height 24
type input "[DATE]"
click at [533, 209] on span "8" at bounding box center [531, 203] width 24 height 24
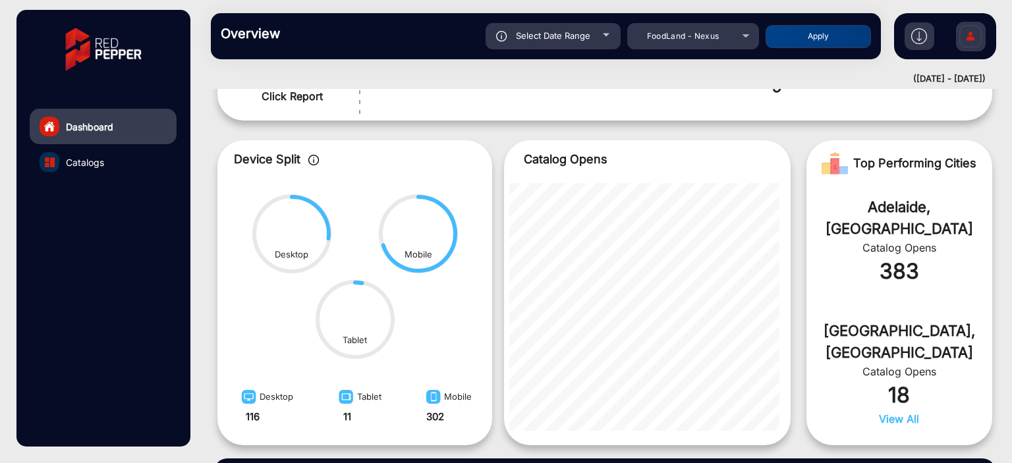
type input "[DATE]"
click at [793, 43] on button "Apply" at bounding box center [818, 36] width 105 height 23
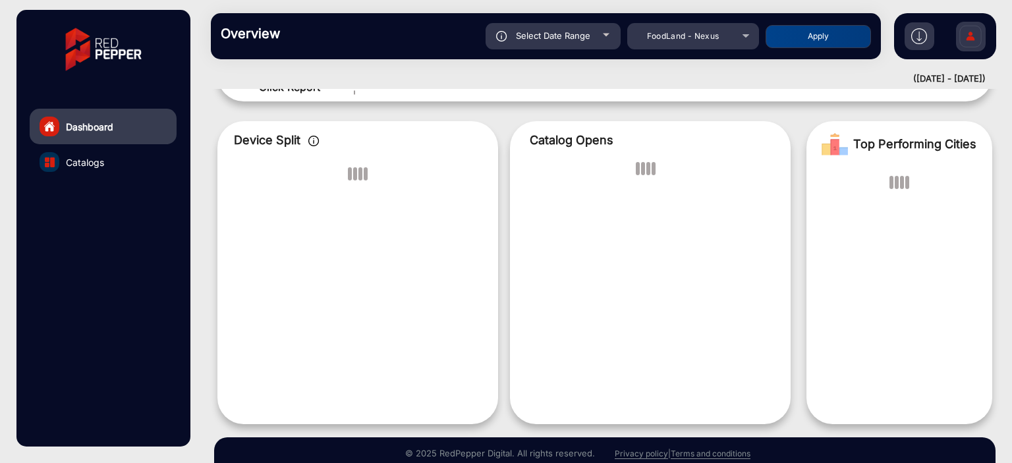
scroll to position [10, 0]
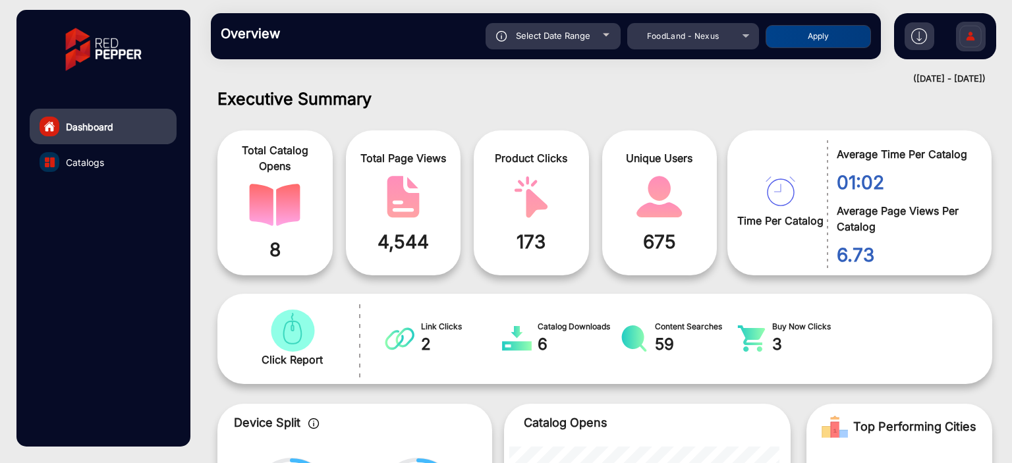
click at [573, 34] on span "Select Date Range" at bounding box center [553, 35] width 74 height 11
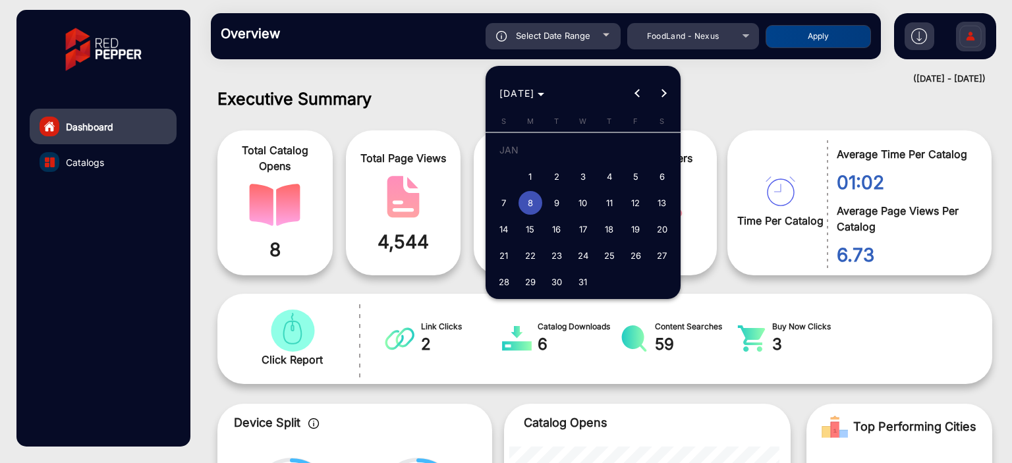
click at [553, 195] on span "9" at bounding box center [557, 203] width 24 height 24
type input "[DATE]"
click at [553, 195] on span "9" at bounding box center [557, 203] width 24 height 24
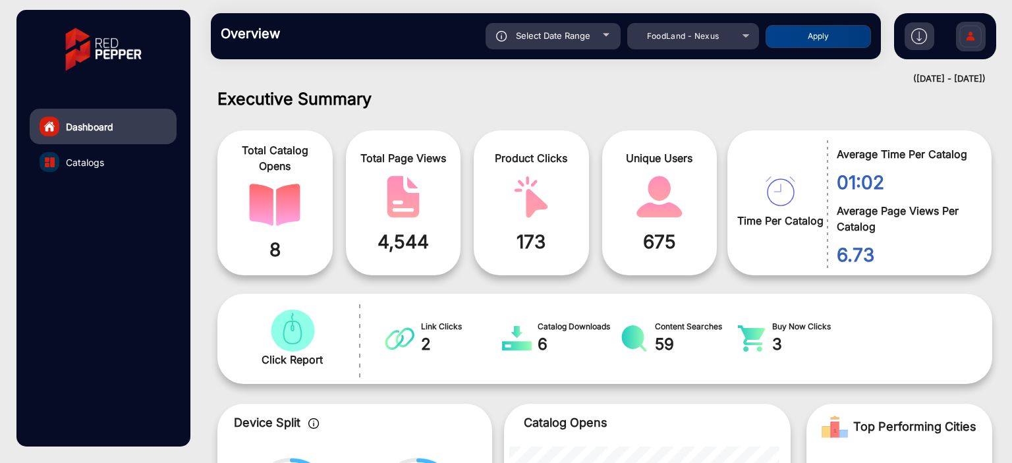
type input "[DATE]"
click at [785, 42] on button "Apply" at bounding box center [818, 36] width 105 height 23
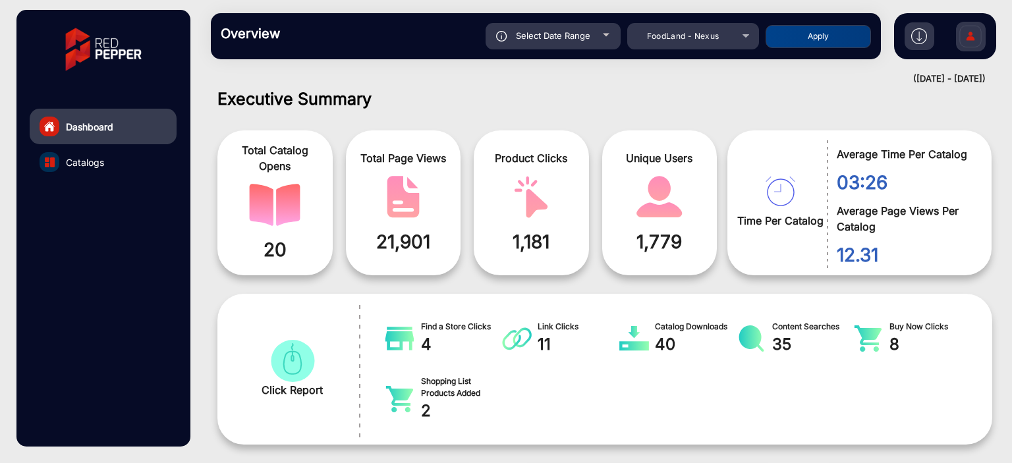
click at [606, 42] on div "Select Date Range" at bounding box center [553, 36] width 135 height 26
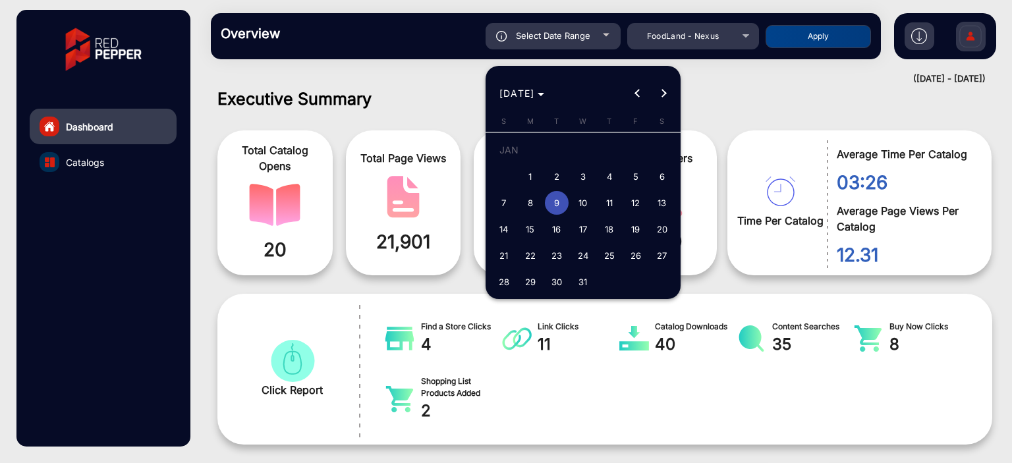
click at [593, 202] on span "10" at bounding box center [583, 203] width 24 height 24
type input "[DATE]"
click at [593, 202] on span "10" at bounding box center [583, 203] width 24 height 24
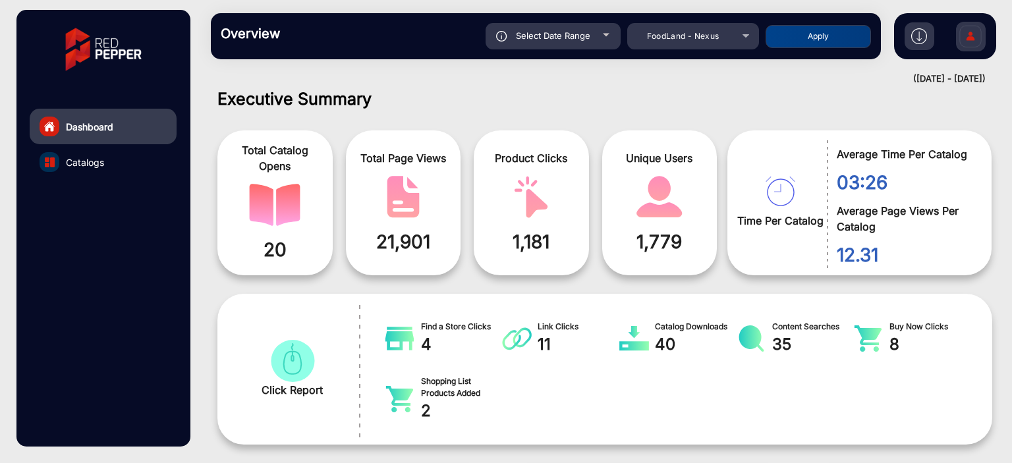
type input "[DATE]"
click at [806, 47] on button "Apply" at bounding box center [818, 36] width 105 height 23
click at [575, 53] on div "Overview Reports Understand what makes your customers tick and learn how they a…" at bounding box center [546, 36] width 670 height 46
click at [579, 45] on div "Select Date Range" at bounding box center [553, 36] width 135 height 26
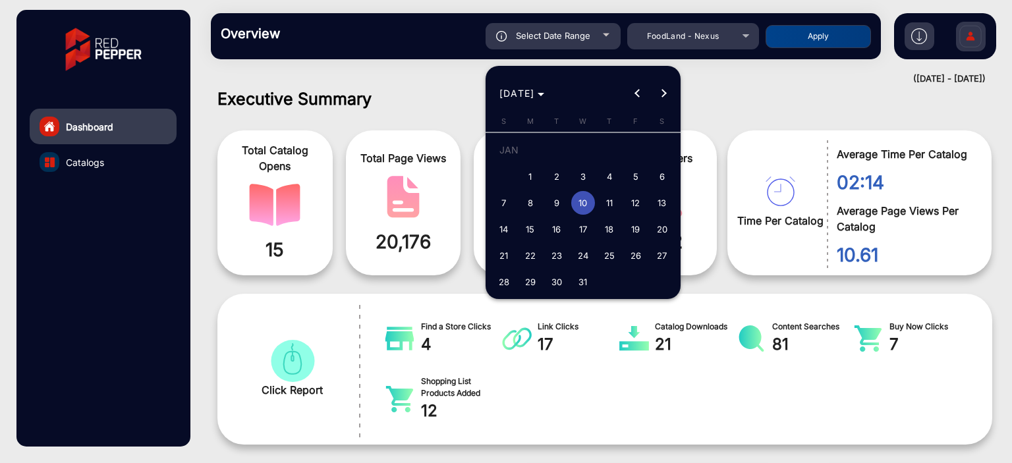
click at [606, 208] on span "11" at bounding box center [610, 203] width 24 height 24
type input "[DATE]"
click at [606, 208] on span "11" at bounding box center [610, 203] width 24 height 24
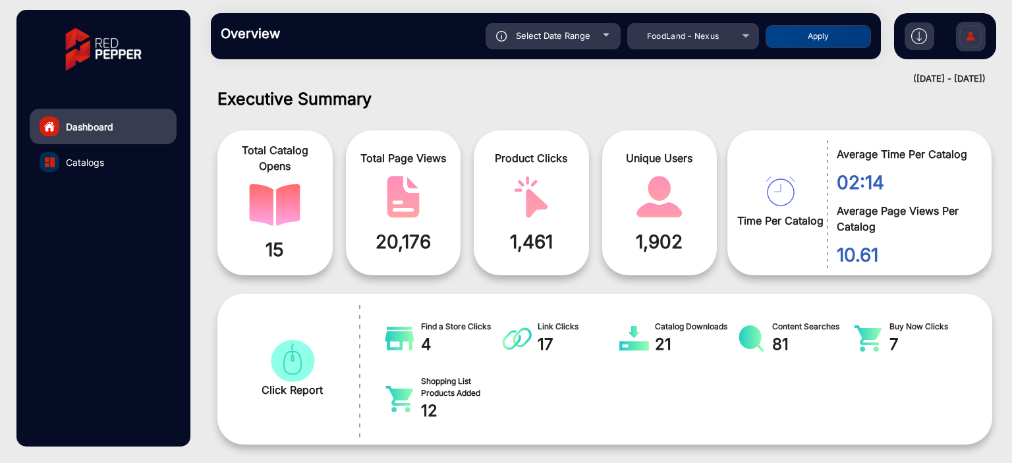
type input "[DATE]"
click at [812, 49] on div "Overview Reports Understand what makes your customers tick and learn how they a…" at bounding box center [546, 36] width 670 height 46
click at [812, 43] on button "Apply" at bounding box center [818, 36] width 105 height 23
click at [561, 39] on span "Select Date Range" at bounding box center [553, 35] width 74 height 11
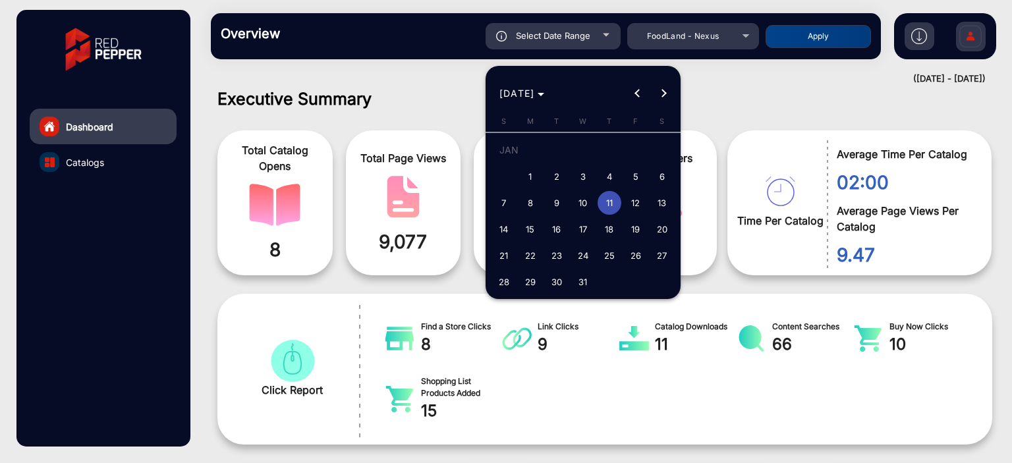
click at [632, 201] on span "12" at bounding box center [636, 203] width 24 height 24
type input "[DATE]"
click at [632, 201] on span "12" at bounding box center [636, 203] width 24 height 24
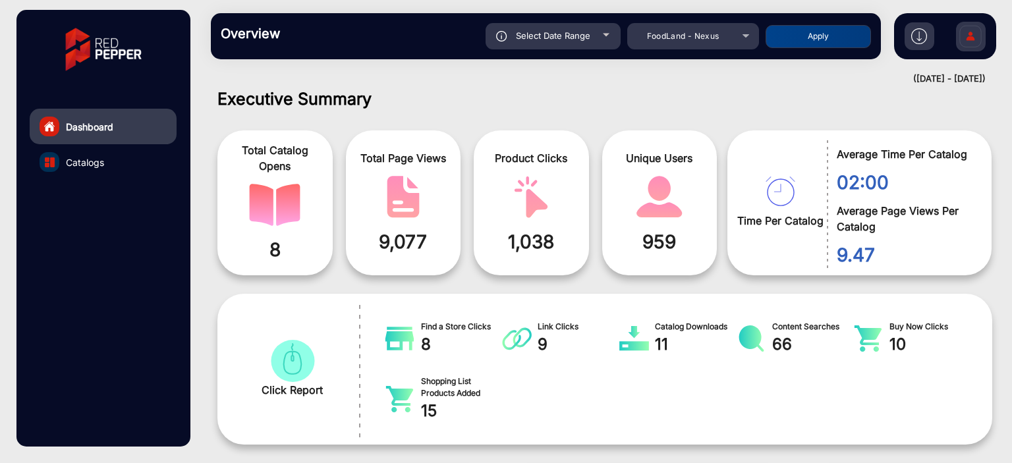
type input "[DATE]"
click at [780, 36] on button "Apply" at bounding box center [818, 36] width 105 height 23
click at [587, 33] on span "Select Date Range" at bounding box center [553, 35] width 74 height 11
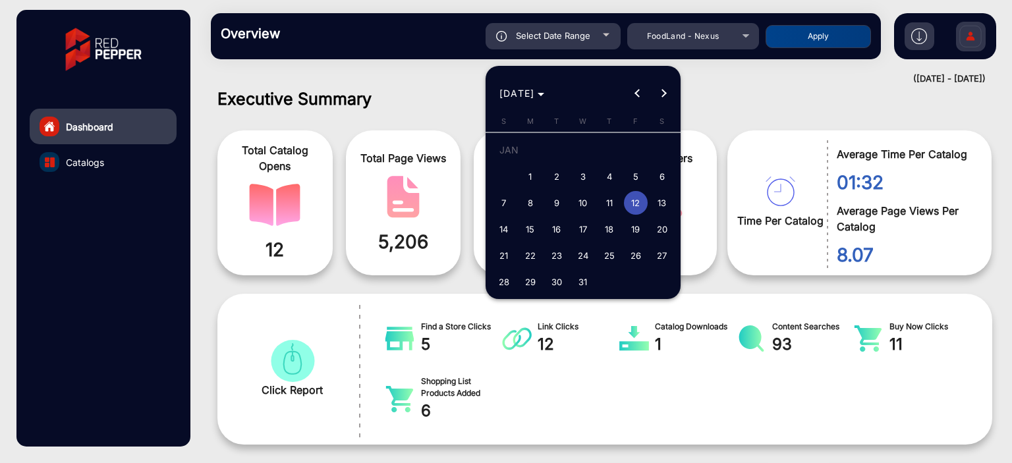
click at [659, 198] on span "13" at bounding box center [662, 203] width 24 height 24
type input "[DATE]"
click at [657, 198] on span "13" at bounding box center [662, 203] width 24 height 24
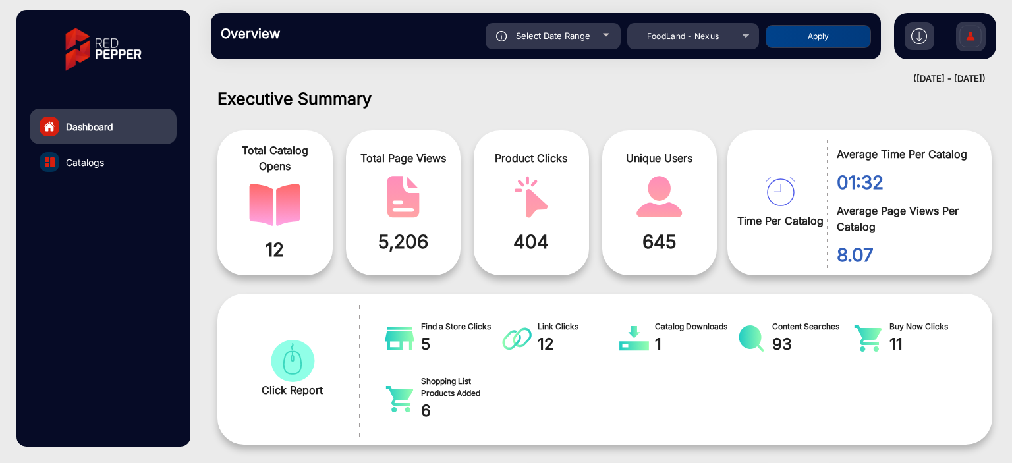
type input "[DATE]"
click at [784, 39] on button "Apply" at bounding box center [818, 36] width 105 height 23
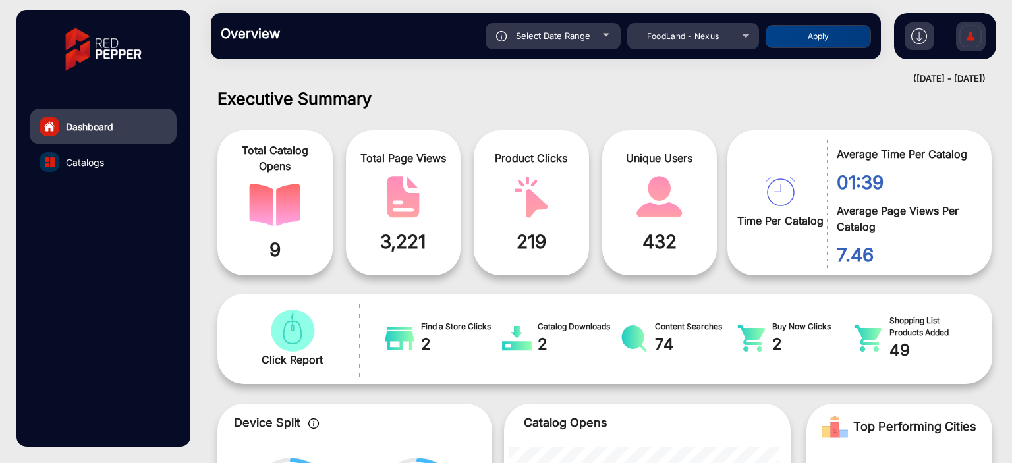
click at [553, 45] on div "Select Date Range" at bounding box center [553, 36] width 135 height 26
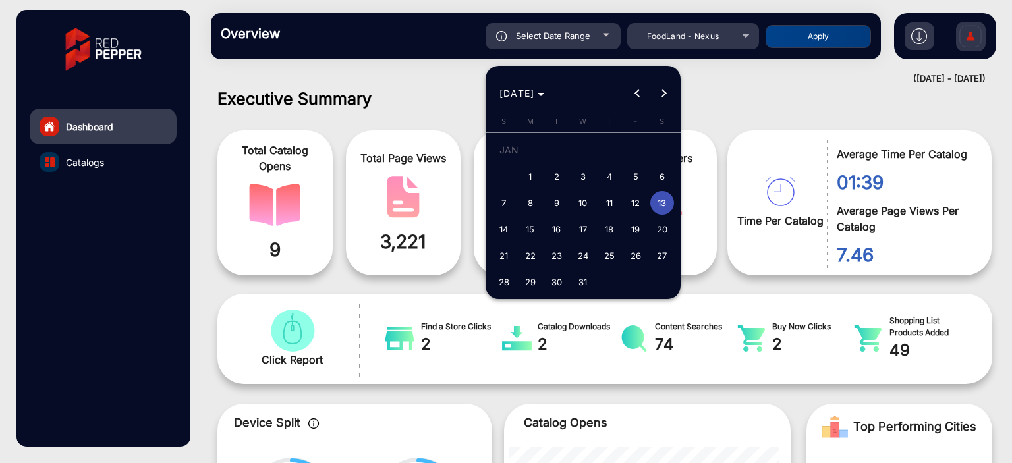
click at [501, 235] on span "14" at bounding box center [504, 229] width 24 height 24
type input "[DATE]"
click at [501, 235] on span "14" at bounding box center [504, 229] width 24 height 24
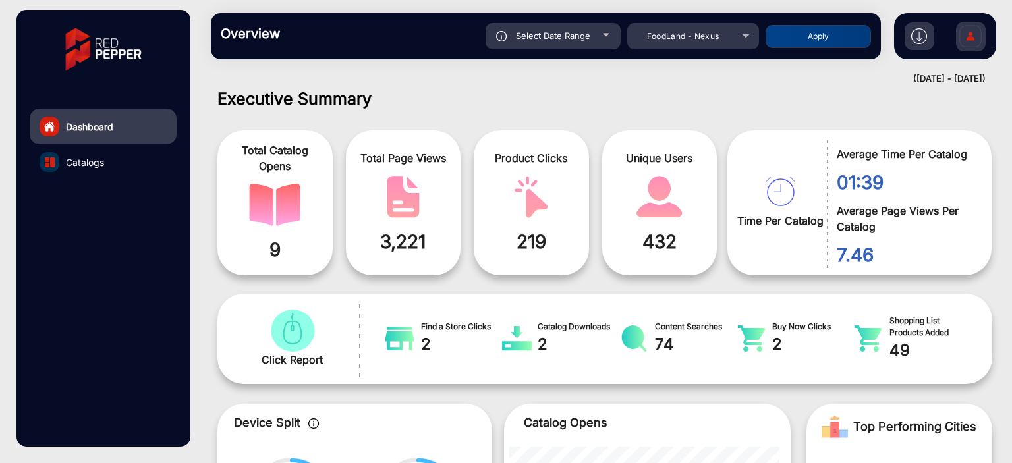
type input "[DATE]"
click at [767, 48] on div "Select Date Range [DATE] [DATE] – [DATE] End date FoodLand - Nexus Apply" at bounding box center [578, 36] width 585 height 26
click at [779, 39] on button "Apply" at bounding box center [818, 36] width 105 height 23
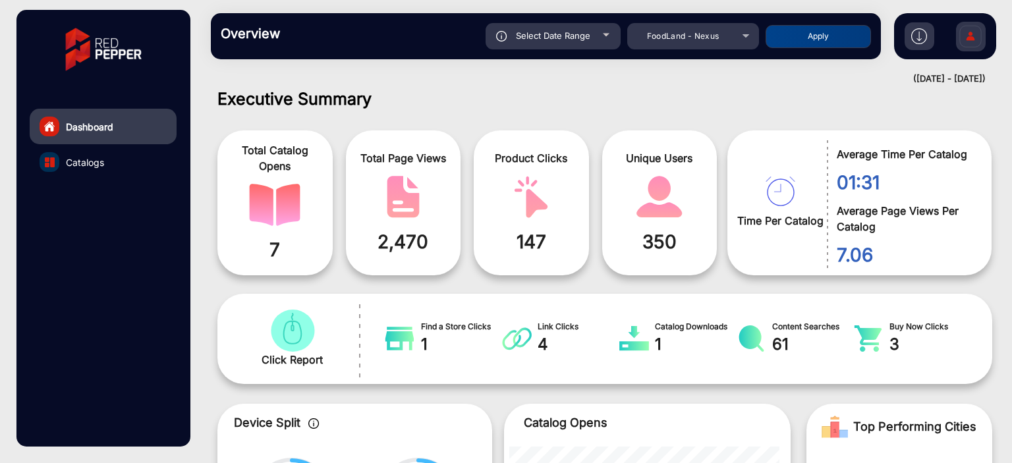
click at [567, 43] on div "Select Date Range" at bounding box center [553, 36] width 135 height 26
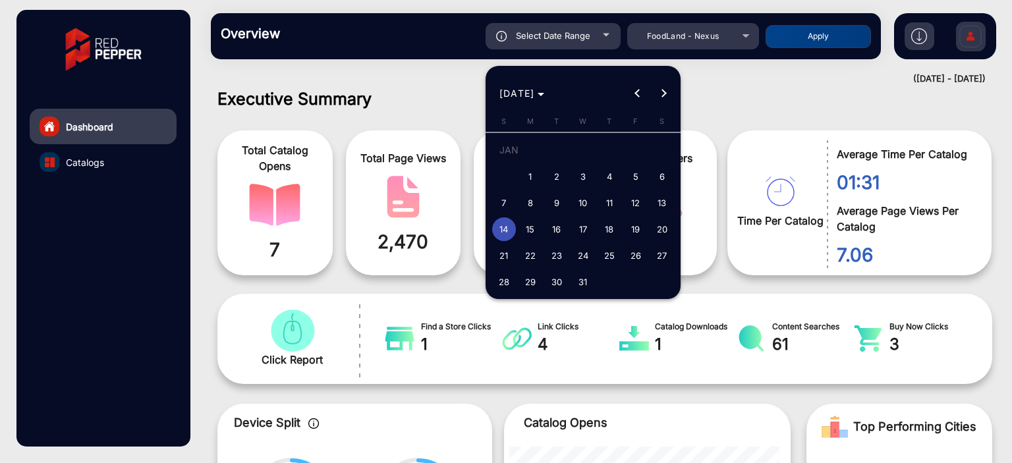
click at [535, 231] on span "15" at bounding box center [531, 229] width 24 height 24
type input "[DATE]"
click at [535, 231] on span "15" at bounding box center [531, 229] width 24 height 24
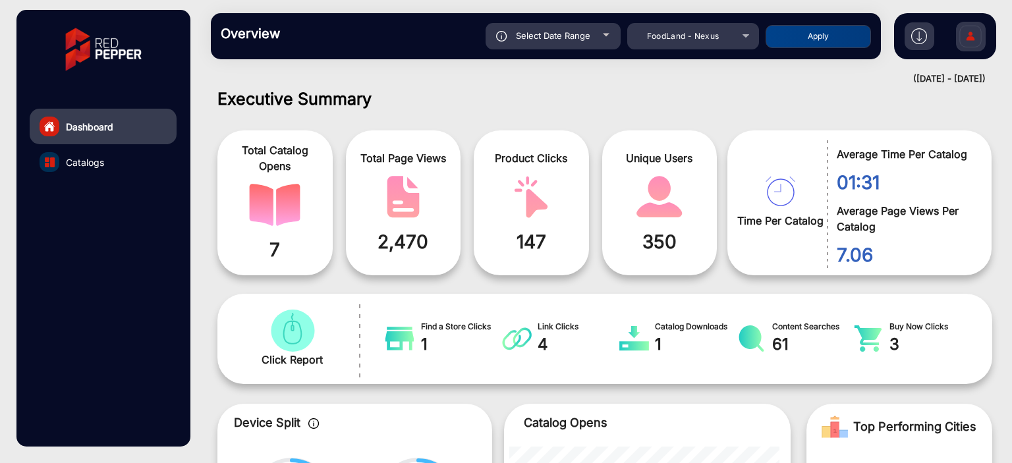
type input "[DATE]"
click at [813, 38] on button "Apply" at bounding box center [818, 36] width 105 height 23
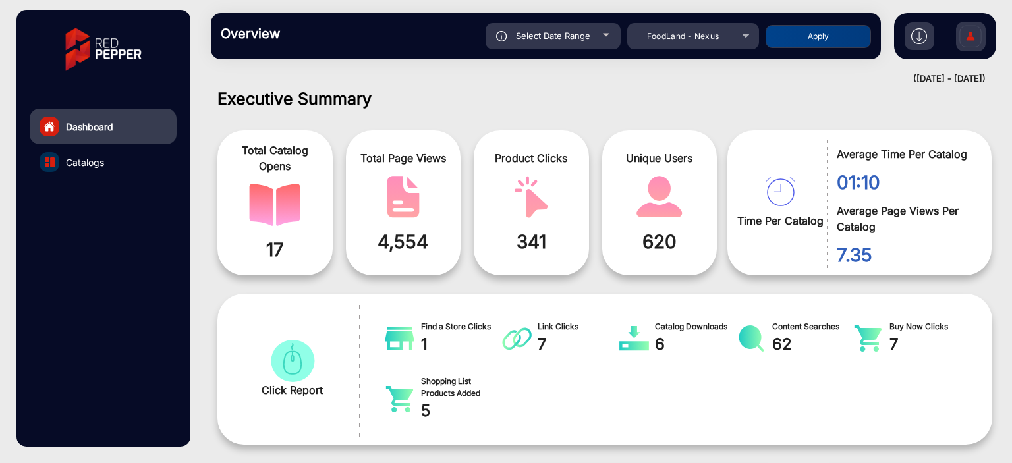
click at [561, 32] on span "Select Date Range" at bounding box center [553, 35] width 74 height 11
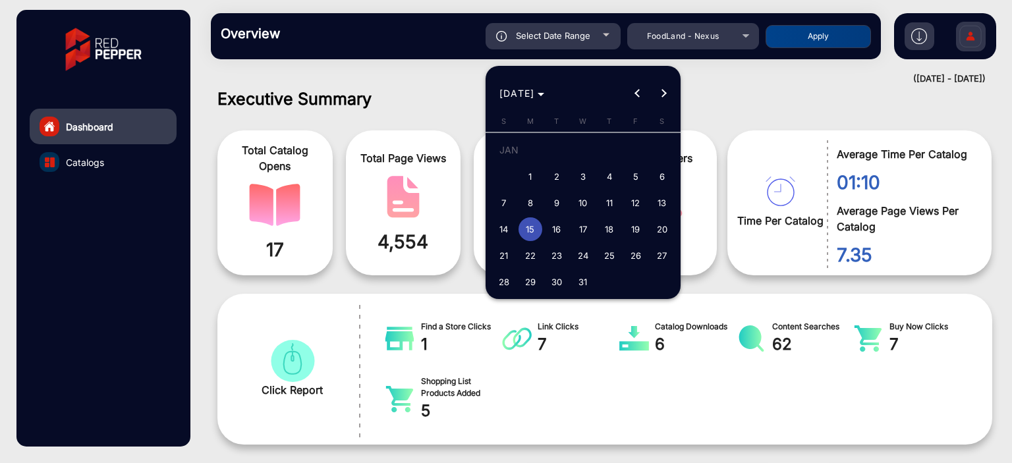
click at [554, 237] on span "16" at bounding box center [557, 229] width 24 height 24
type input "[DATE]"
click at [554, 237] on span "16" at bounding box center [557, 229] width 24 height 24
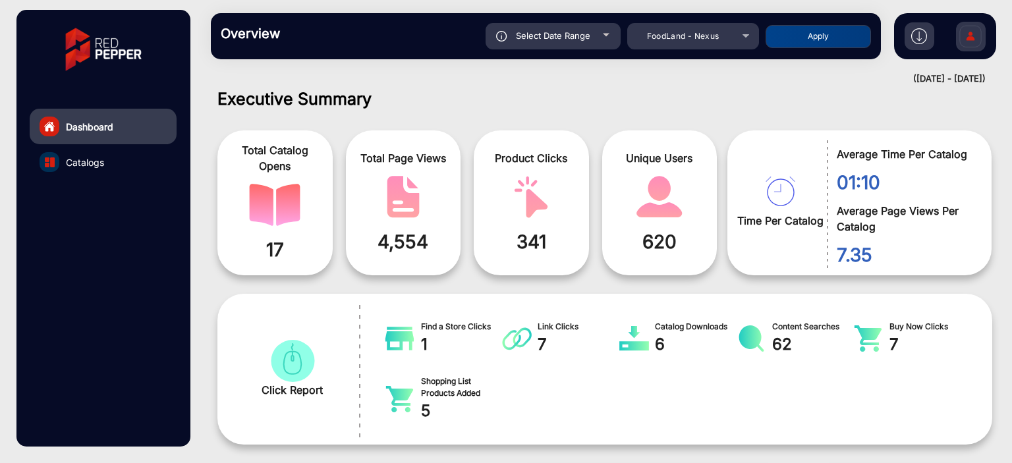
type input "[DATE]"
click at [785, 36] on button "Apply" at bounding box center [818, 36] width 105 height 23
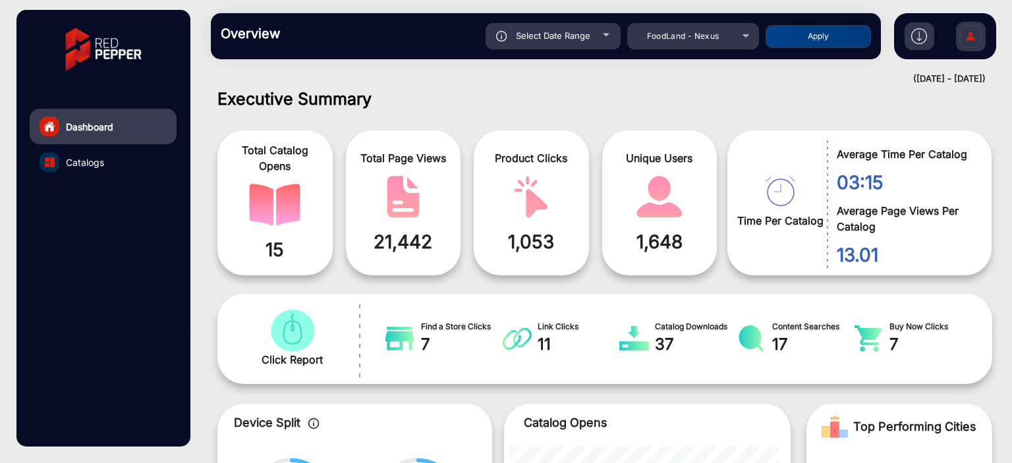
click at [582, 39] on span "Select Date Range" at bounding box center [553, 35] width 74 height 11
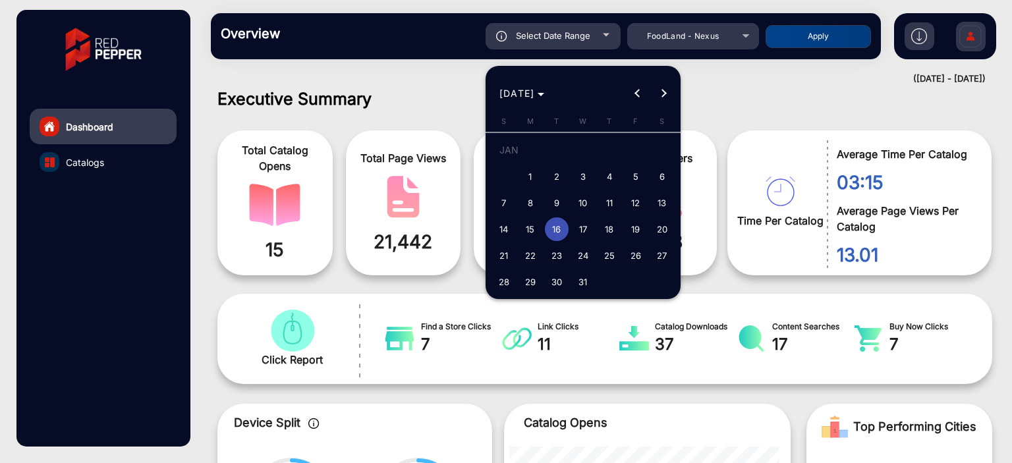
click at [592, 233] on span "17" at bounding box center [583, 229] width 24 height 24
type input "[DATE]"
click at [592, 233] on span "17" at bounding box center [583, 229] width 24 height 24
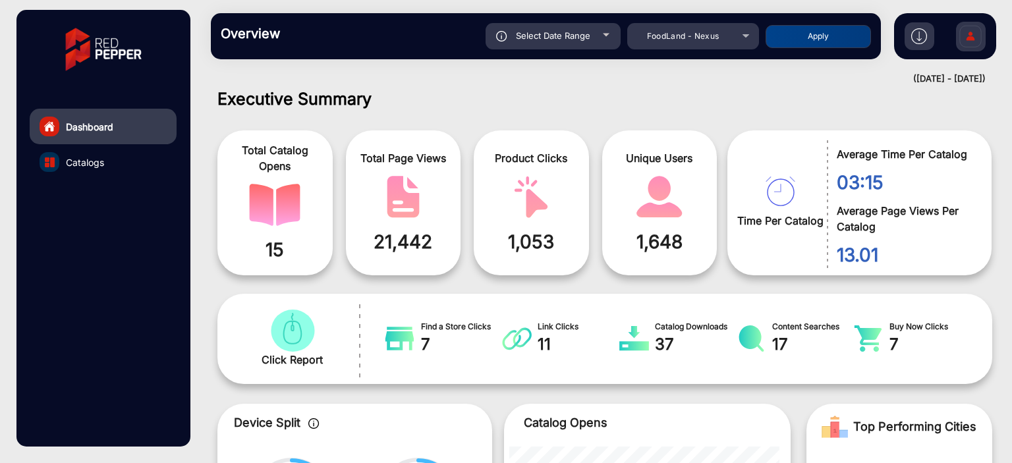
type input "[DATE]"
click at [794, 33] on button "Apply" at bounding box center [818, 36] width 105 height 23
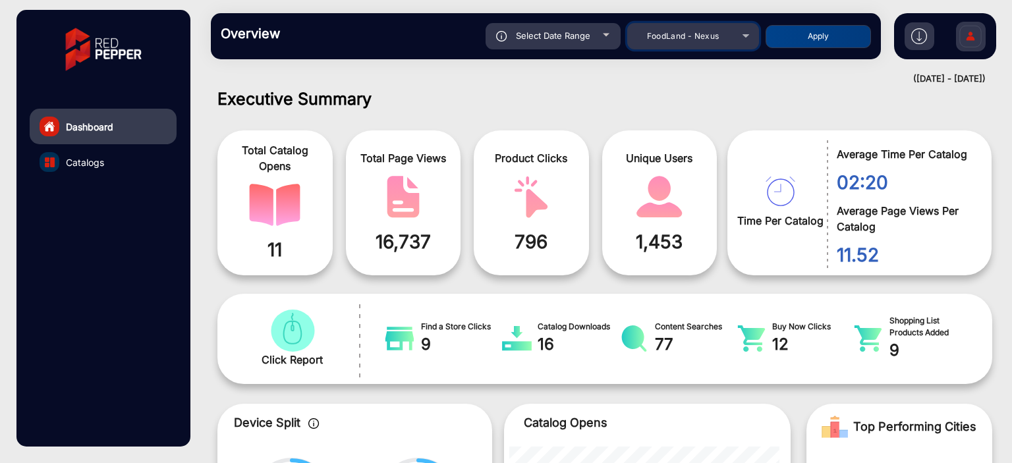
click at [635, 40] on div "FoodLand - Nexus" at bounding box center [683, 36] width 105 height 16
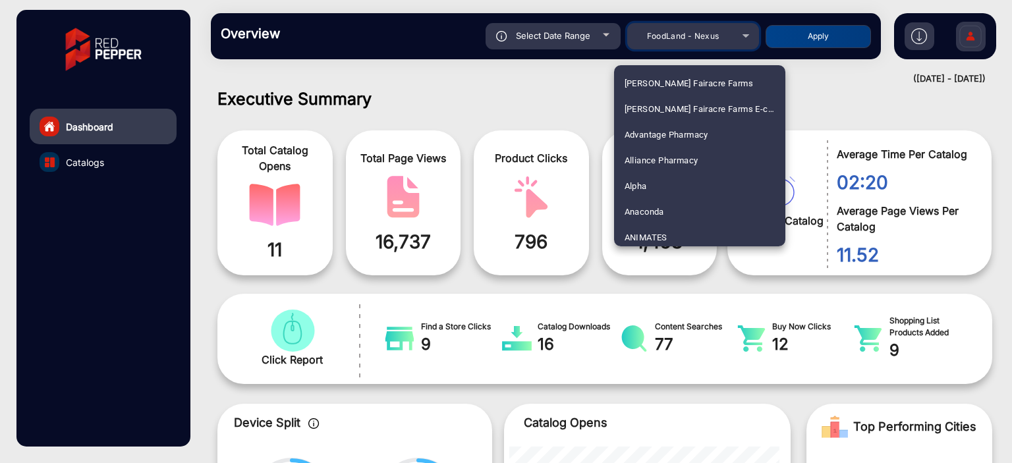
scroll to position [1649, 0]
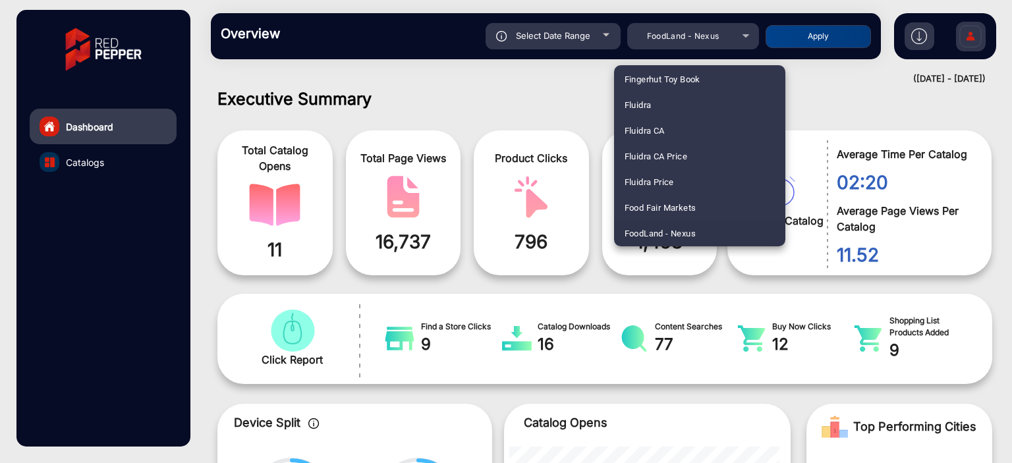
click at [570, 113] on div at bounding box center [506, 231] width 1012 height 463
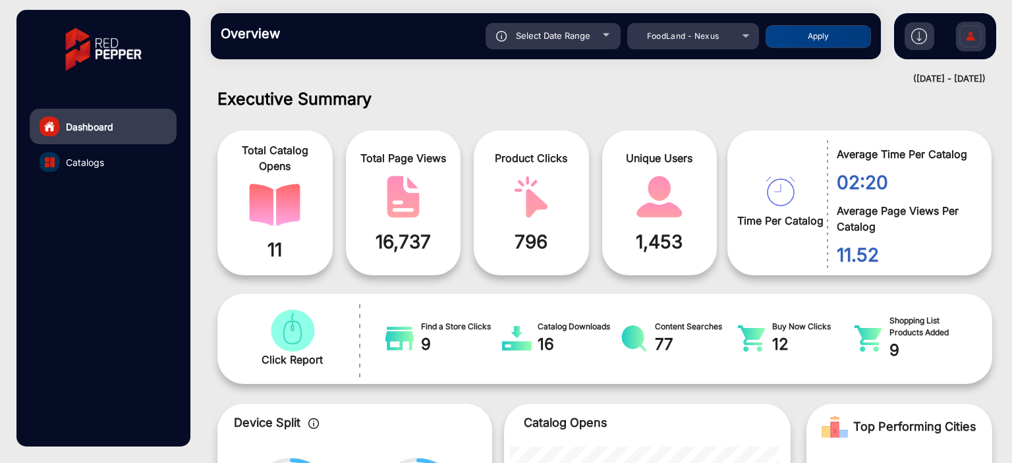
click at [609, 39] on div "Select Date Range" at bounding box center [553, 36] width 135 height 26
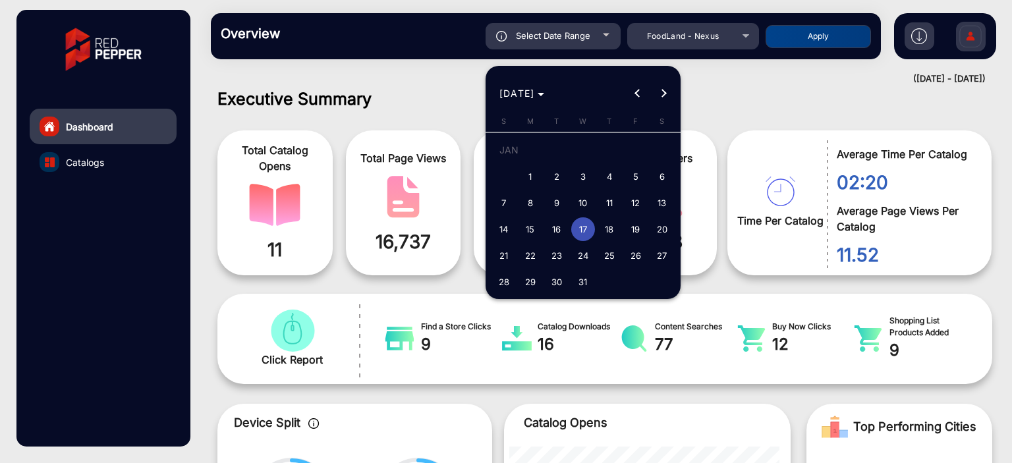
click at [609, 225] on span "18" at bounding box center [610, 229] width 24 height 24
type input "[DATE]"
click at [609, 225] on span "18" at bounding box center [610, 229] width 24 height 24
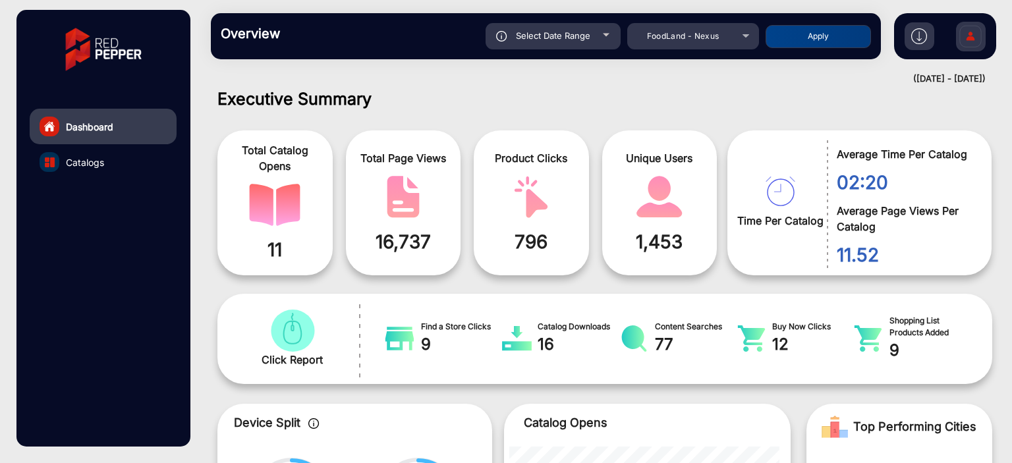
type input "[DATE]"
click at [804, 43] on button "Apply" at bounding box center [818, 36] width 105 height 23
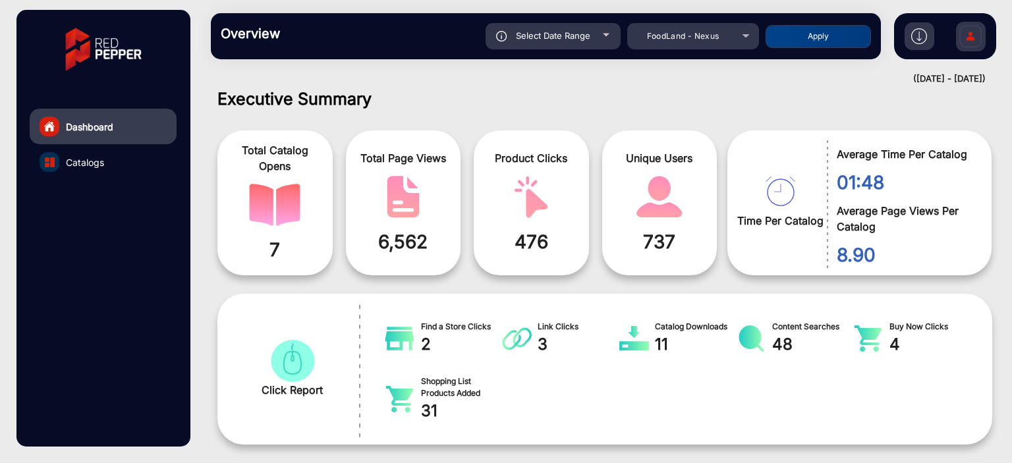
click at [586, 32] on span "Select Date Range" at bounding box center [553, 35] width 74 height 11
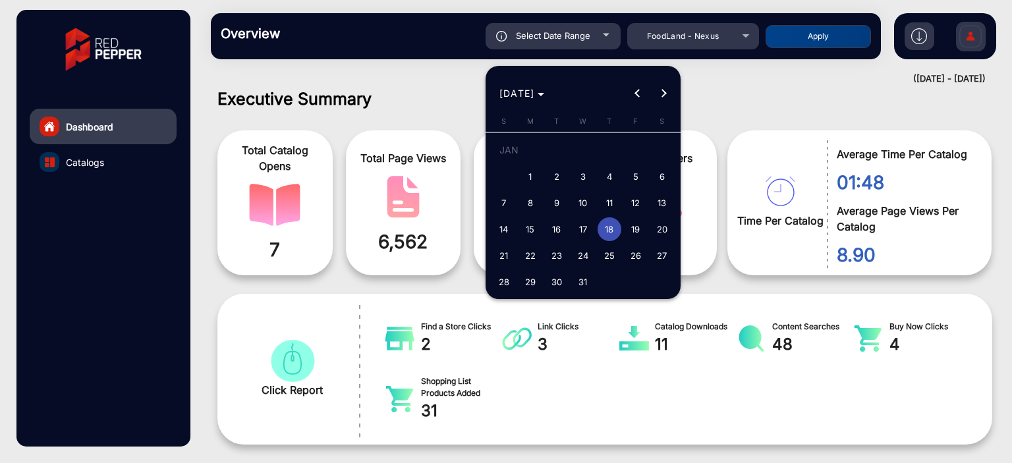
click at [635, 223] on span "19" at bounding box center [636, 229] width 24 height 24
type input "[DATE]"
click at [635, 223] on span "19" at bounding box center [636, 229] width 24 height 24
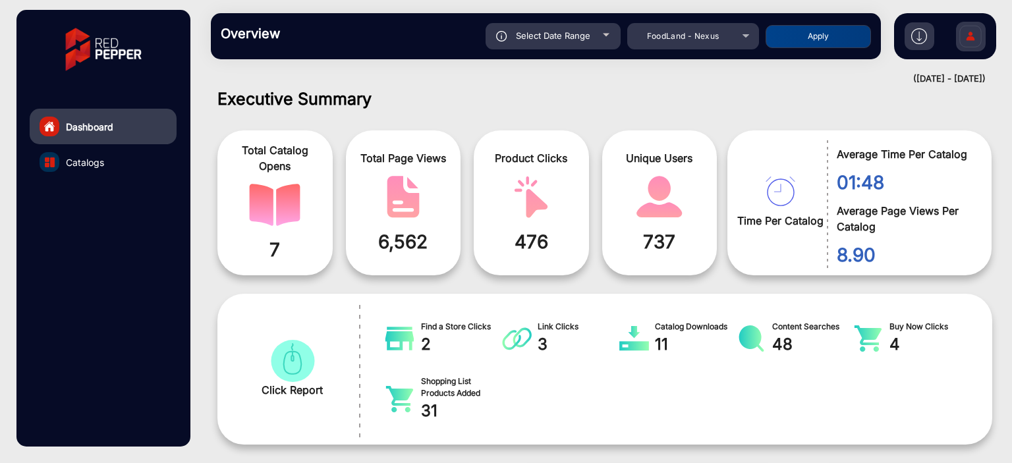
type input "[DATE]"
click at [796, 30] on button "Apply" at bounding box center [818, 36] width 105 height 23
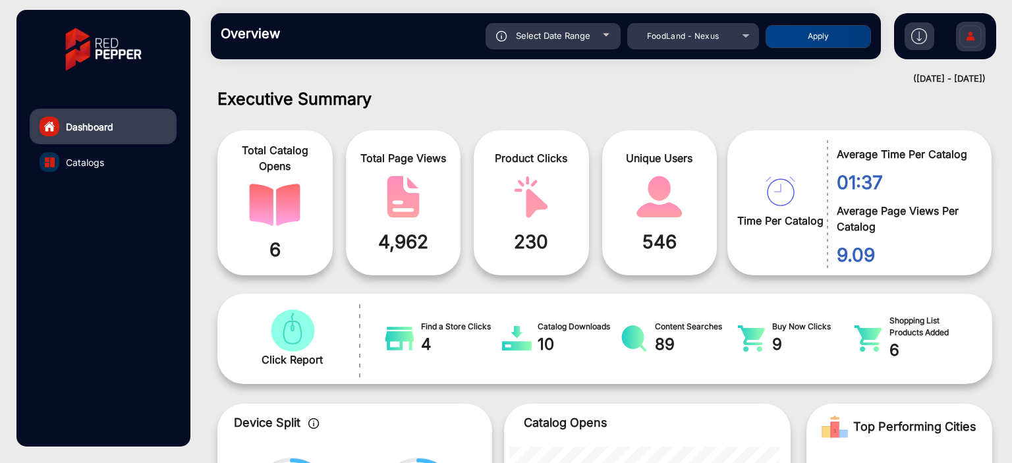
click at [589, 39] on span "Select Date Range" at bounding box center [553, 35] width 74 height 11
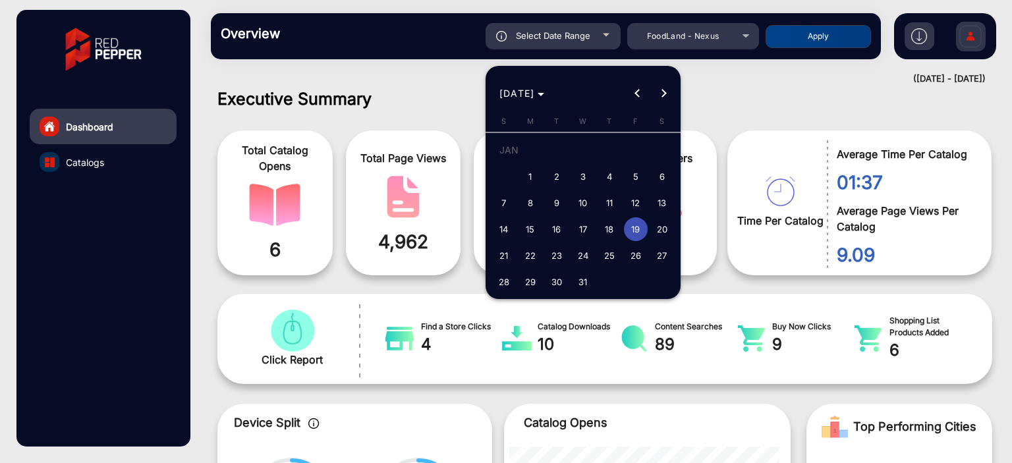
click at [661, 232] on span "20" at bounding box center [662, 229] width 24 height 24
type input "[DATE]"
click at [661, 232] on span "20" at bounding box center [662, 229] width 24 height 24
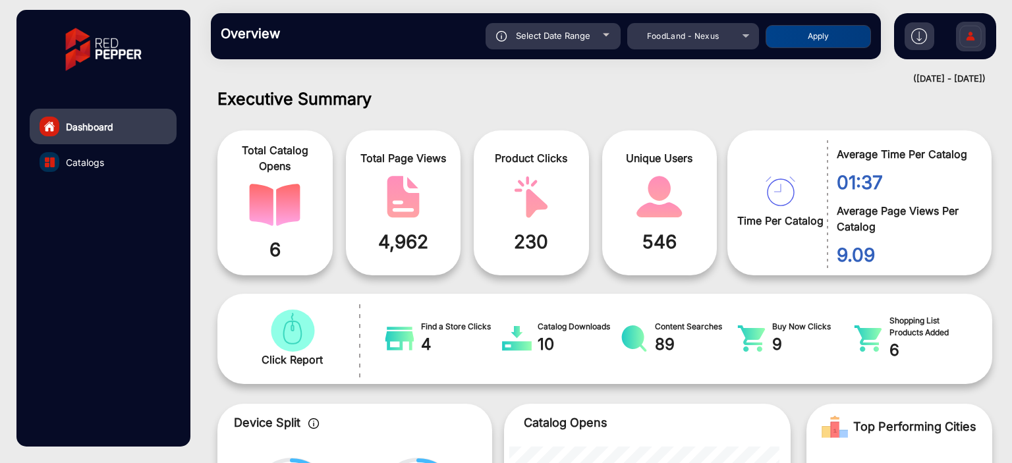
type input "[DATE]"
click at [780, 34] on button "Apply" at bounding box center [818, 36] width 105 height 23
click at [606, 38] on div "Select Date Range" at bounding box center [553, 36] width 135 height 26
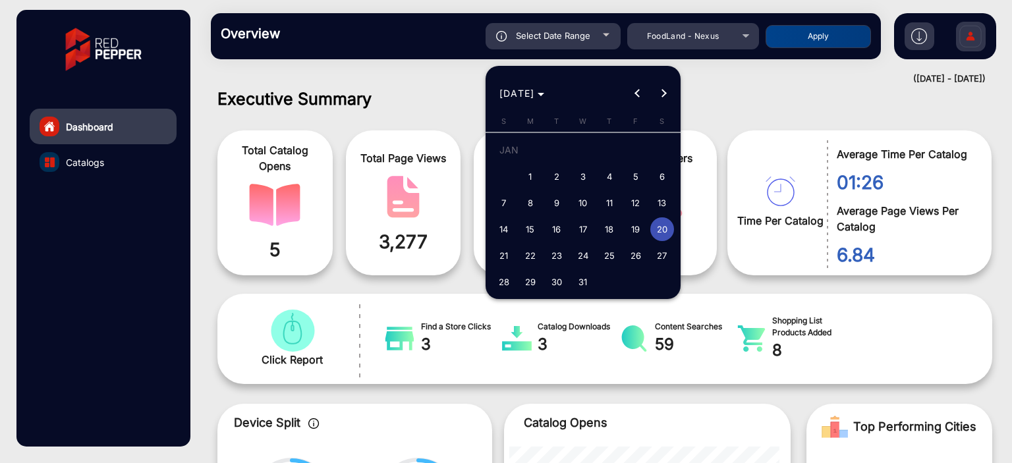
click at [499, 259] on span "21" at bounding box center [504, 256] width 24 height 24
type input "[DATE]"
click at [499, 259] on span "21" at bounding box center [504, 256] width 24 height 24
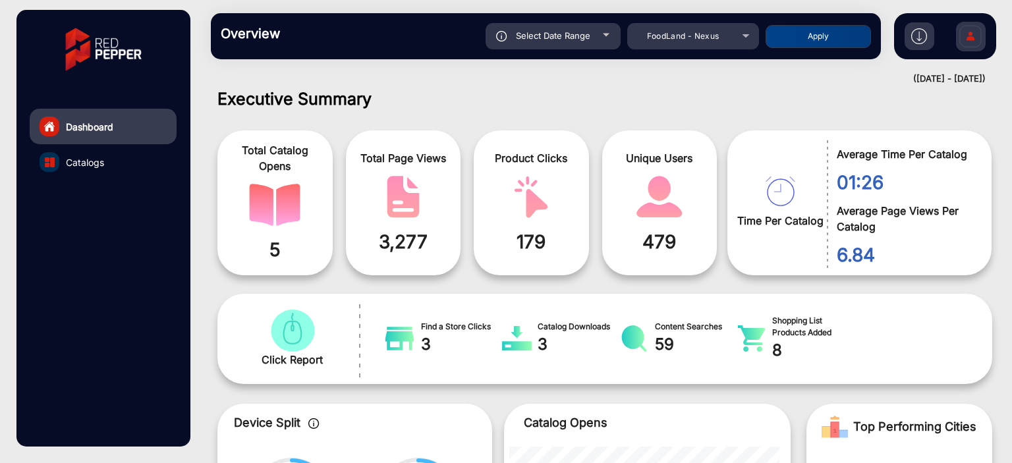
type input "[DATE]"
click at [813, 34] on button "Apply" at bounding box center [818, 36] width 105 height 23
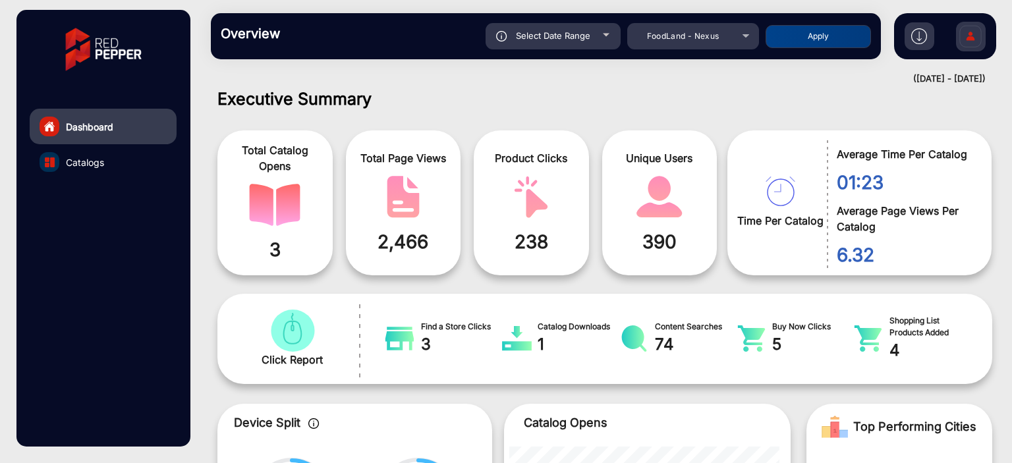
click at [607, 24] on div "Select Date Range" at bounding box center [553, 36] width 135 height 26
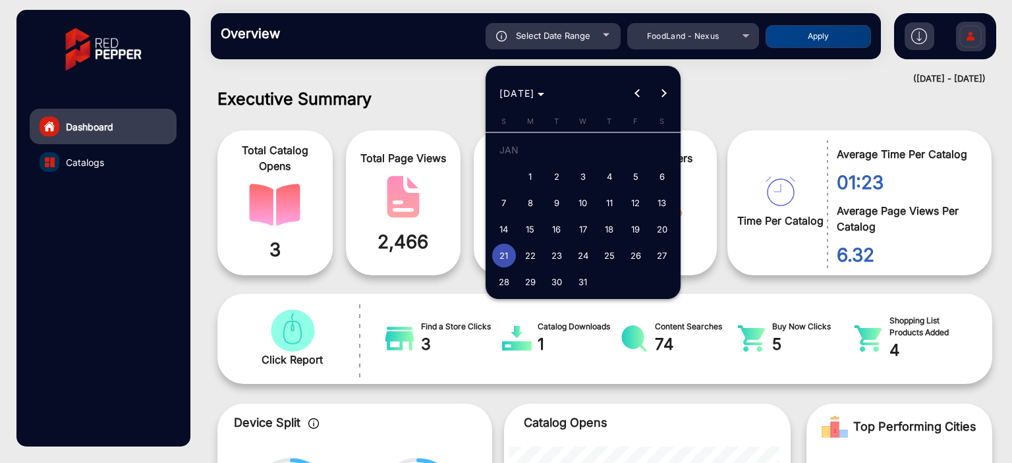
click at [544, 250] on button "23" at bounding box center [557, 255] width 26 height 26
type input "[DATE]"
click at [532, 258] on span "22" at bounding box center [531, 256] width 24 height 24
type input "[DATE]"
click at [532, 258] on span "22" at bounding box center [531, 256] width 24 height 24
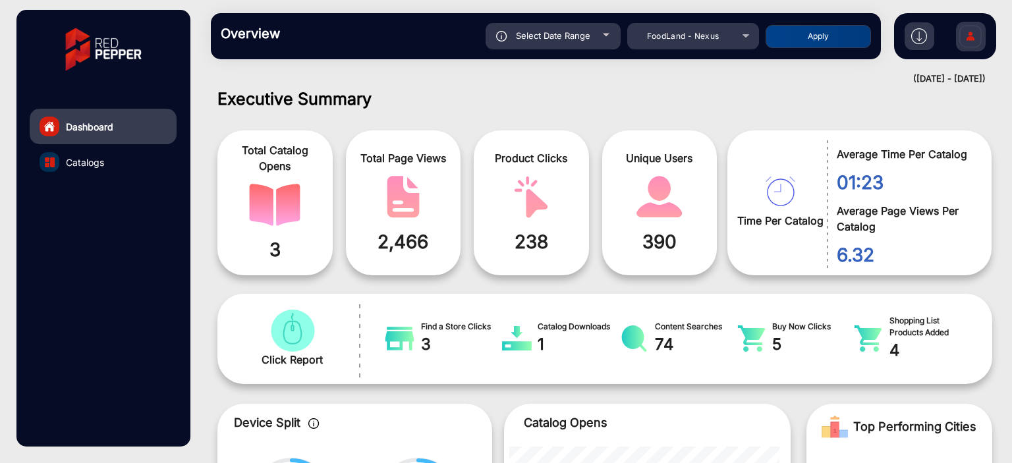
type input "[DATE]"
click at [805, 30] on button "Apply" at bounding box center [818, 36] width 105 height 23
click at [604, 45] on div "Select Date Range" at bounding box center [553, 36] width 135 height 26
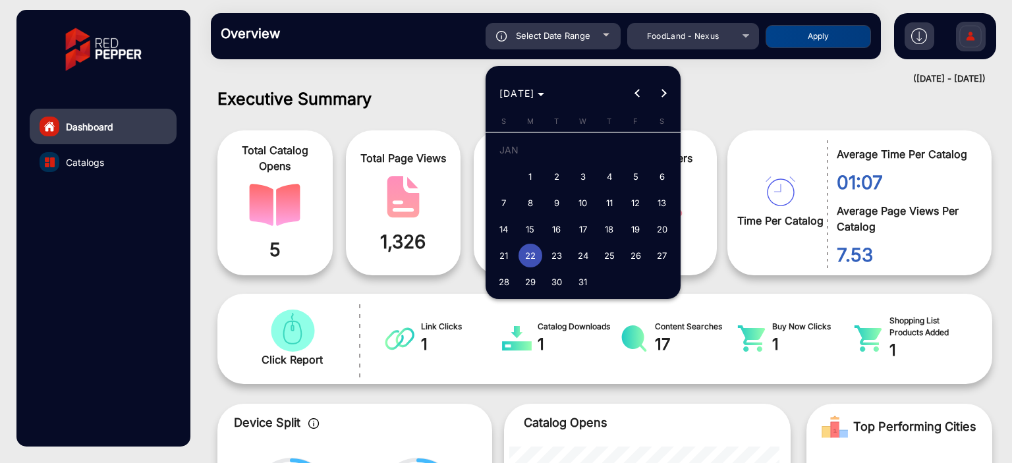
click at [557, 260] on span "23" at bounding box center [557, 256] width 24 height 24
type input "[DATE]"
click at [557, 260] on span "23" at bounding box center [557, 256] width 24 height 24
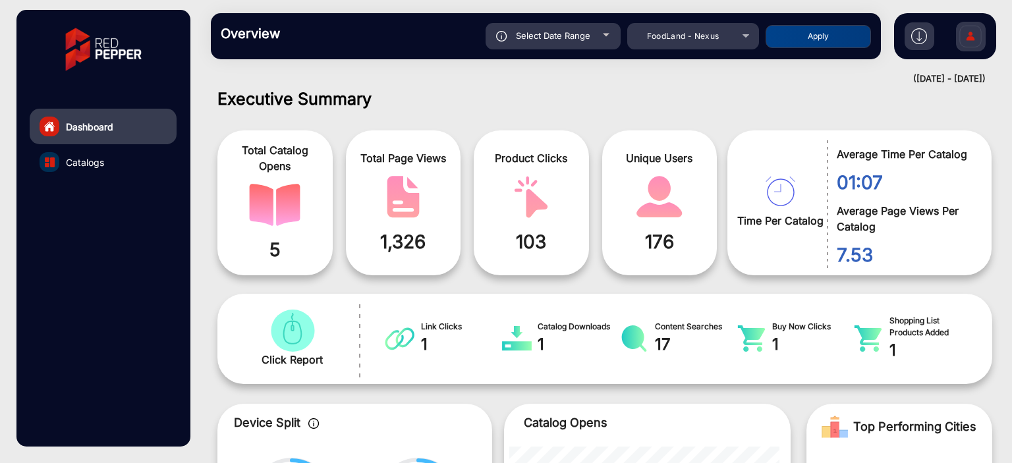
type input "[DATE]"
click at [782, 49] on div "Overview Reports Understand what makes your customers tick and learn how they a…" at bounding box center [546, 36] width 670 height 46
click at [783, 47] on div "Select Date Range [DATE] [DATE] – [DATE] End date FoodLand - Nexus Apply" at bounding box center [578, 36] width 585 height 26
click at [784, 45] on button "Apply" at bounding box center [818, 36] width 105 height 23
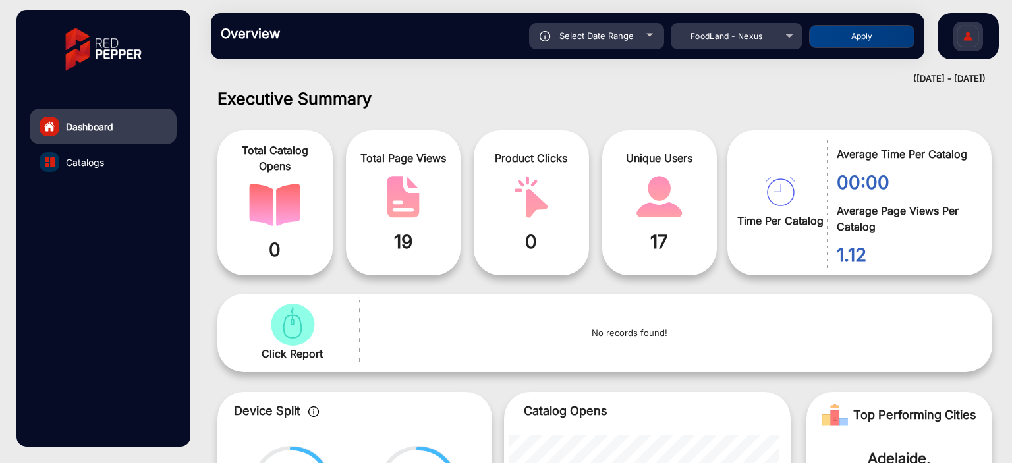
click at [627, 40] on span "Select Date Range" at bounding box center [596, 35] width 74 height 11
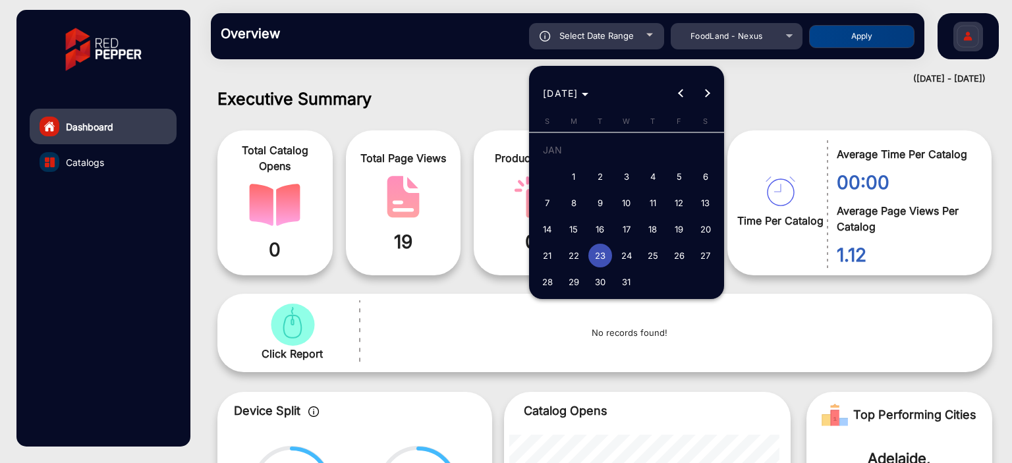
click at [751, 105] on div at bounding box center [506, 231] width 1012 height 463
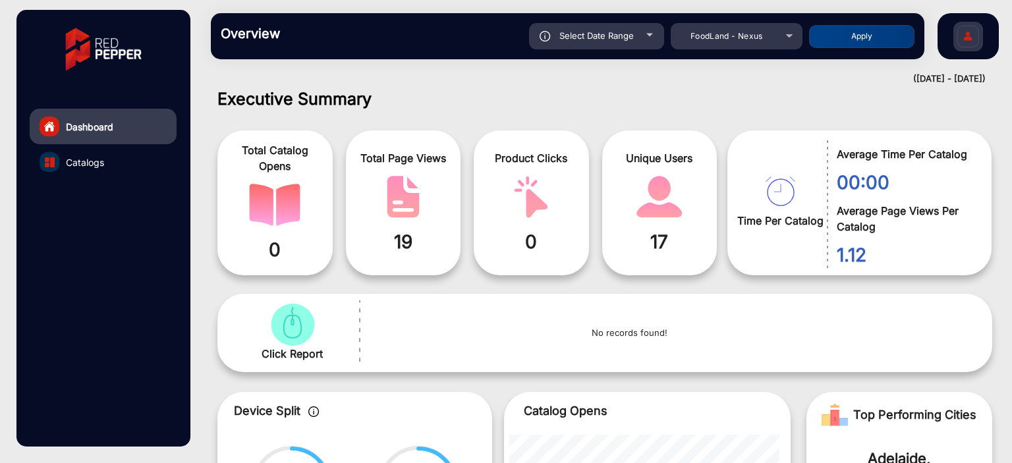
click at [652, 34] on div at bounding box center [649, 35] width 7 height 3
click at [649, 32] on div "Select Date Range" at bounding box center [596, 36] width 135 height 26
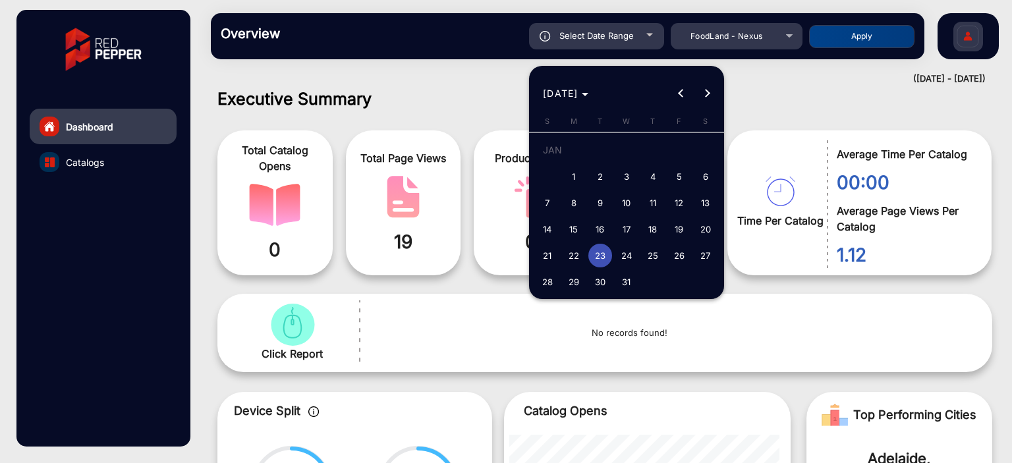
click at [627, 262] on span "24" at bounding box center [627, 256] width 24 height 24
type input "[DATE]"
click at [627, 262] on span "24" at bounding box center [627, 256] width 24 height 24
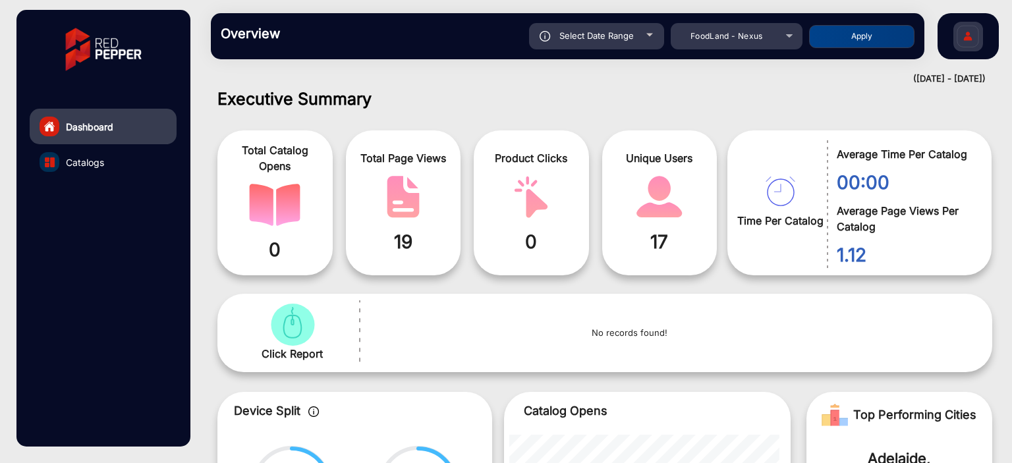
type input "[DATE]"
click at [872, 32] on button "Apply" at bounding box center [861, 36] width 105 height 23
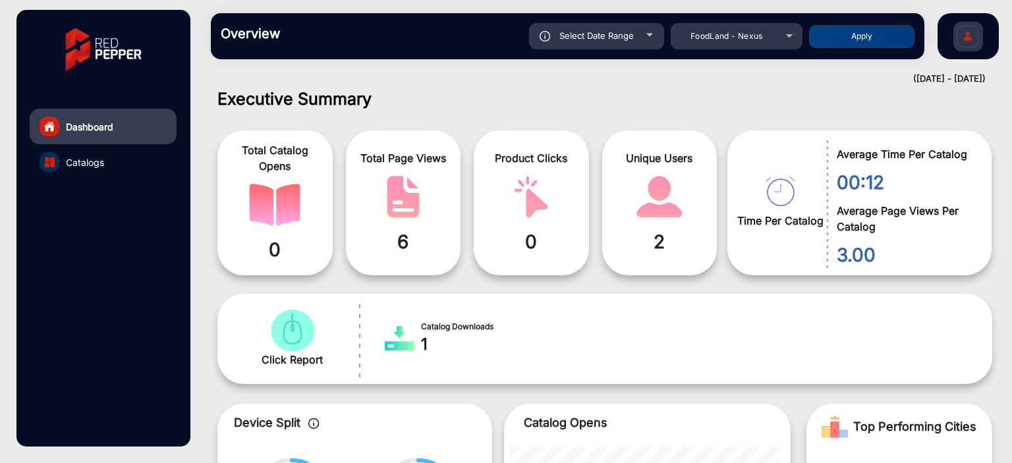
click at [638, 41] on div "Select Date Range" at bounding box center [596, 36] width 135 height 26
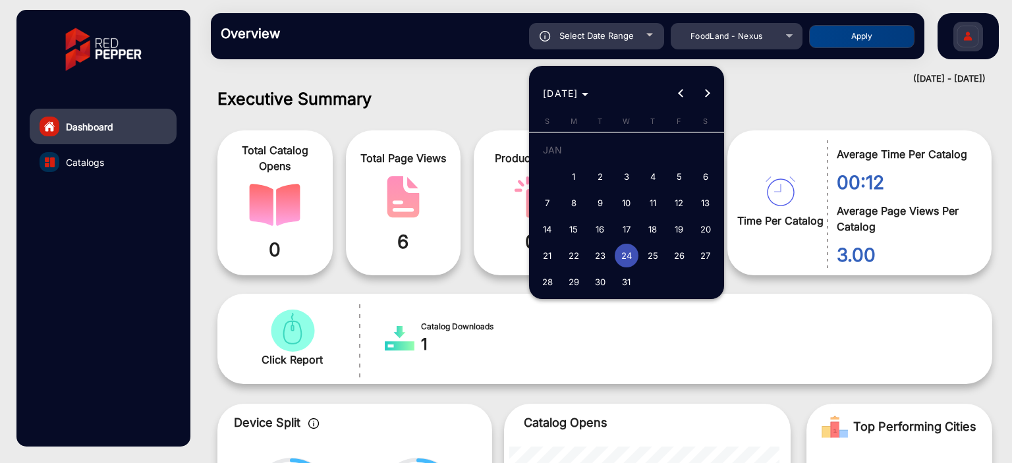
click at [660, 250] on span "25" at bounding box center [653, 256] width 24 height 24
type input "[DATE]"
click at [660, 250] on span "25" at bounding box center [653, 256] width 24 height 24
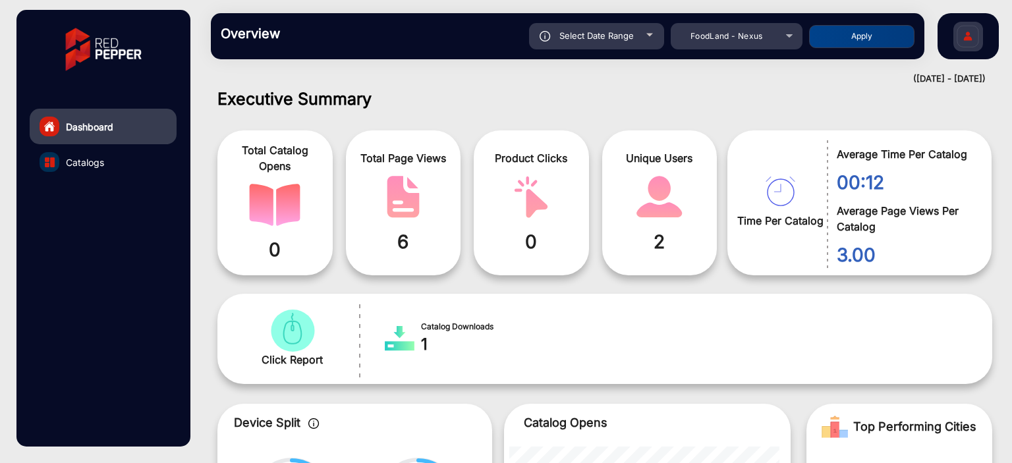
type input "[DATE]"
click at [851, 30] on button "Apply" at bounding box center [861, 36] width 105 height 23
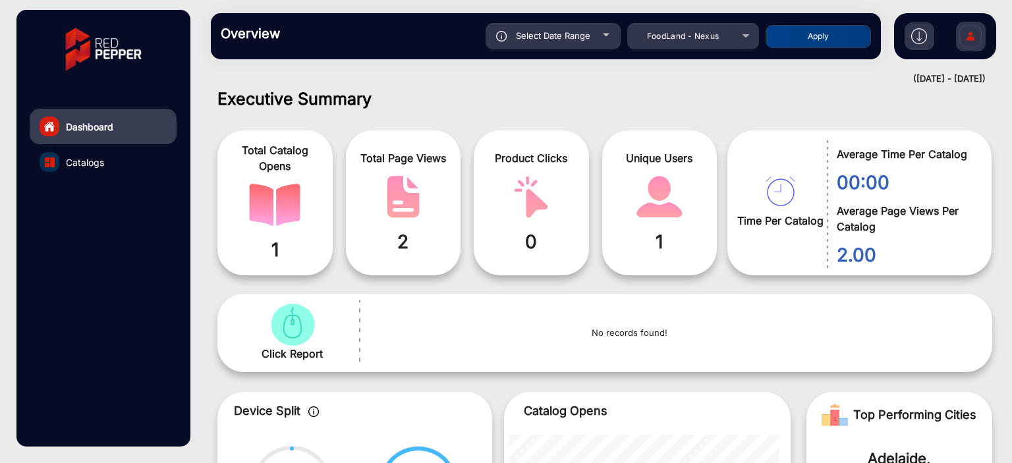
click at [600, 39] on div "Select Date Range" at bounding box center [553, 36] width 135 height 26
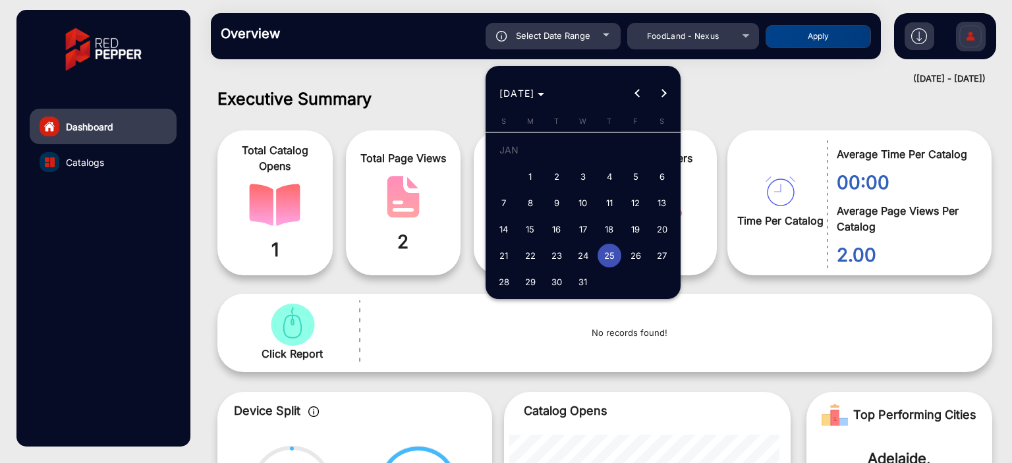
click at [978, 35] on div at bounding box center [506, 231] width 1012 height 463
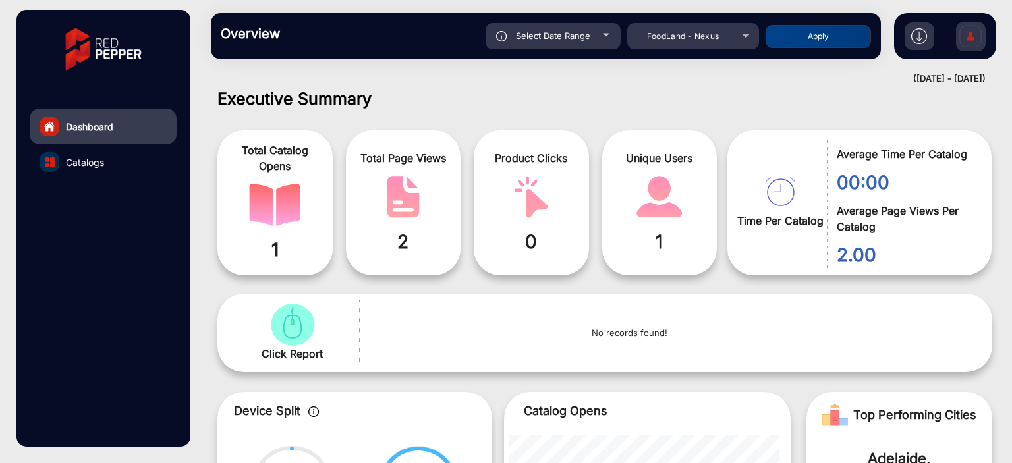
click at [973, 35] on img at bounding box center [971, 38] width 28 height 46
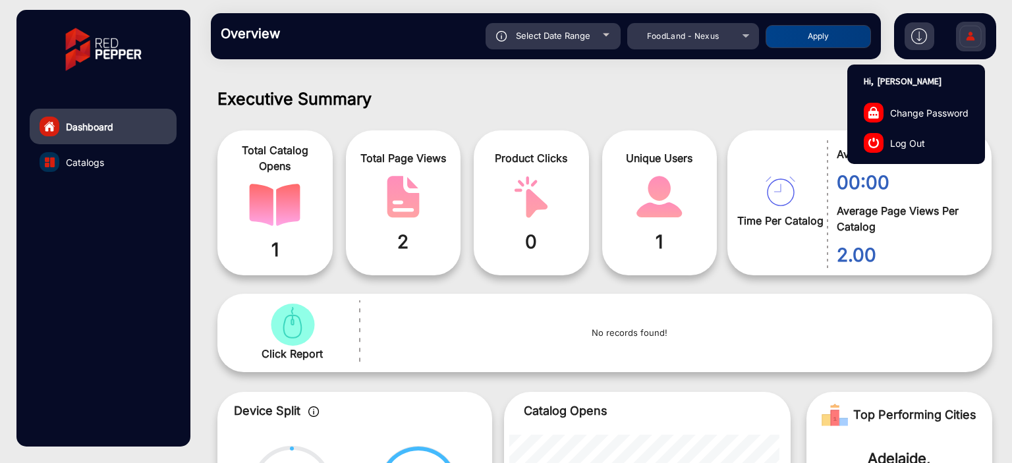
drag, startPoint x: 544, startPoint y: 244, endPoint x: 523, endPoint y: 244, distance: 20.4
click at [523, 244] on span "0" at bounding box center [532, 242] width 96 height 28
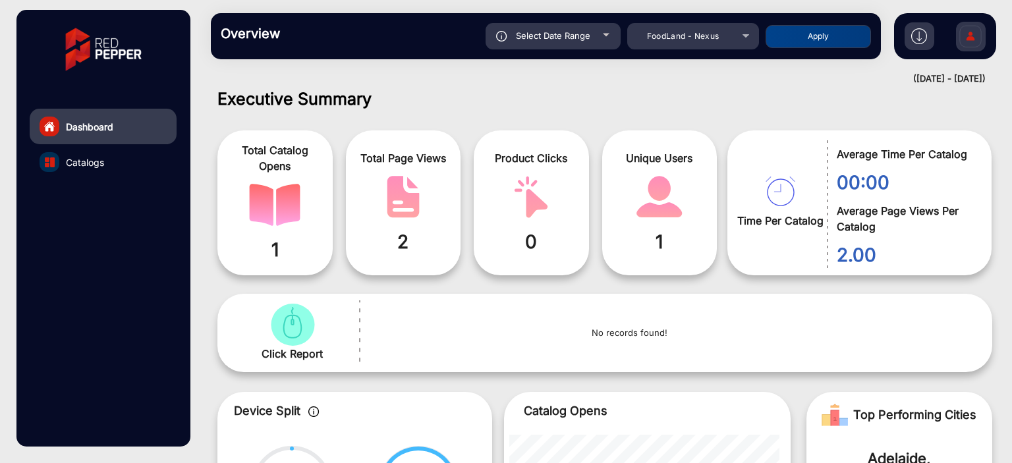
click at [567, 42] on div "Select Date Range" at bounding box center [553, 36] width 135 height 26
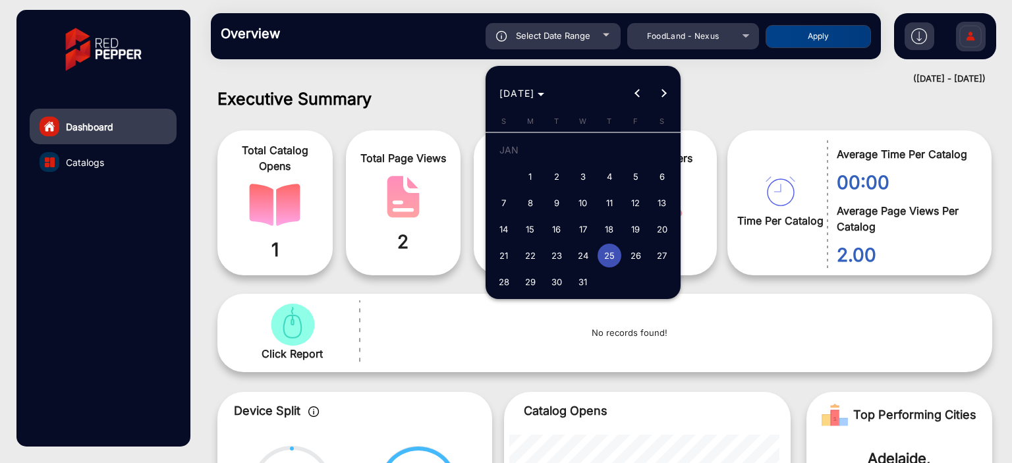
click at [525, 169] on span "1" at bounding box center [531, 177] width 24 height 24
type input "[DATE]"
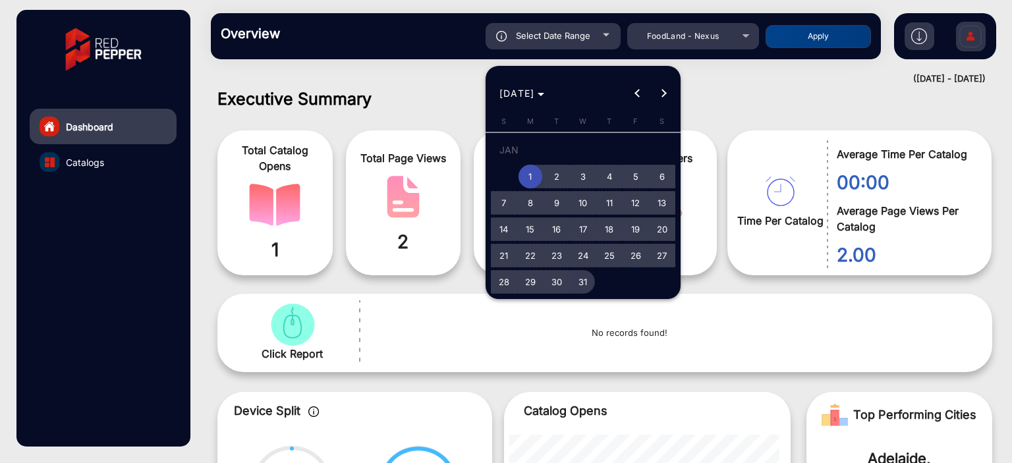
click at [585, 268] on button "31" at bounding box center [583, 282] width 26 height 26
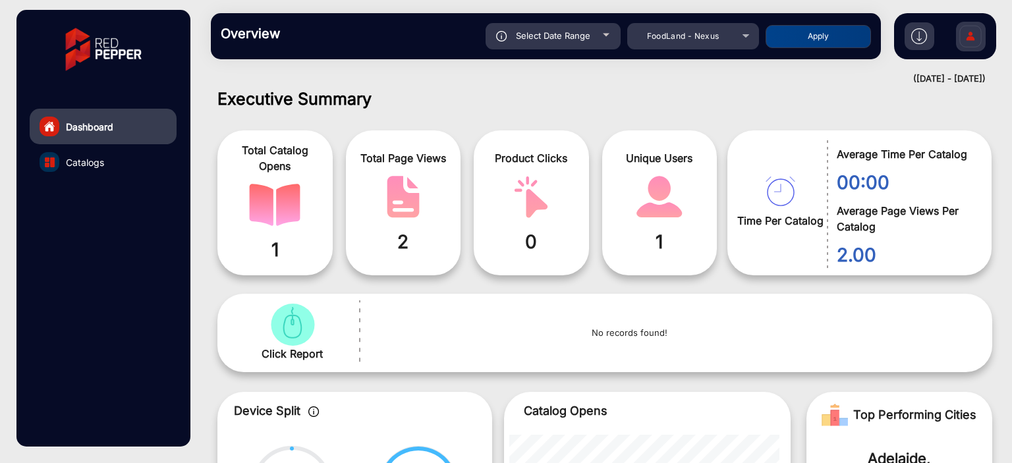
type input "[DATE]"
click at [828, 28] on button "Apply" at bounding box center [818, 36] width 105 height 23
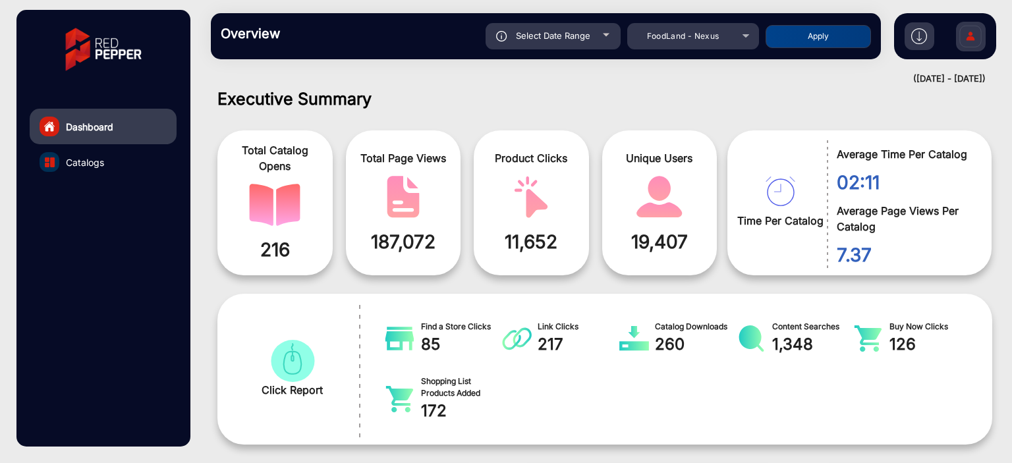
click at [592, 46] on div "Select Date Range" at bounding box center [553, 36] width 135 height 26
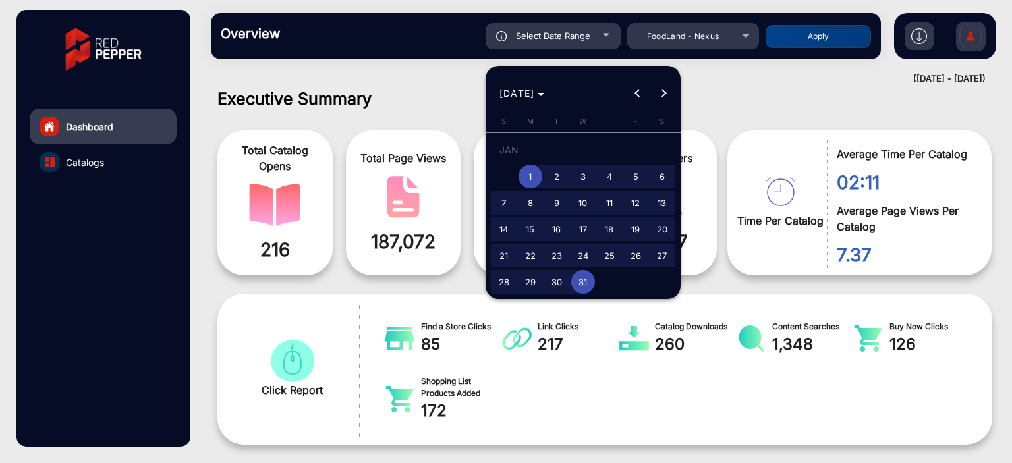
click at [673, 35] on div at bounding box center [506, 231] width 1012 height 463
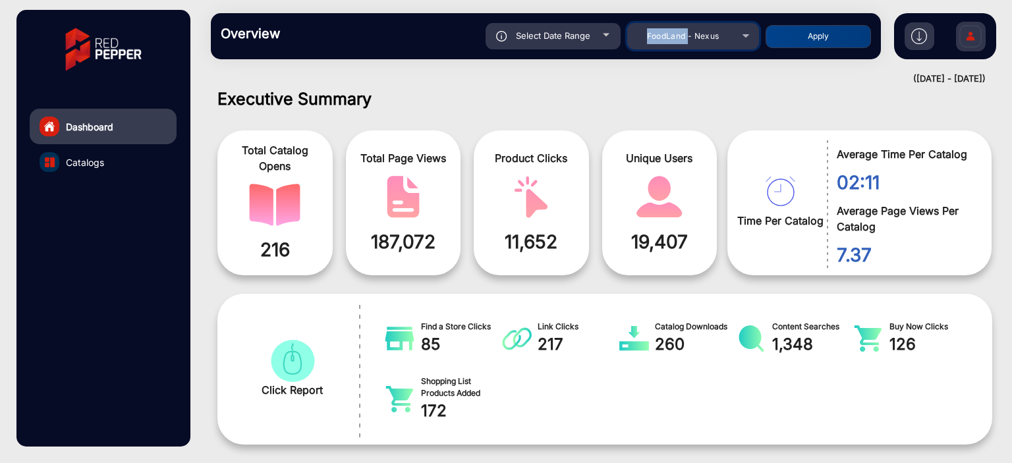
click at [674, 35] on span "FoodLand - Nexus" at bounding box center [683, 36] width 72 height 10
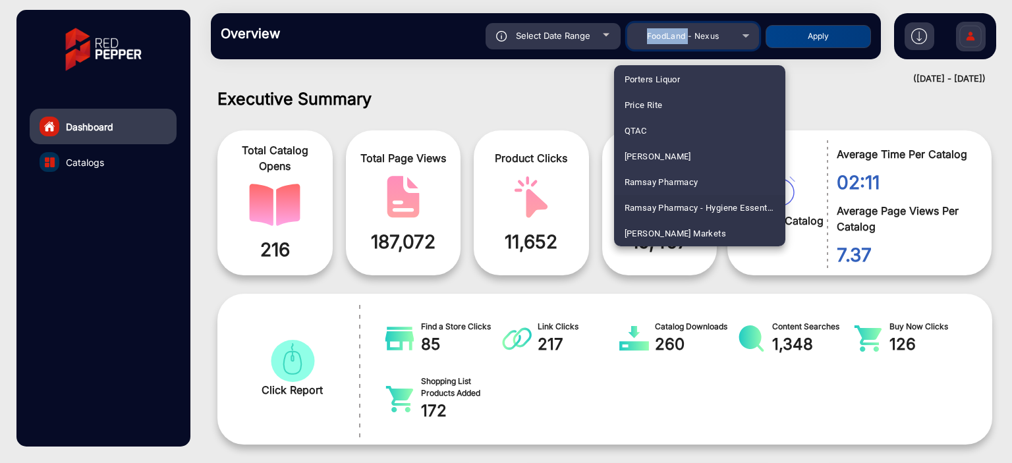
scroll to position [3088, 0]
click at [695, 200] on mat-option "[PERSON_NAME] Markets" at bounding box center [699, 208] width 171 height 26
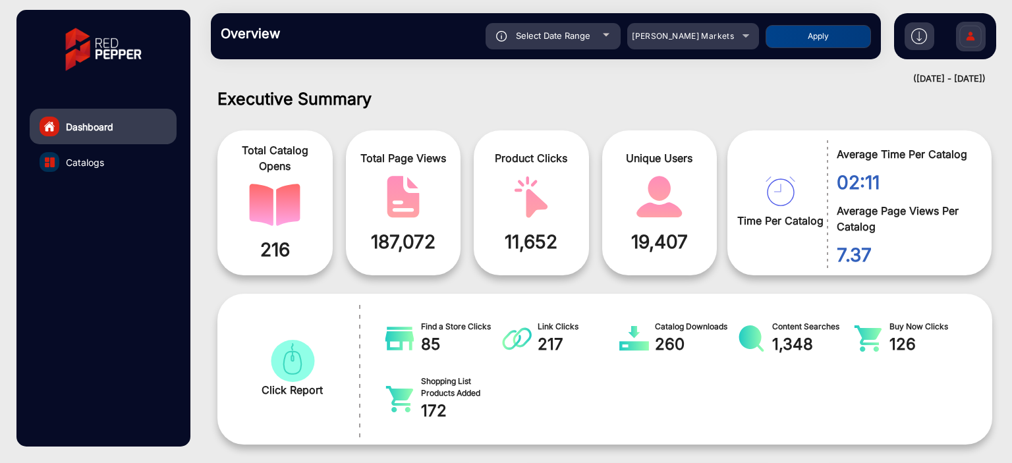
click at [825, 28] on button "Apply" at bounding box center [818, 36] width 105 height 23
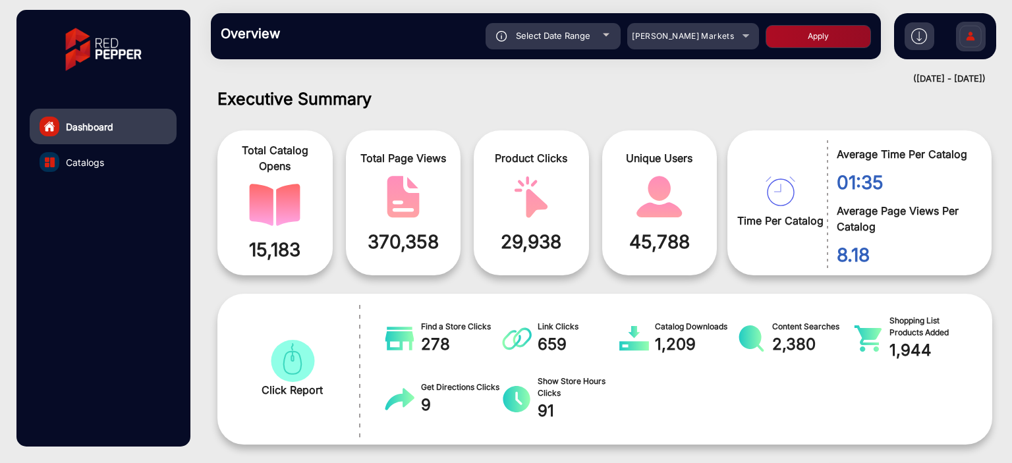
click at [584, 32] on span "Select Date Range" at bounding box center [553, 35] width 74 height 11
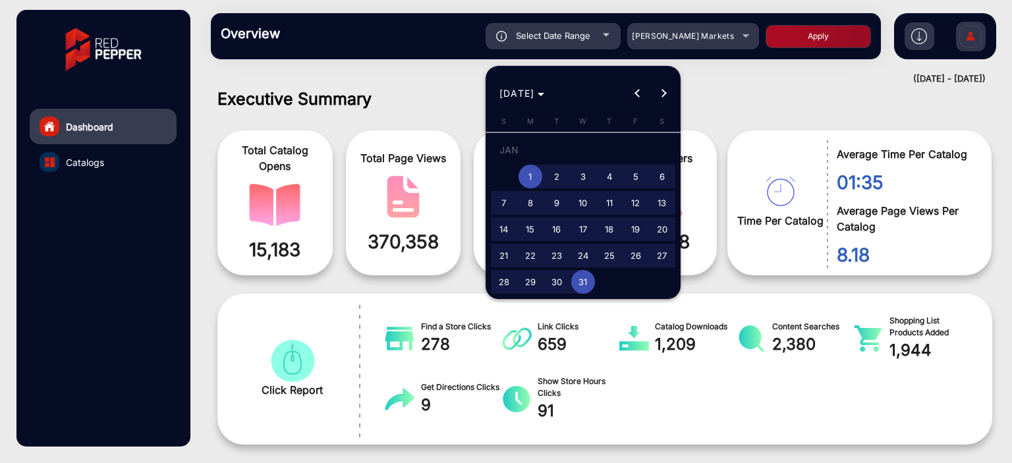
click at [577, 184] on span "3" at bounding box center [583, 177] width 24 height 24
type input "[DATE]"
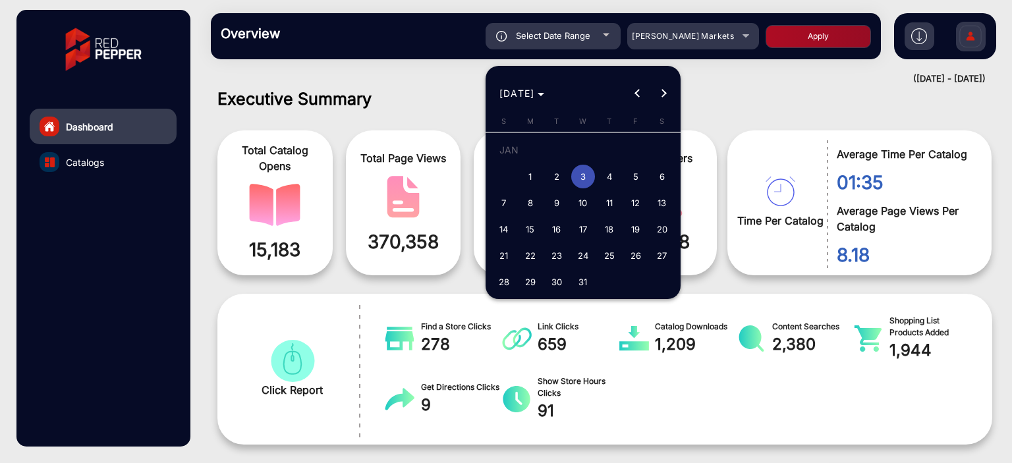
click at [577, 184] on span "3" at bounding box center [583, 177] width 24 height 24
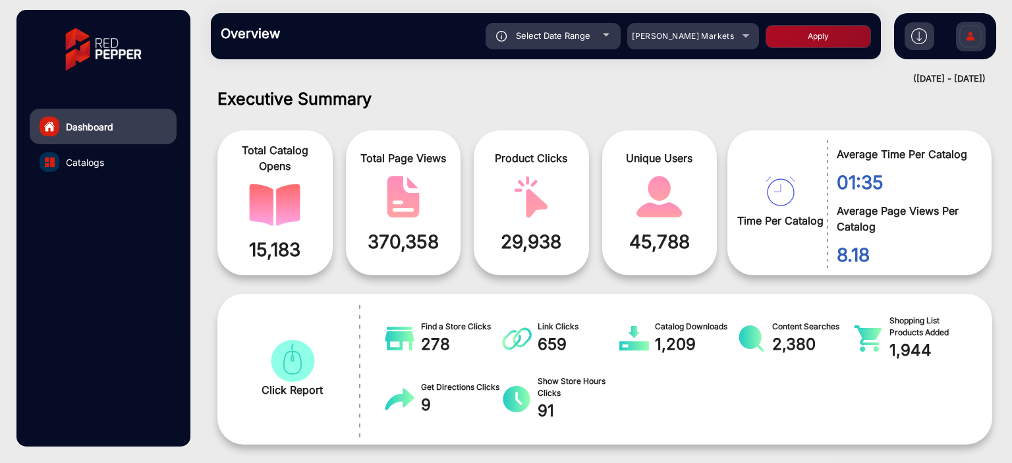
type input "[DATE]"
click at [785, 43] on button "Apply" at bounding box center [818, 36] width 105 height 23
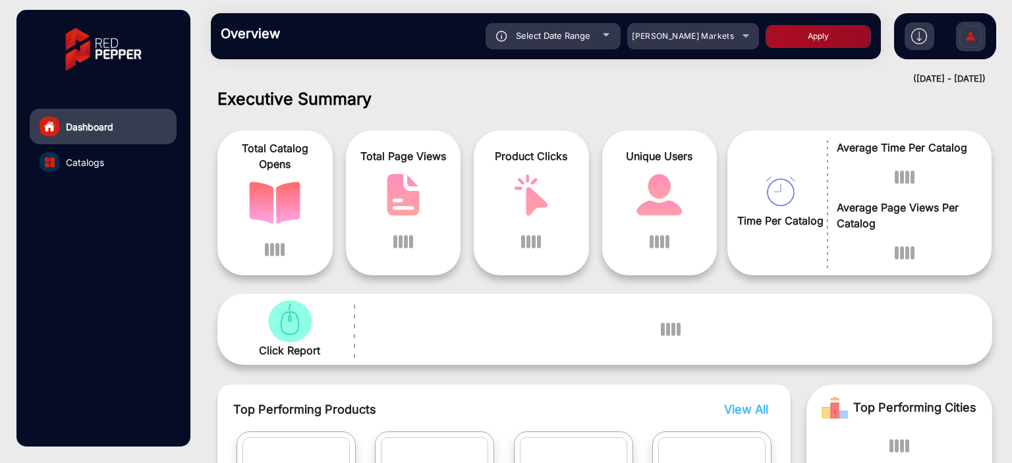
click at [587, 46] on div "Select Date Range" at bounding box center [553, 36] width 135 height 26
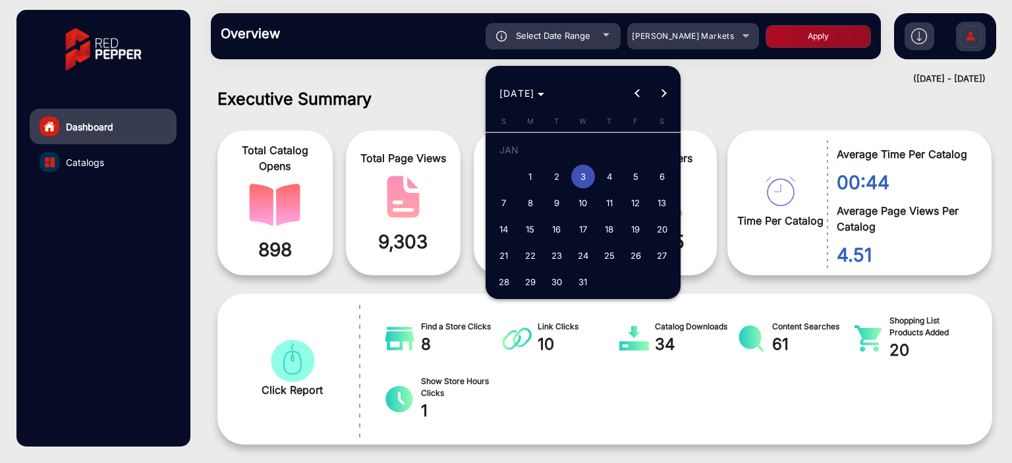
click at [545, 89] on span "[DATE]" at bounding box center [521, 93] width 45 height 14
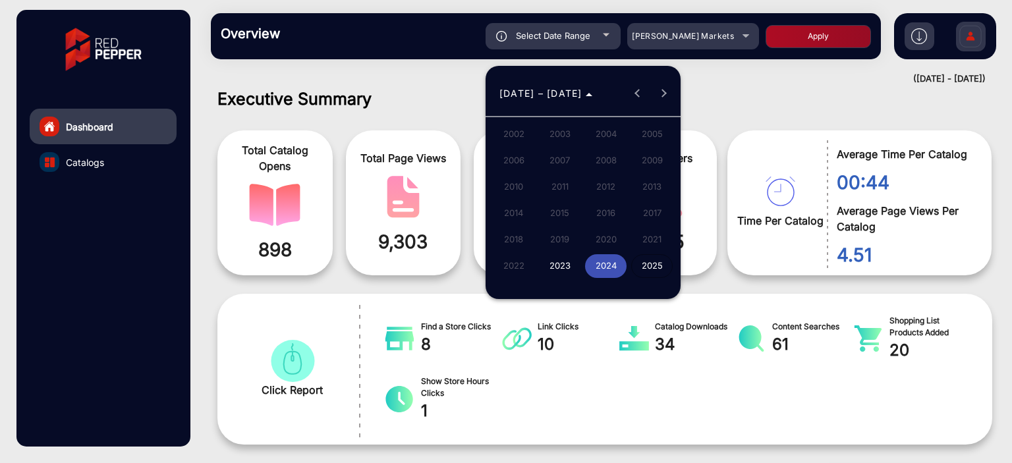
click at [647, 266] on span "2025" at bounding box center [652, 266] width 42 height 24
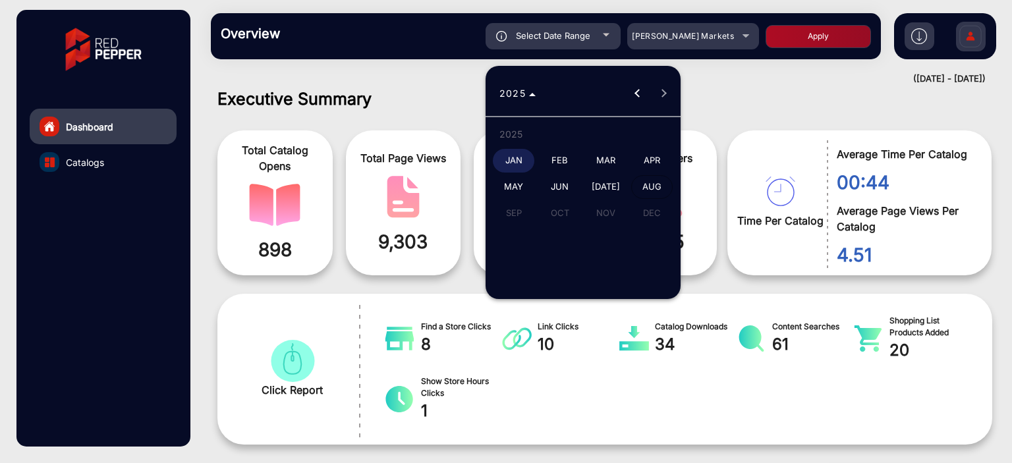
click at [654, 186] on span "AUG" at bounding box center [652, 187] width 42 height 24
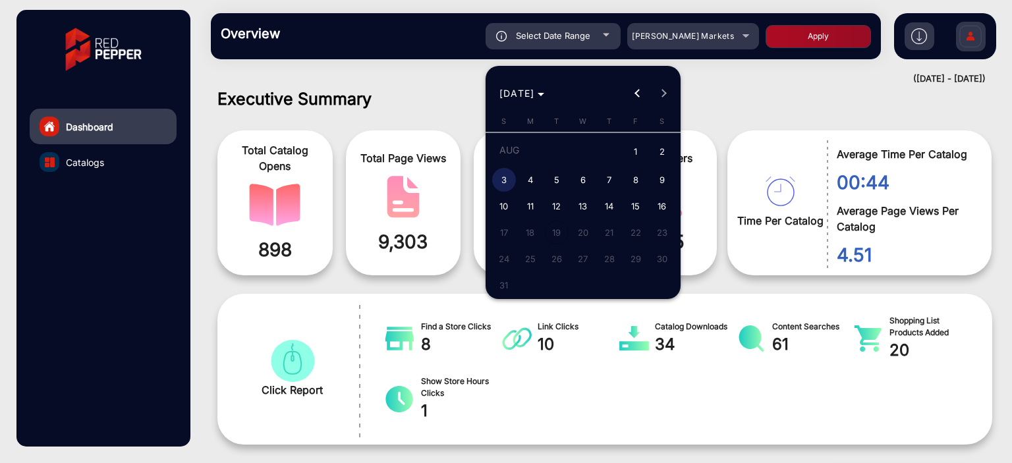
click at [506, 178] on span "3" at bounding box center [504, 180] width 24 height 24
type input "[DATE]"
click at [506, 178] on span "3" at bounding box center [504, 180] width 24 height 24
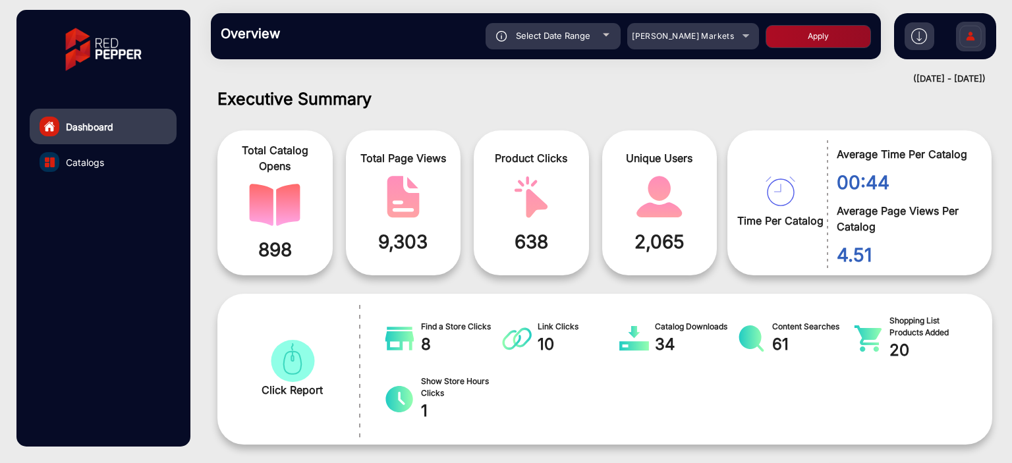
type input "[DATE]"
click at [829, 46] on button "Apply" at bounding box center [818, 36] width 105 height 23
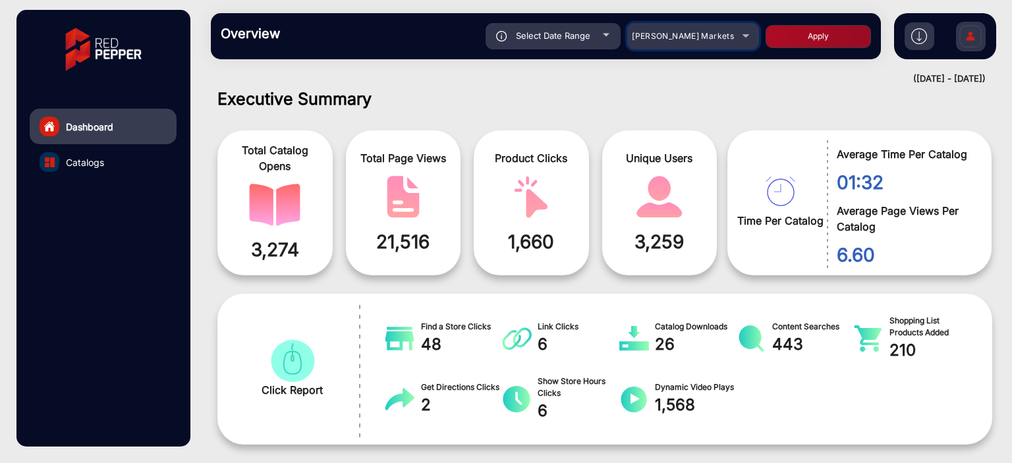
click at [696, 42] on div "[PERSON_NAME] Markets" at bounding box center [683, 36] width 105 height 16
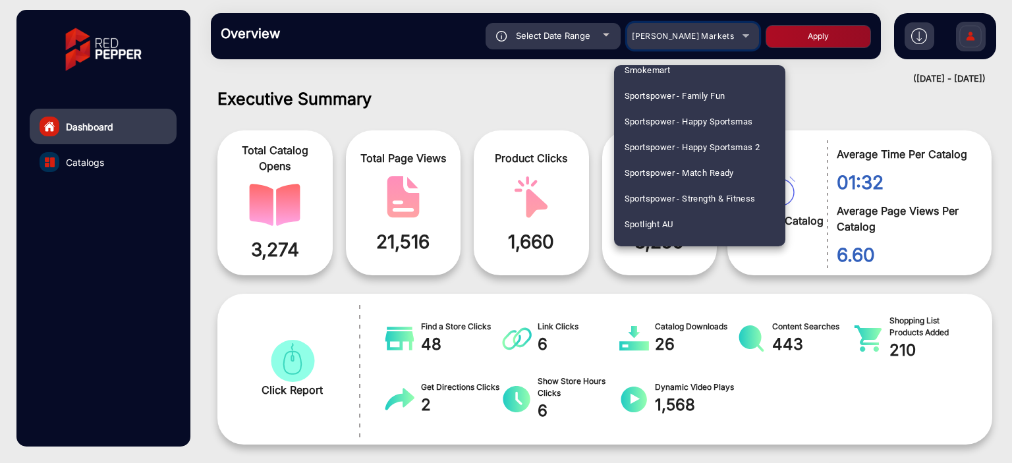
scroll to position [3452, 0]
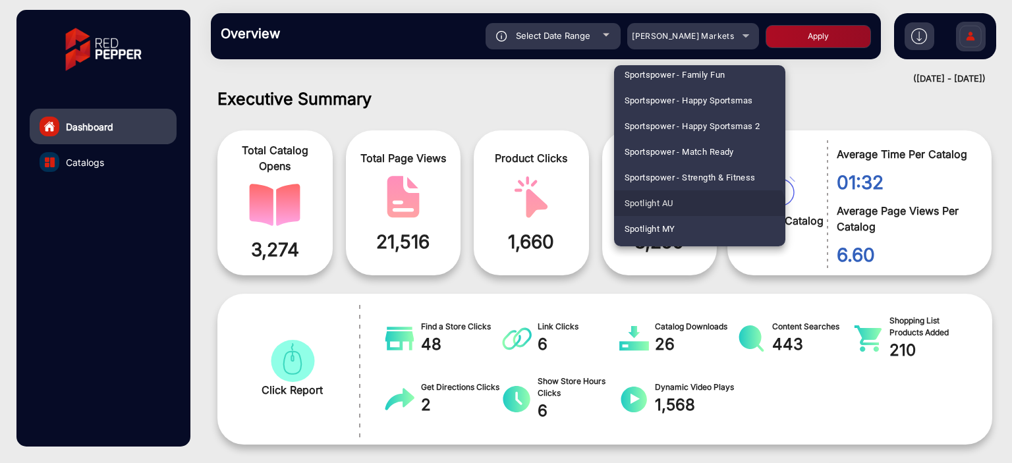
click at [698, 205] on mat-option "Spotlight AU" at bounding box center [699, 203] width 171 height 26
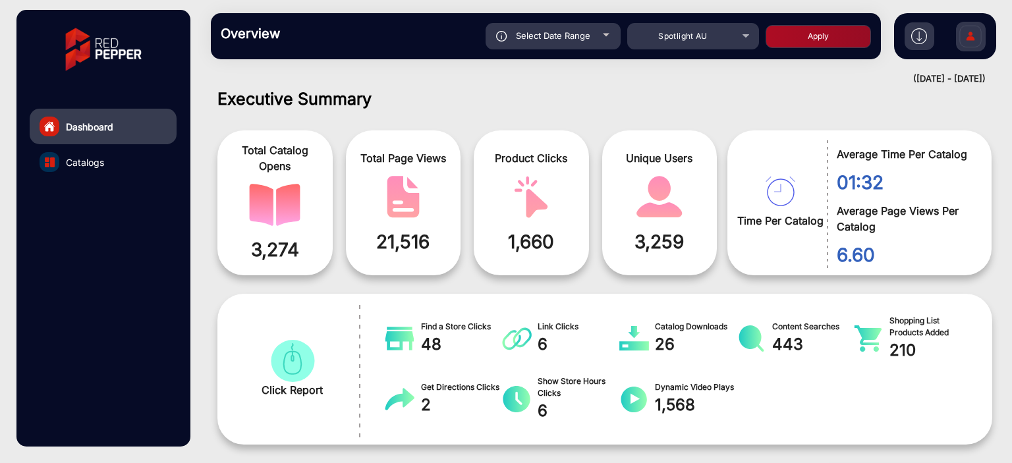
click at [807, 33] on button "Apply" at bounding box center [818, 36] width 105 height 23
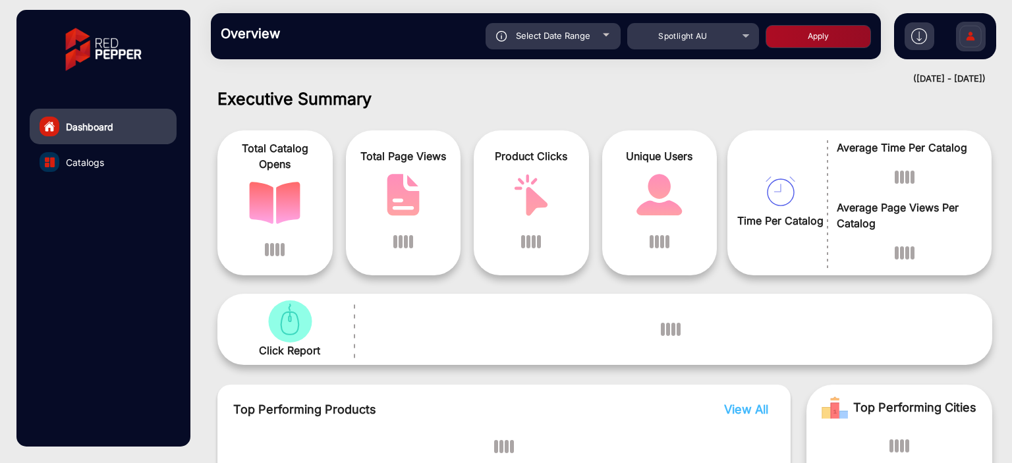
click at [567, 31] on span "Select Date Range" at bounding box center [553, 35] width 74 height 11
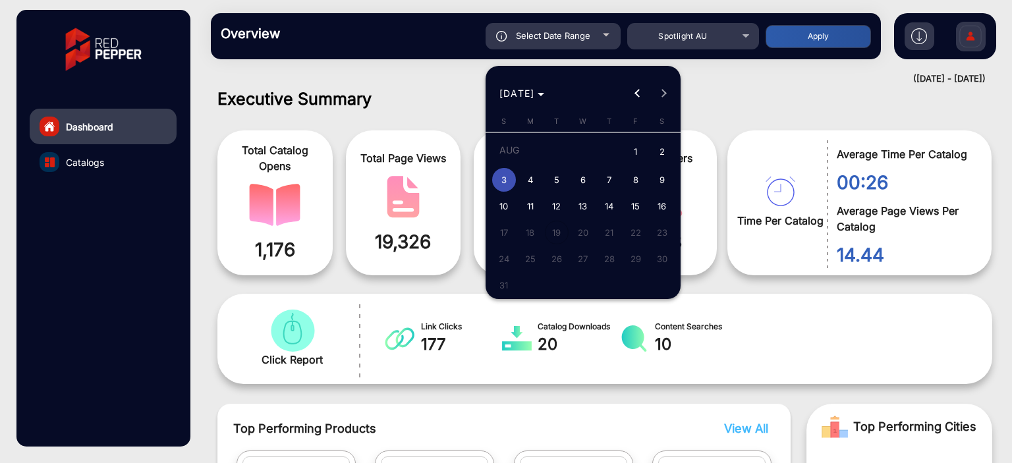
click at [696, 113] on div at bounding box center [506, 231] width 1012 height 463
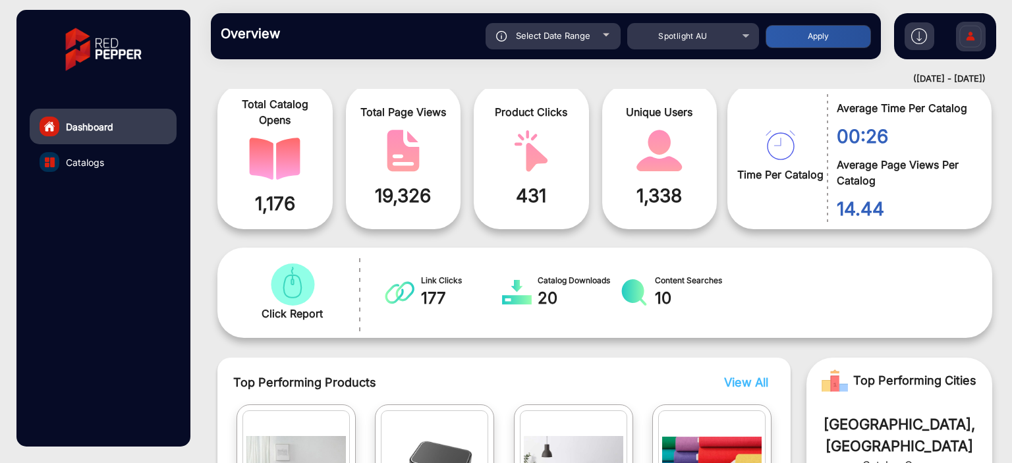
scroll to position [0, 0]
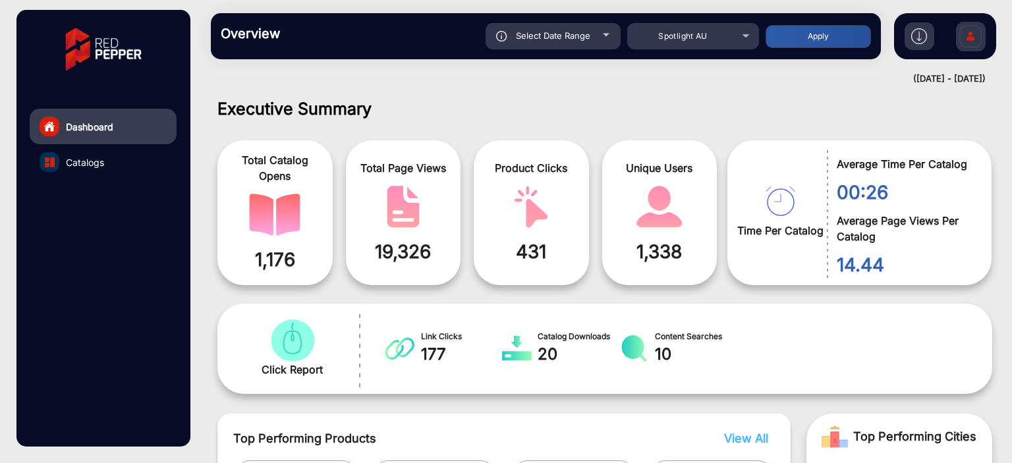
drag, startPoint x: 296, startPoint y: 258, endPoint x: 235, endPoint y: 253, distance: 60.8
click at [235, 253] on span "1,176" at bounding box center [275, 260] width 96 height 28
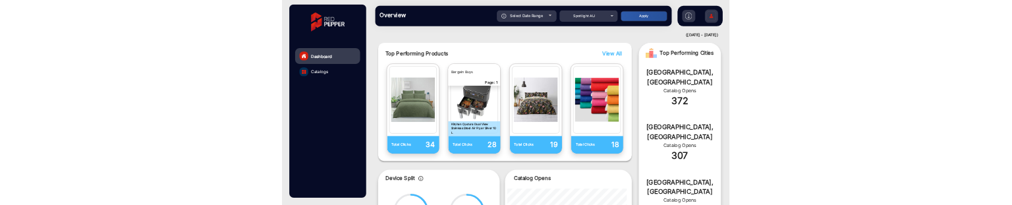
scroll to position [329, 0]
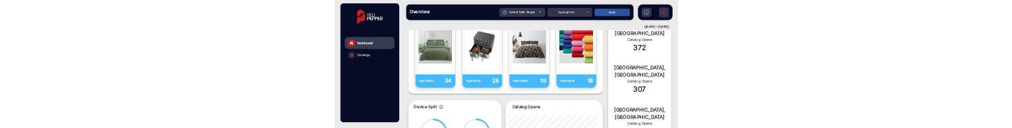
scroll to position [537, 0]
